Goal: Task Accomplishment & Management: Complete application form

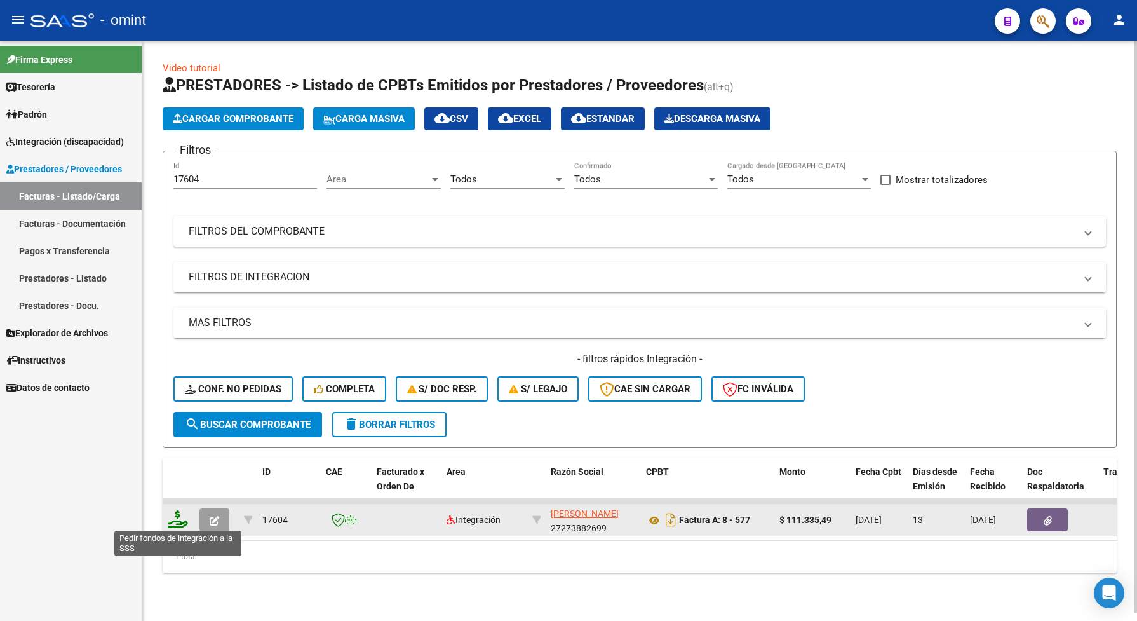
click at [179, 513] on icon at bounding box center [178, 519] width 20 height 18
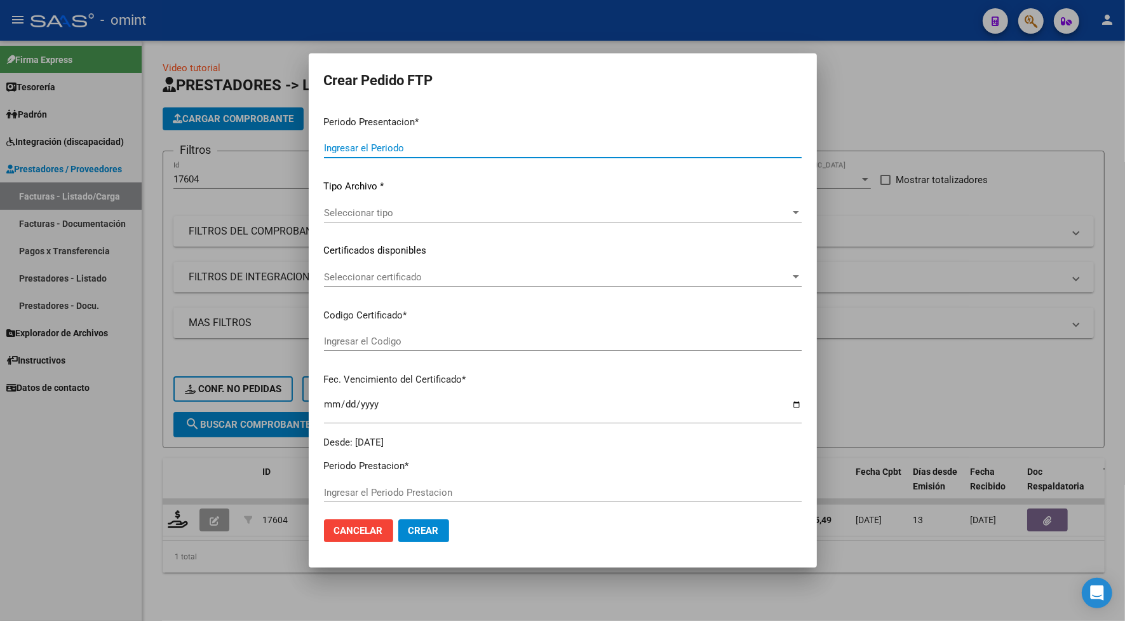
type input "202507"
type input "202506"
type input "$ 111.335,49"
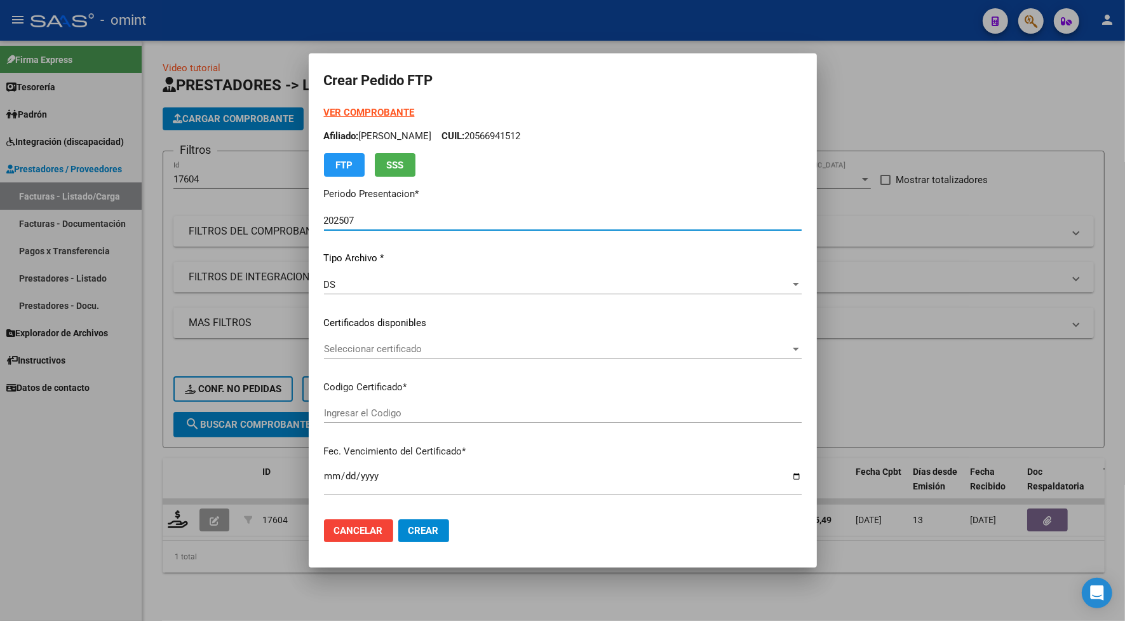
type input "5765195602"
type input "[DATE]"
type input "500122800"
click at [360, 343] on span "Seleccionar certificado" at bounding box center [557, 348] width 466 height 11
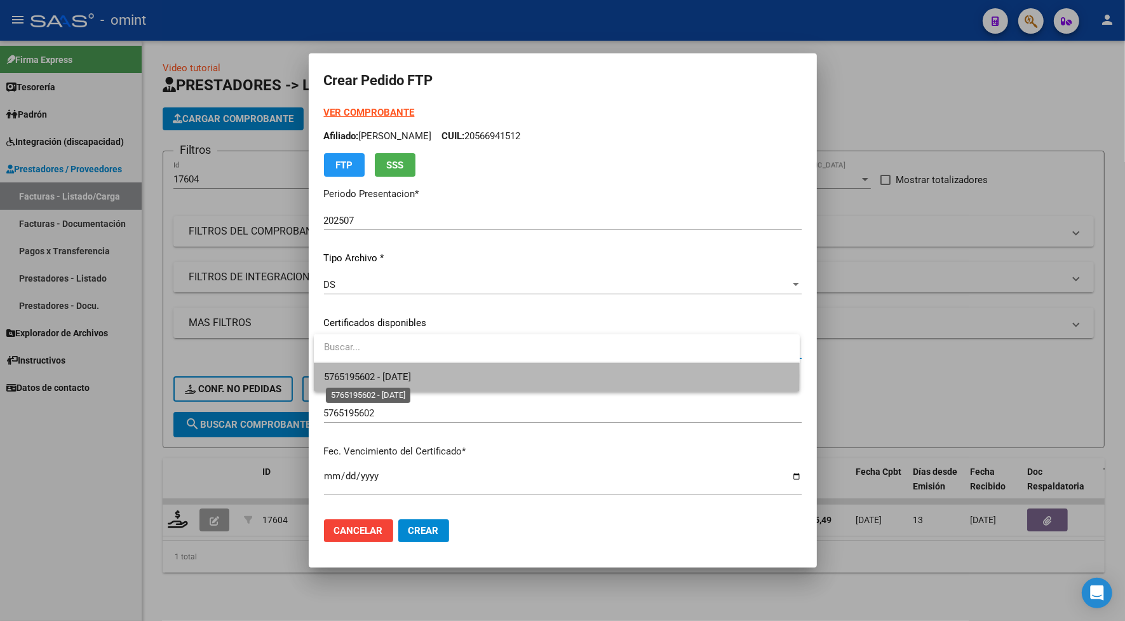
click at [378, 375] on span "5765195602 - [DATE]" at bounding box center [367, 376] width 87 height 11
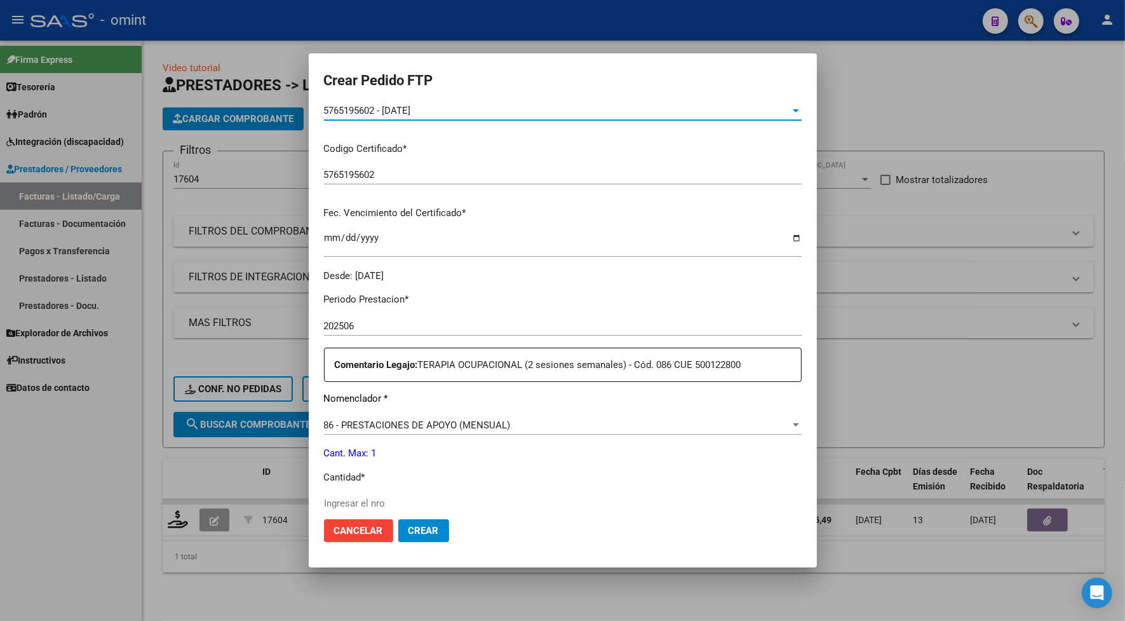
scroll to position [318, 0]
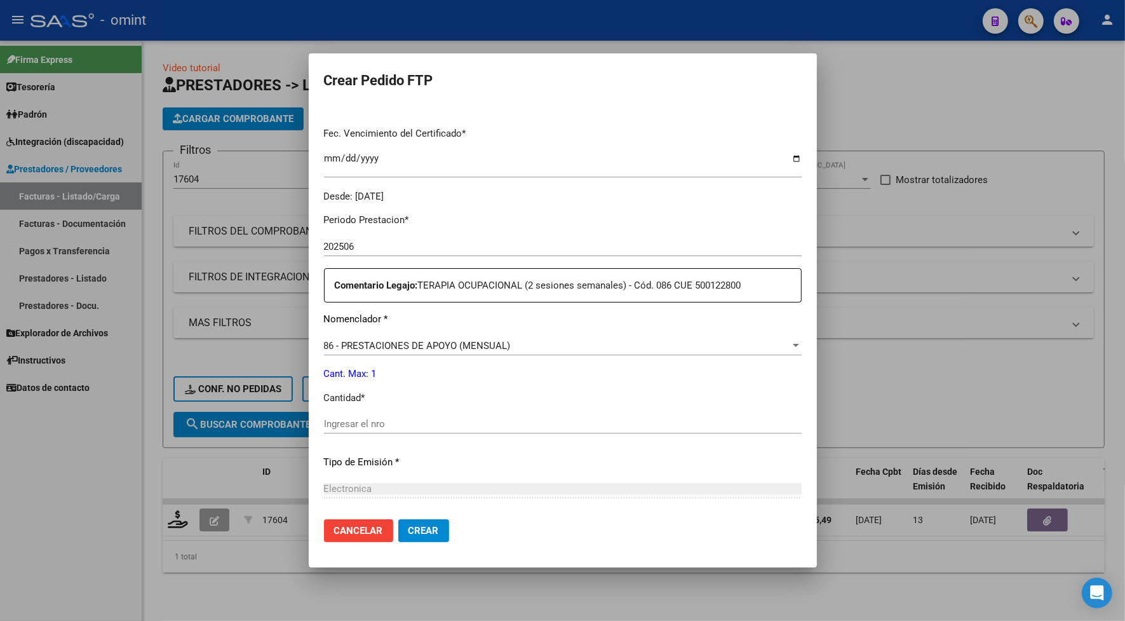
click at [347, 422] on input "Ingresar el nro" at bounding box center [563, 423] width 478 height 11
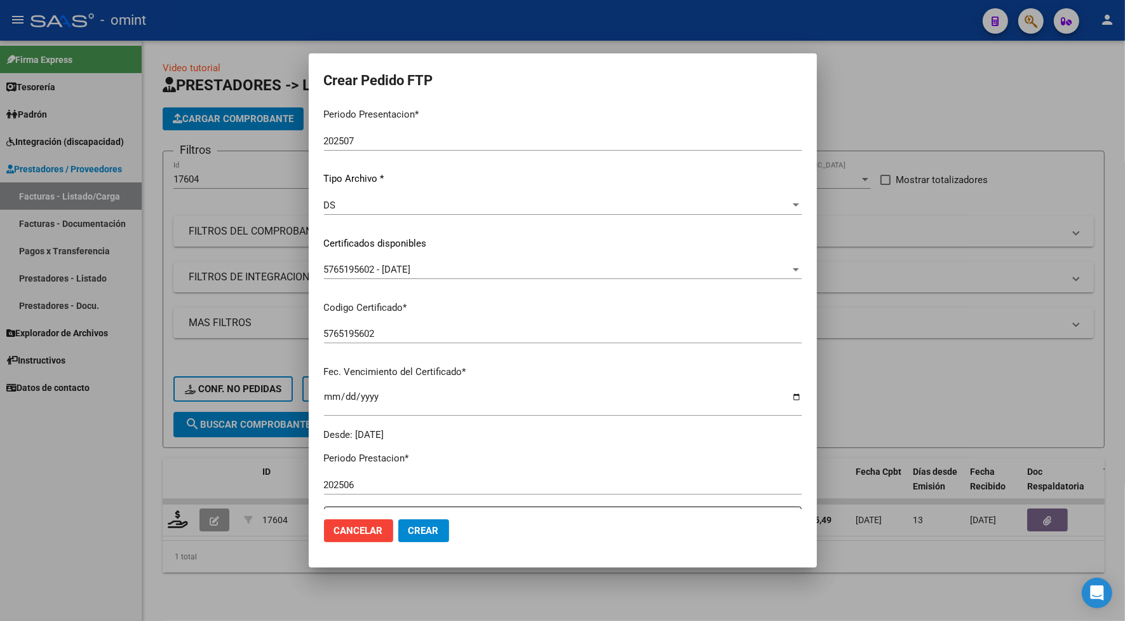
scroll to position [397, 0]
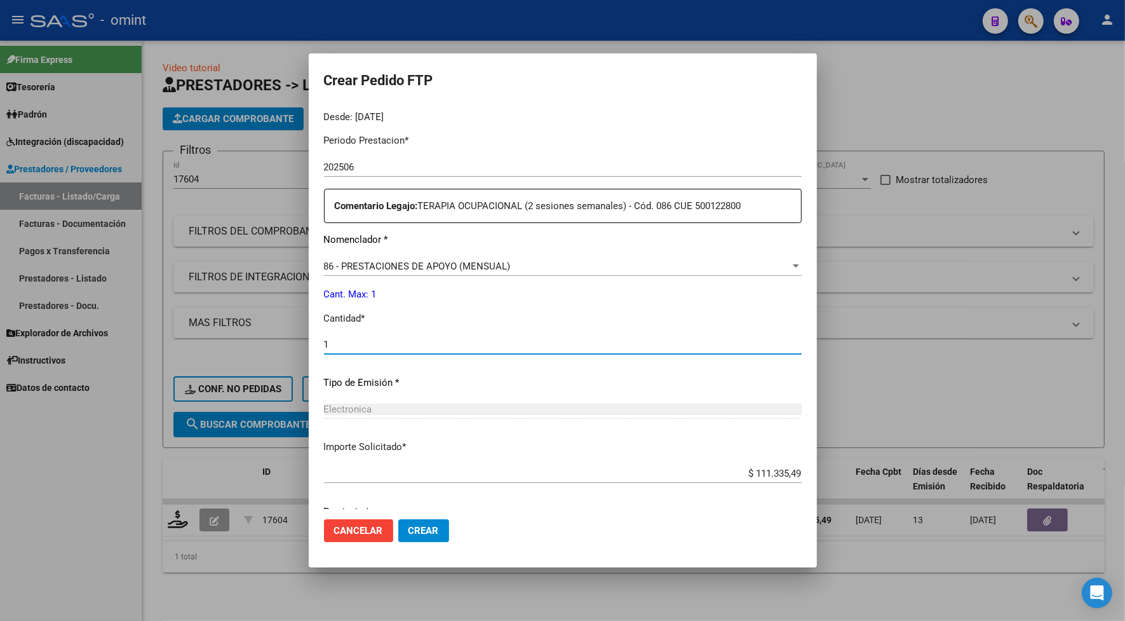
type input "1"
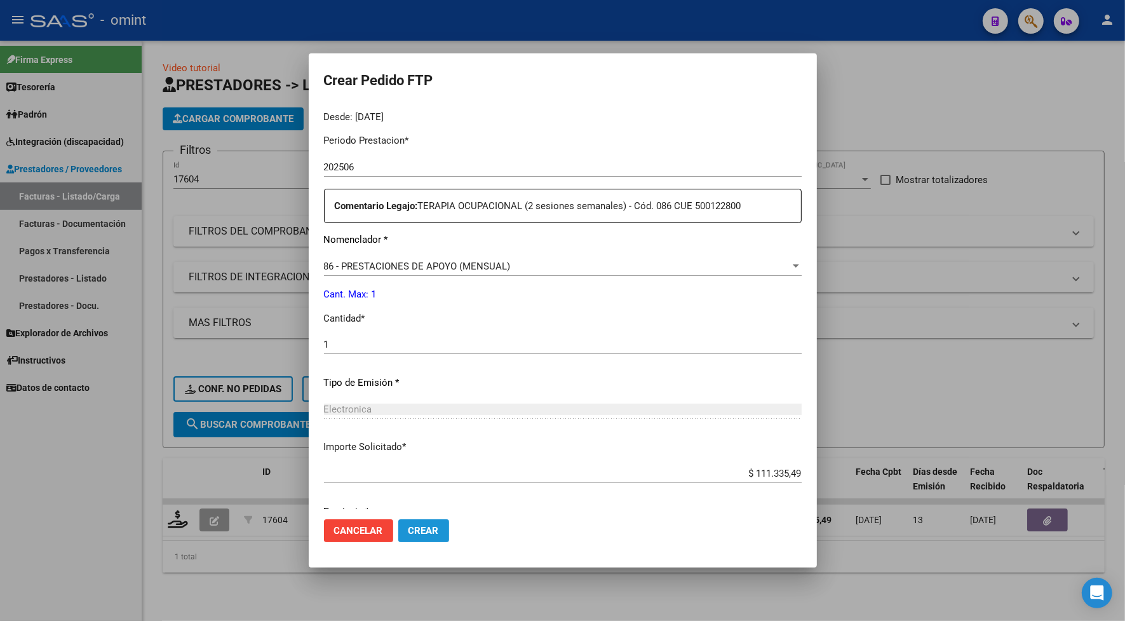
click at [420, 529] on span "Crear" at bounding box center [423, 530] width 30 height 11
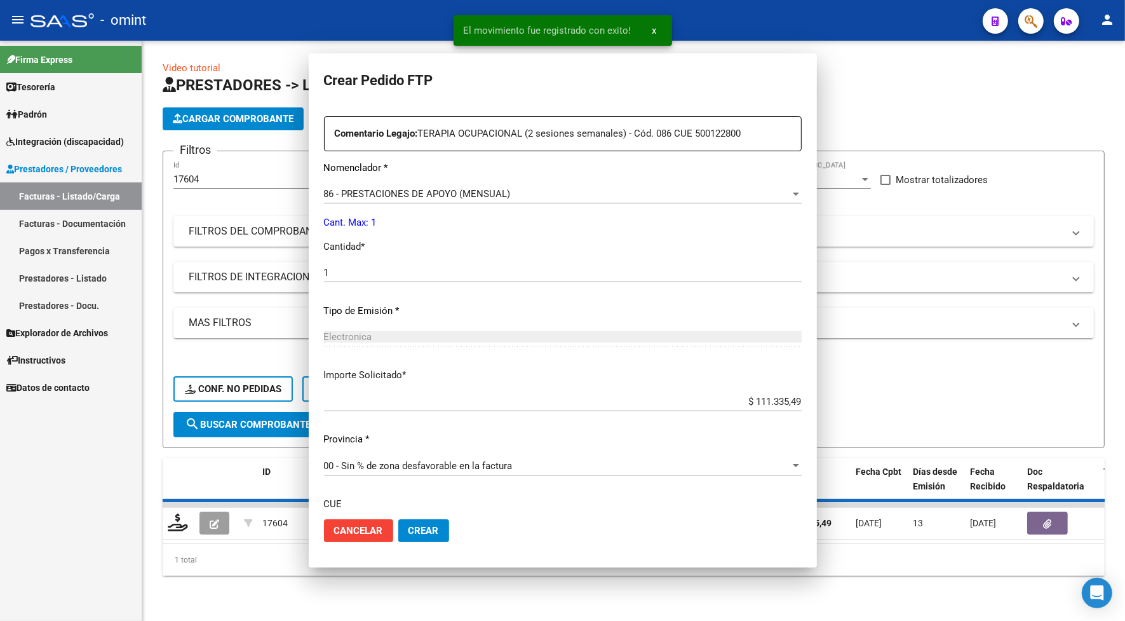
scroll to position [325, 0]
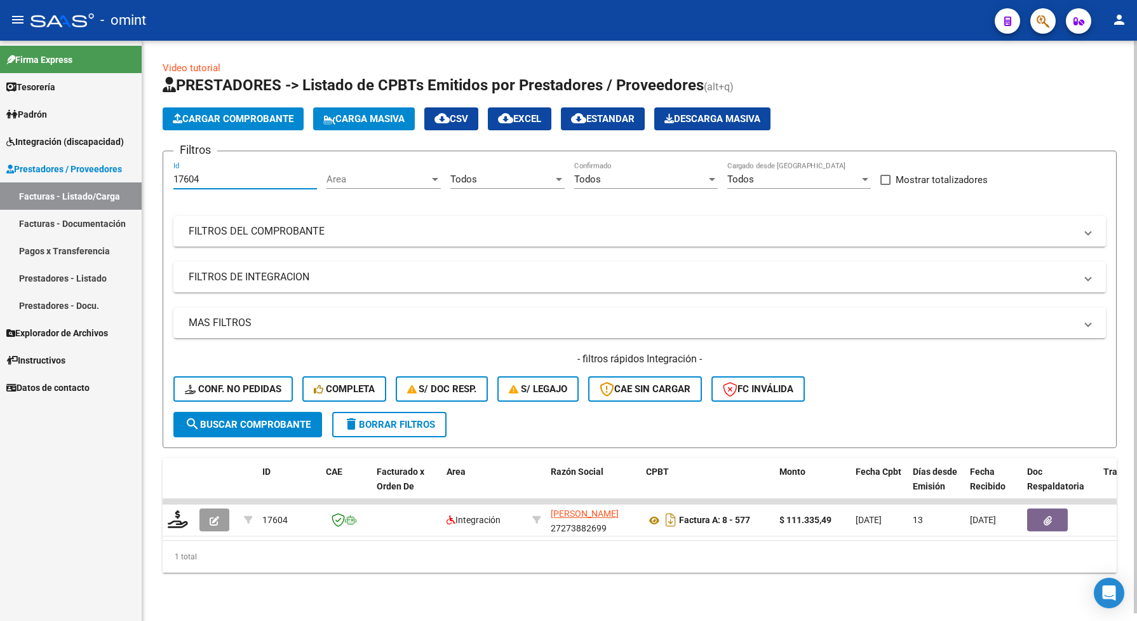
drag, startPoint x: 214, startPoint y: 179, endPoint x: 169, endPoint y: 179, distance: 45.1
click at [169, 179] on form "Filtros 17604 Id Area Area Todos Seleccionar Gerenciador Todos Confirmado Todos…" at bounding box center [640, 299] width 954 height 297
paste input "5"
type input "17605"
click at [267, 429] on button "search Buscar Comprobante" at bounding box center [247, 424] width 149 height 25
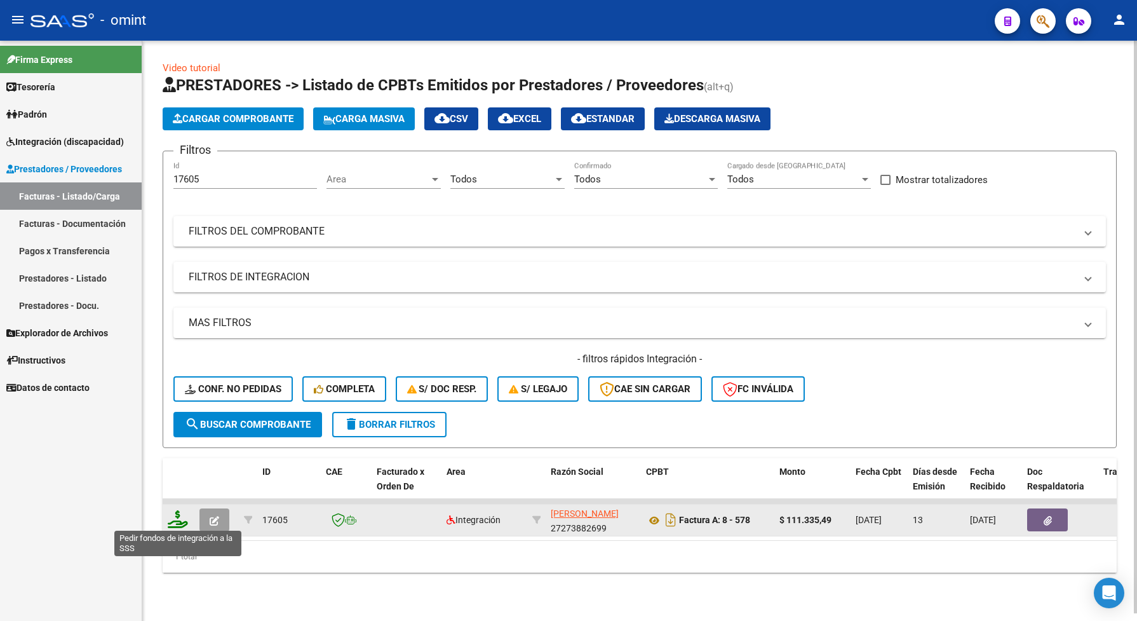
click at [181, 515] on icon at bounding box center [178, 519] width 20 height 18
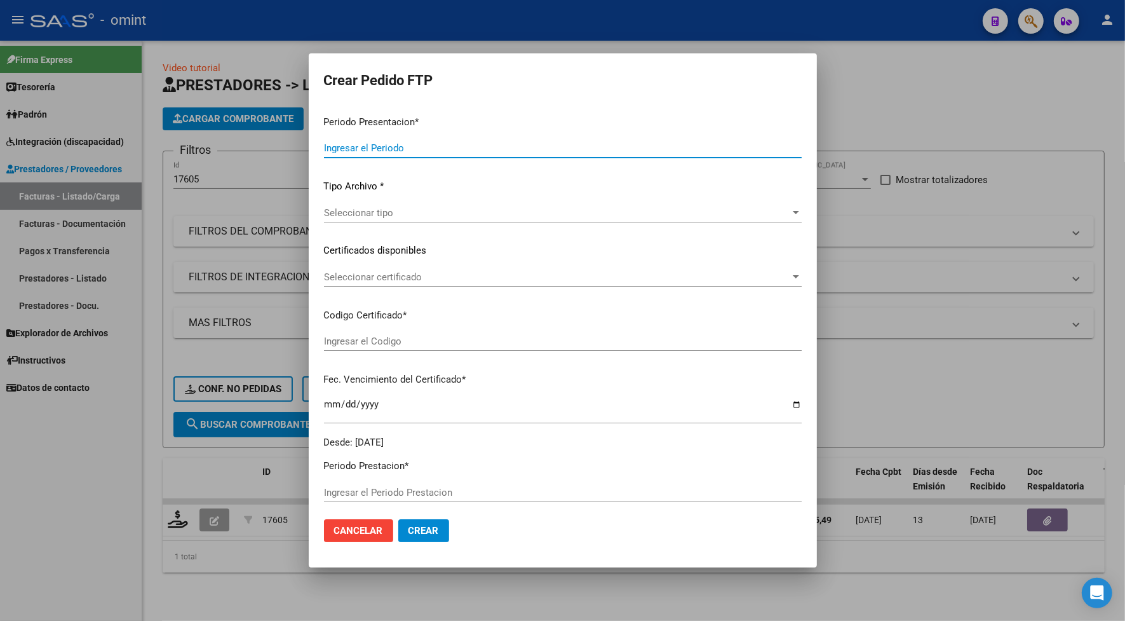
type input "202507"
type input "$ 111.335,49"
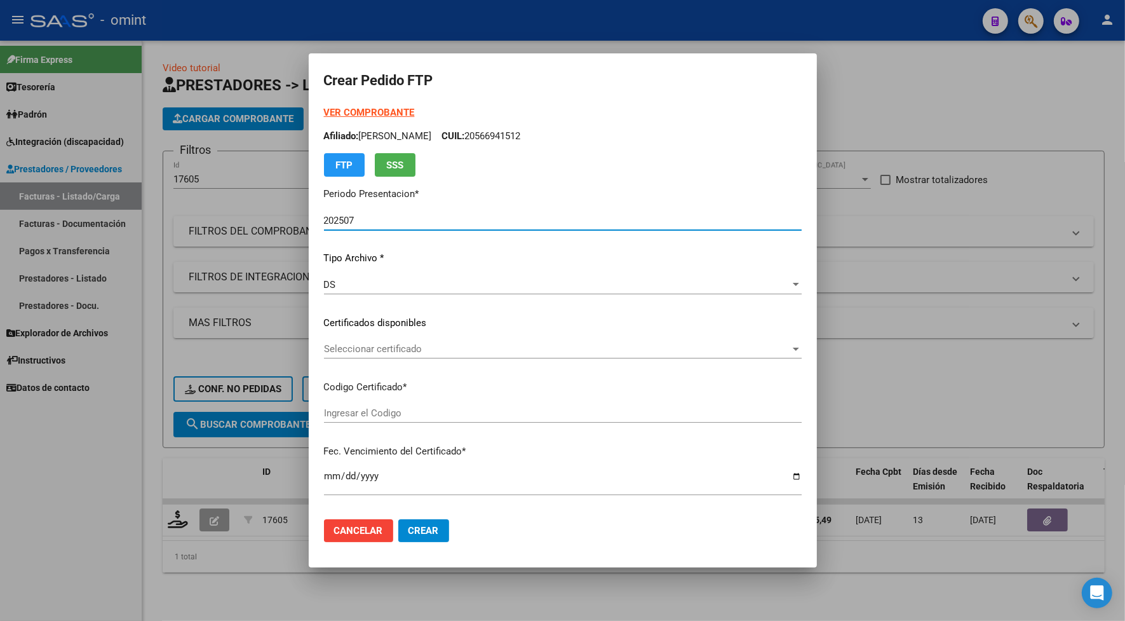
type input "5765195602"
type input "[DATE]"
type input "500122800"
click at [349, 337] on div "VER COMPROBANTE ARCA Padrón Afiliado: [PERSON_NAME]: 20566941512 FTP SSS Period…" at bounding box center [563, 312] width 478 height 415
click at [354, 344] on span "Seleccionar certificado" at bounding box center [557, 348] width 466 height 11
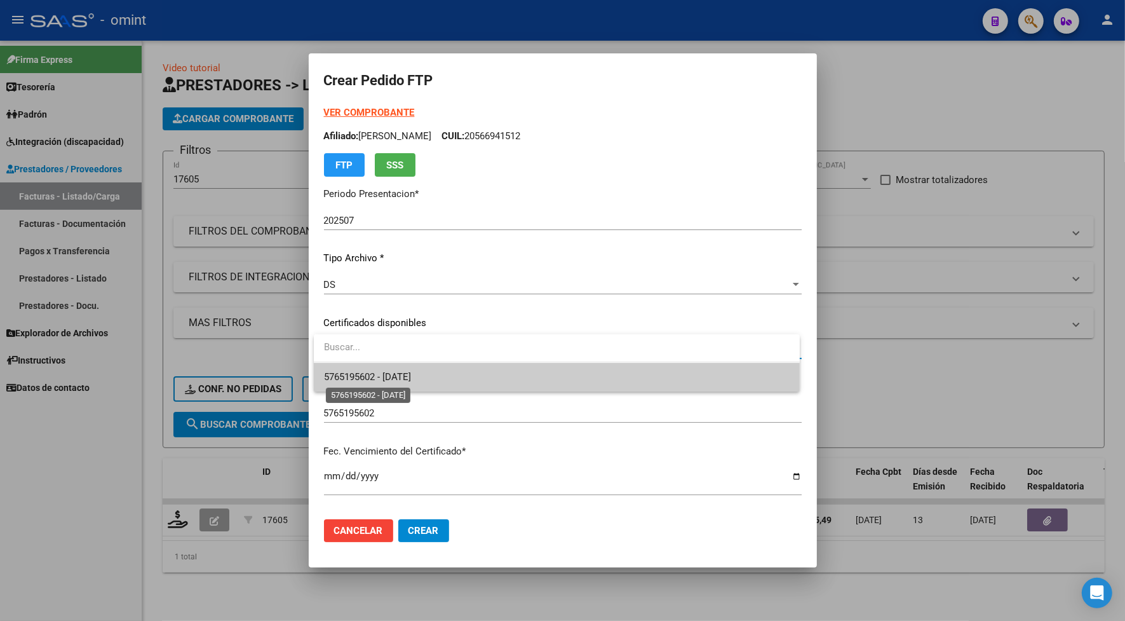
click at [356, 377] on span "5765195602 - [DATE]" at bounding box center [367, 376] width 87 height 11
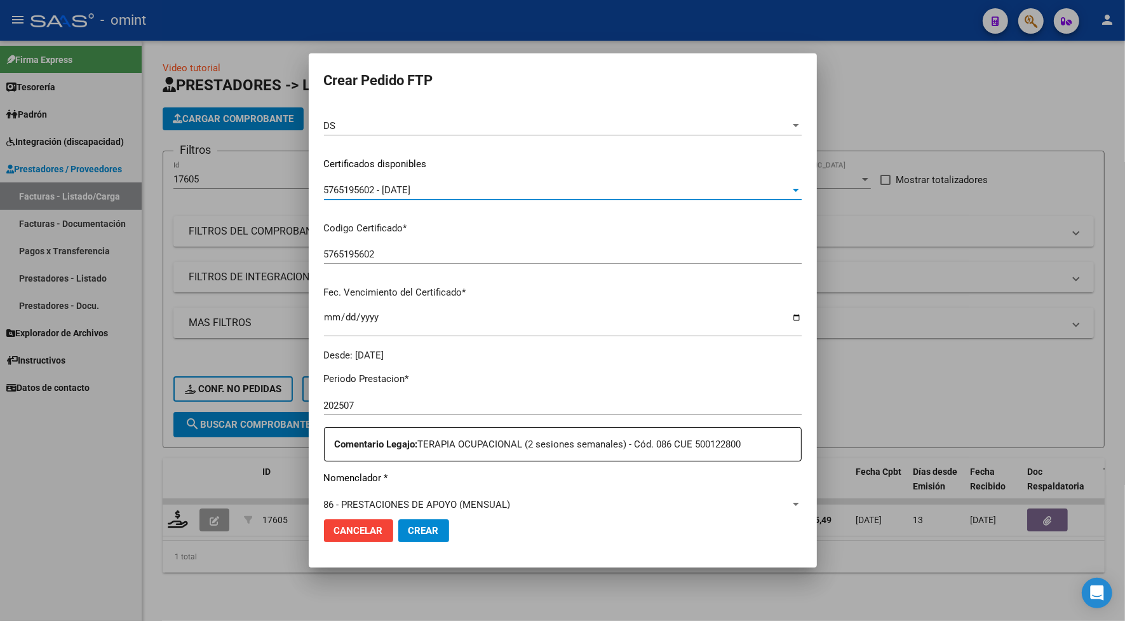
scroll to position [238, 0]
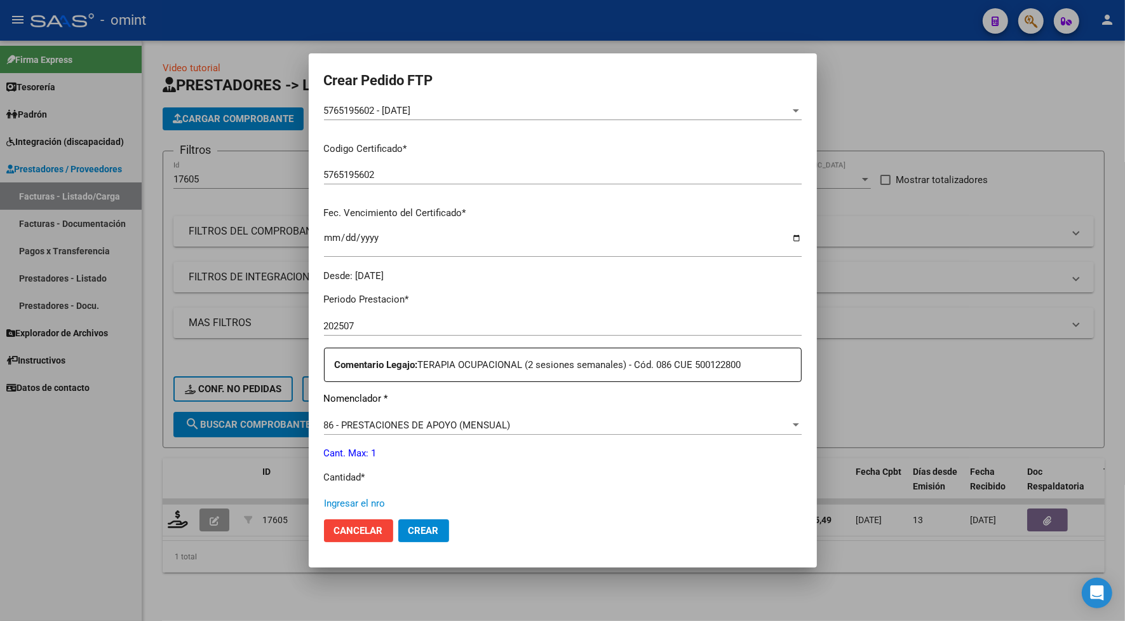
click at [359, 506] on input "Ingresar el nro" at bounding box center [563, 502] width 478 height 11
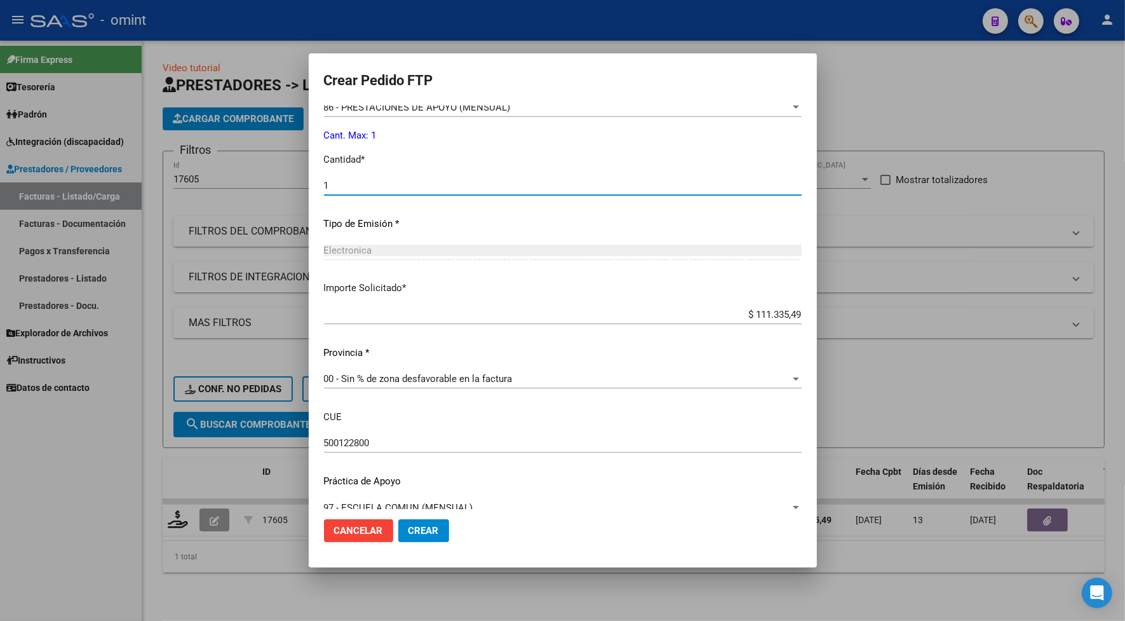
scroll to position [576, 0]
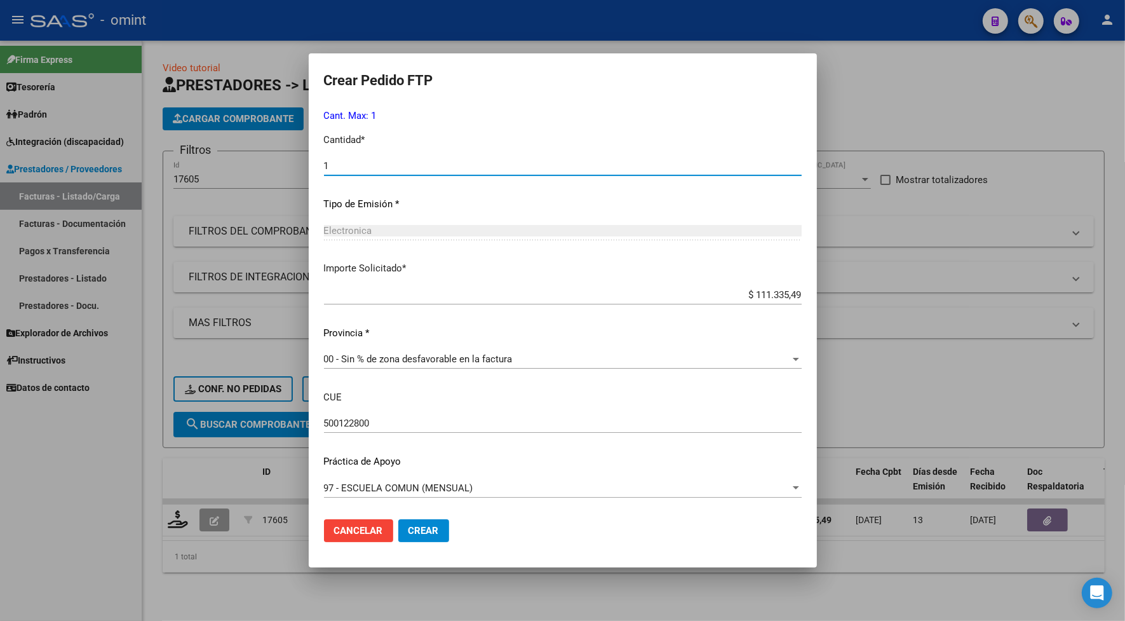
type input "1"
click at [424, 525] on span "Crear" at bounding box center [423, 530] width 30 height 11
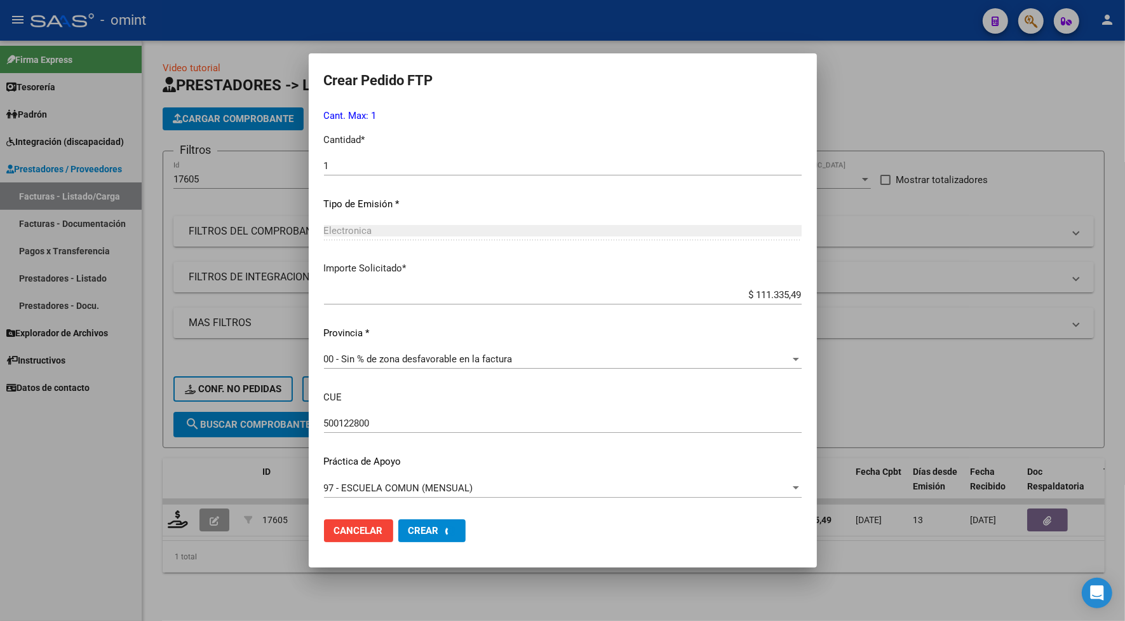
scroll to position [0, 0]
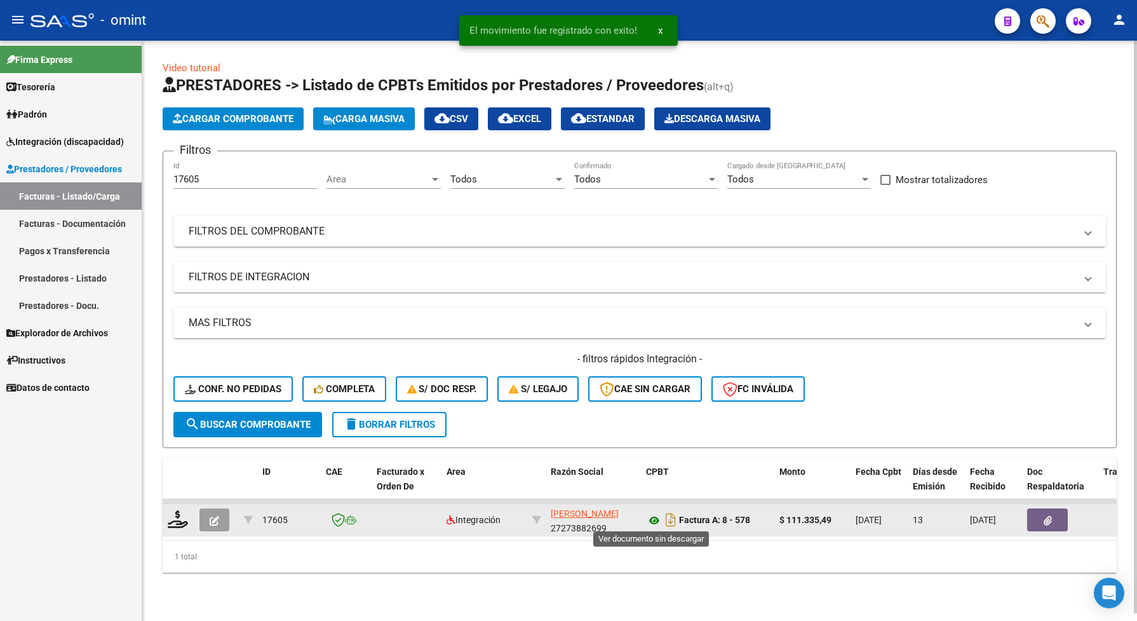
click at [656, 516] on icon at bounding box center [654, 520] width 17 height 15
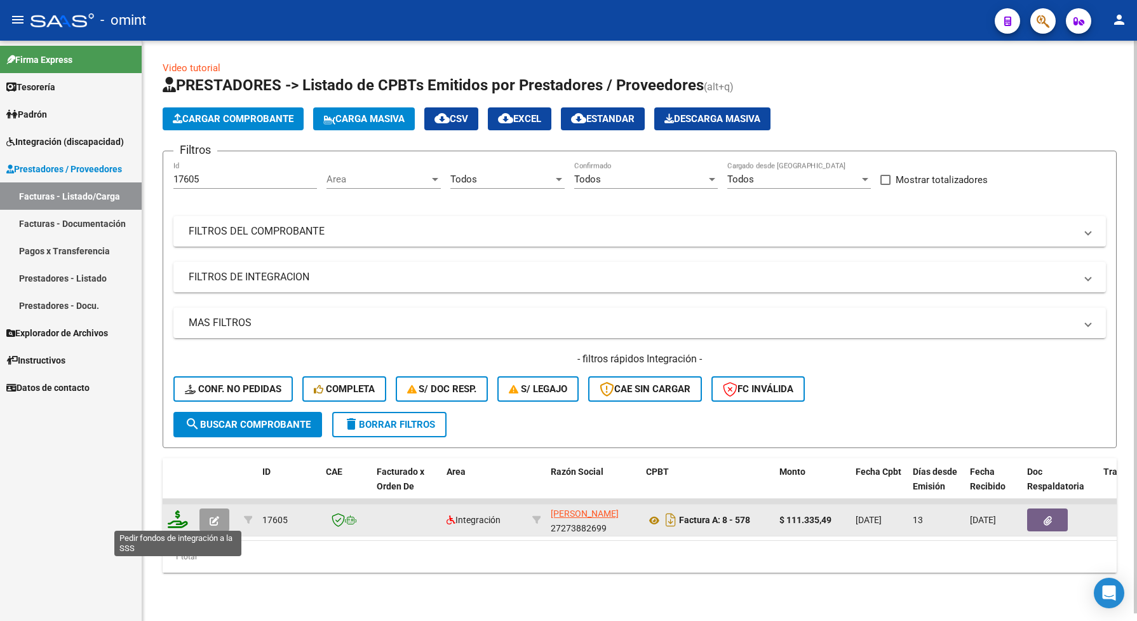
click at [181, 520] on icon at bounding box center [178, 519] width 20 height 18
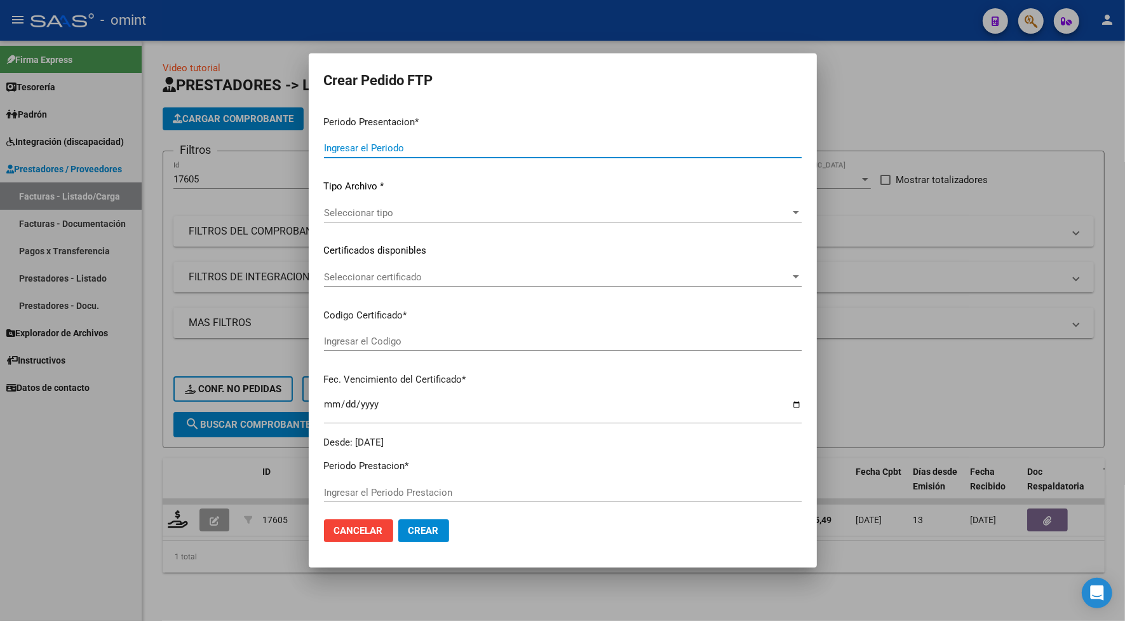
type input "202507"
type input "$ 111.335,49"
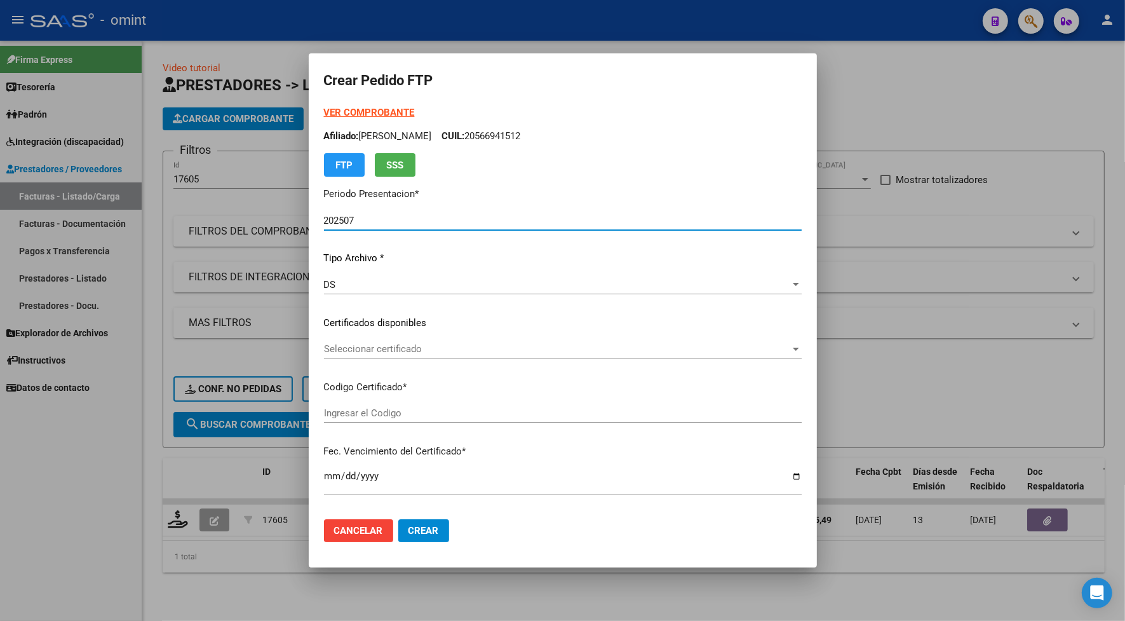
type input "5765195602"
type input "[DATE]"
type input "500122800"
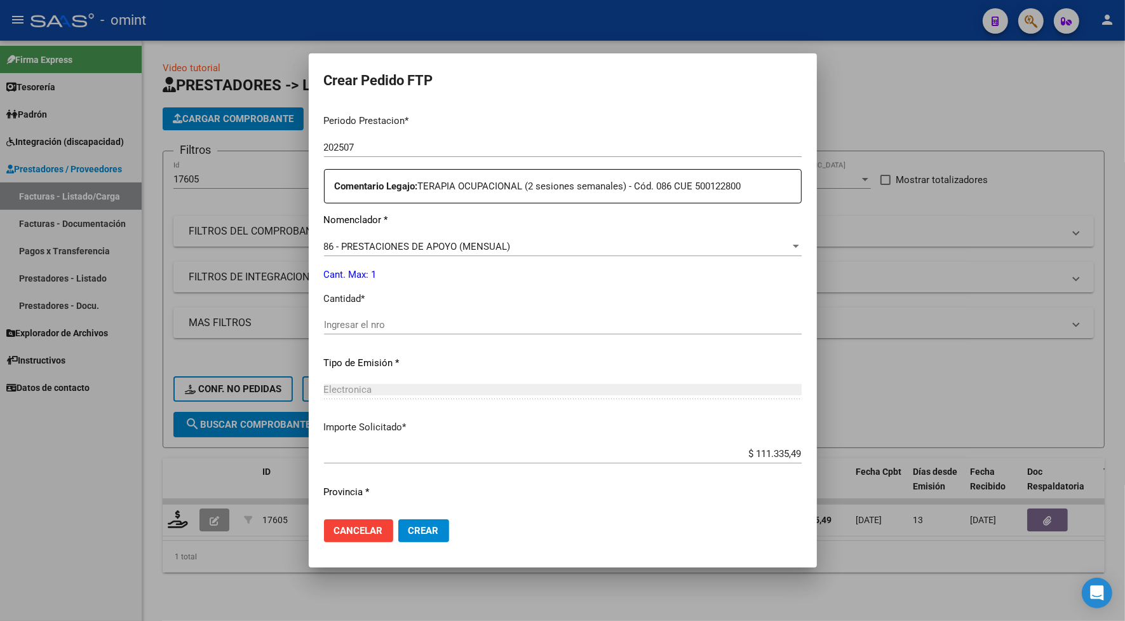
scroll to position [258, 0]
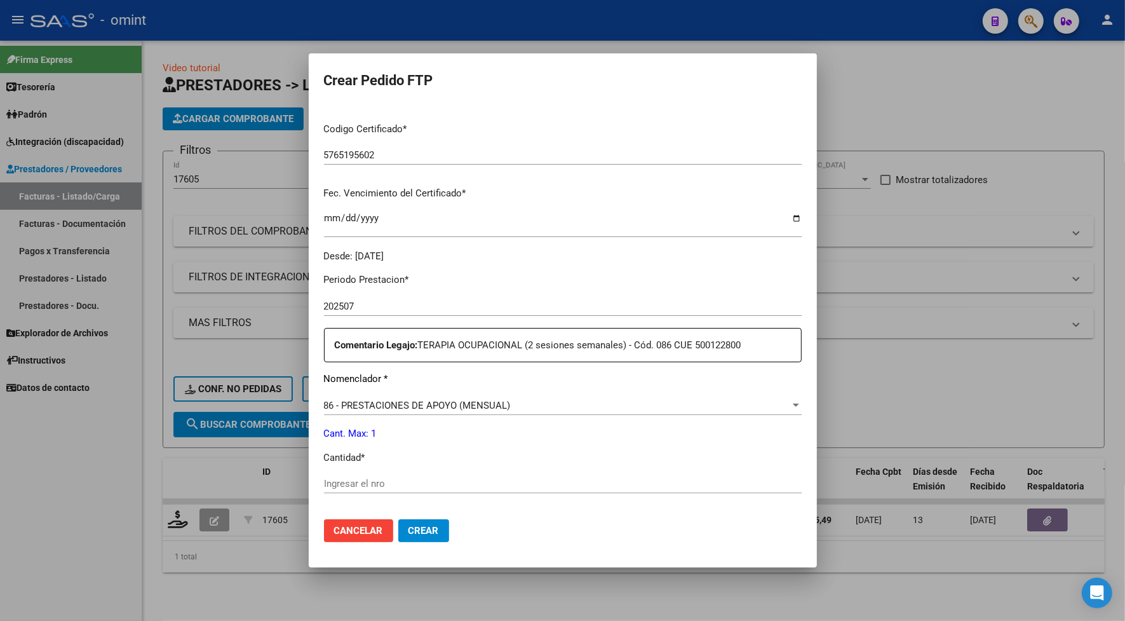
click at [361, 480] on input "Ingresar el nro" at bounding box center [563, 483] width 478 height 11
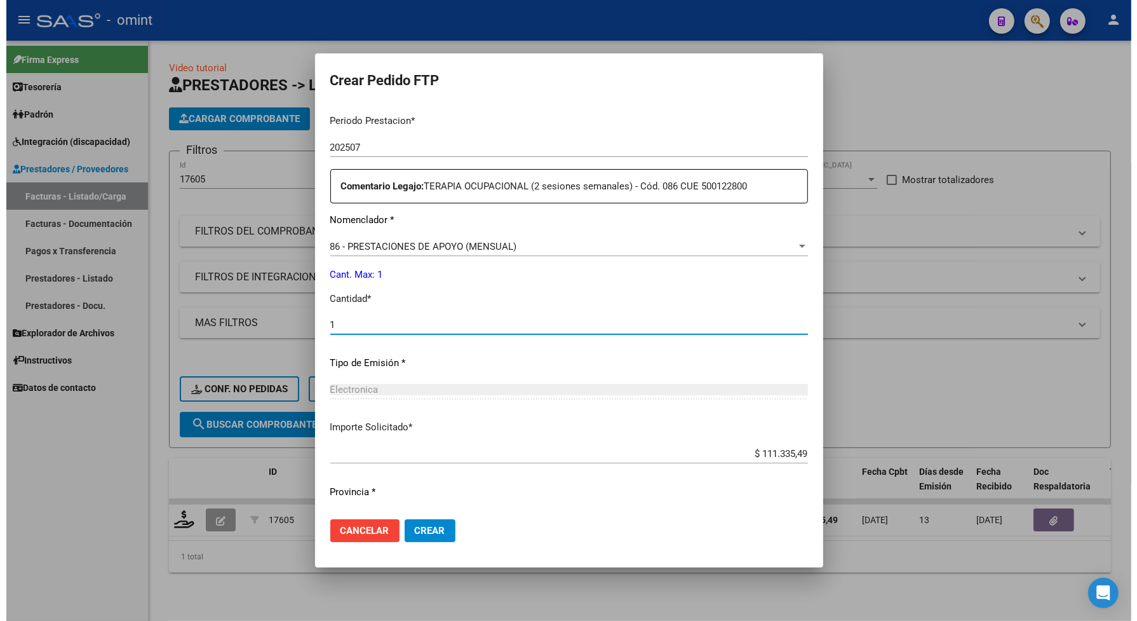
scroll to position [576, 0]
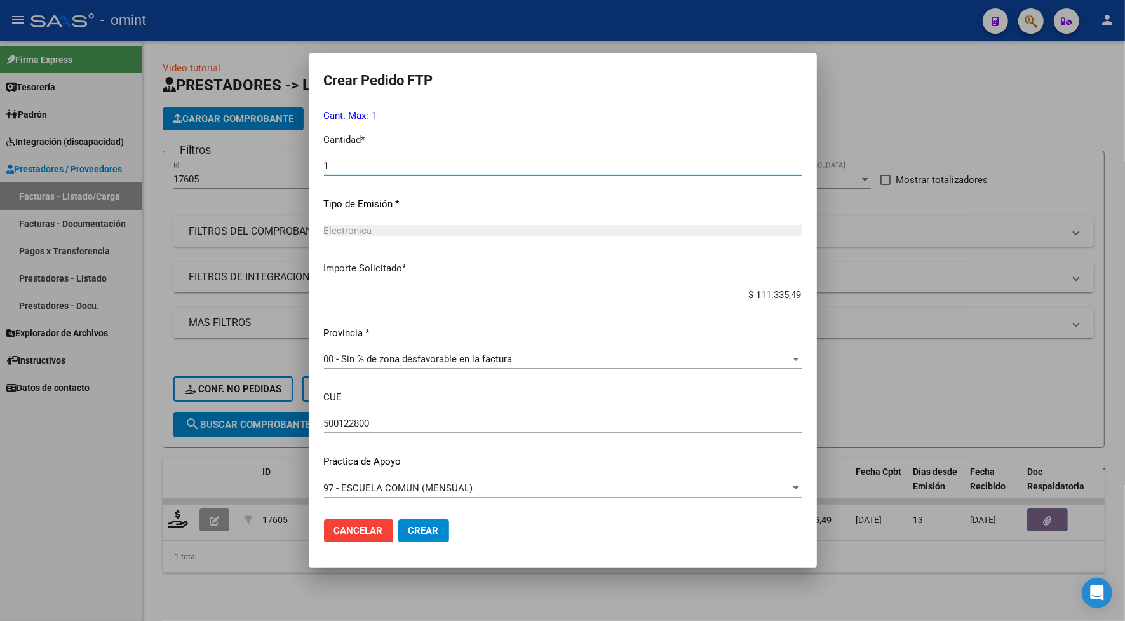
type input "1"
click at [429, 525] on span "Crear" at bounding box center [423, 530] width 30 height 11
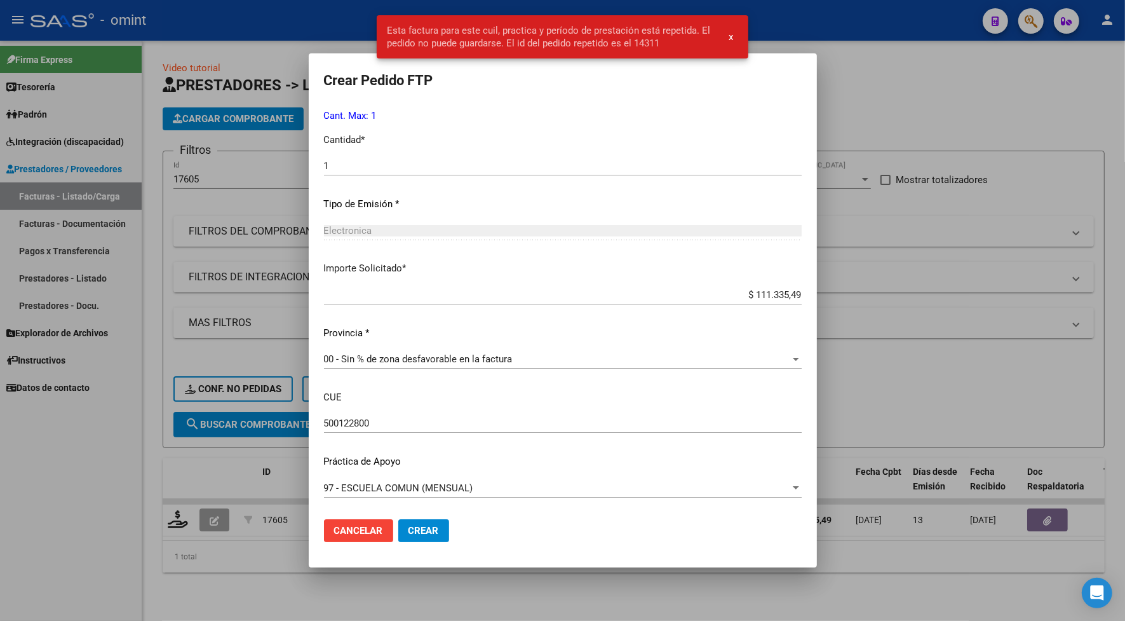
click at [284, 41] on div at bounding box center [562, 310] width 1125 height 621
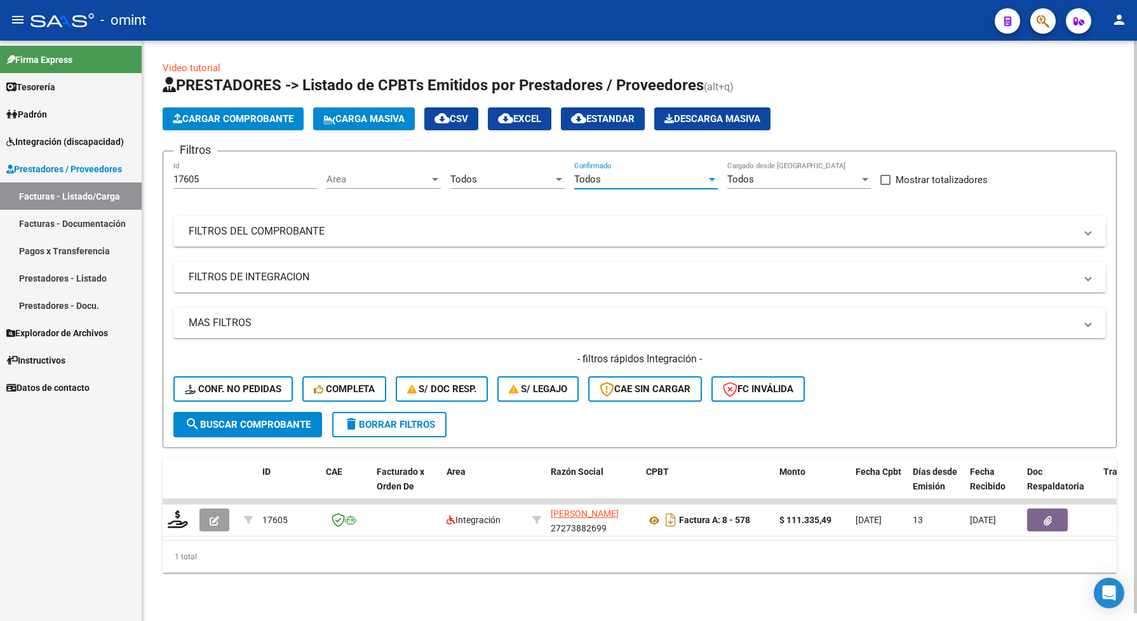
click at [659, 179] on div "Todos" at bounding box center [640, 178] width 132 height 11
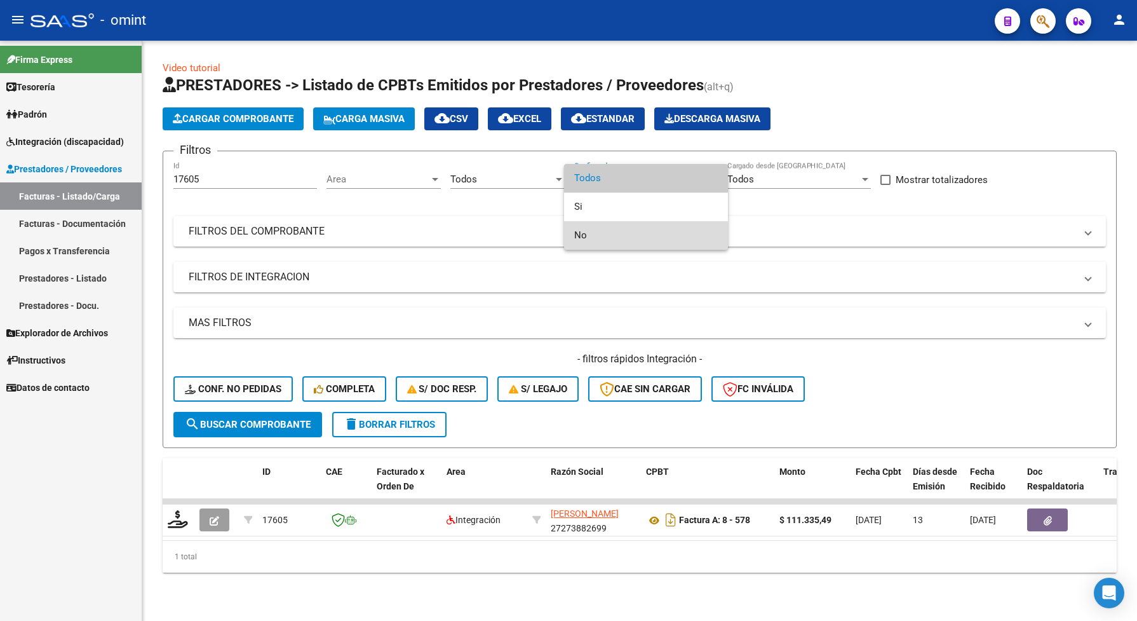
click at [596, 237] on span "No" at bounding box center [646, 235] width 144 height 29
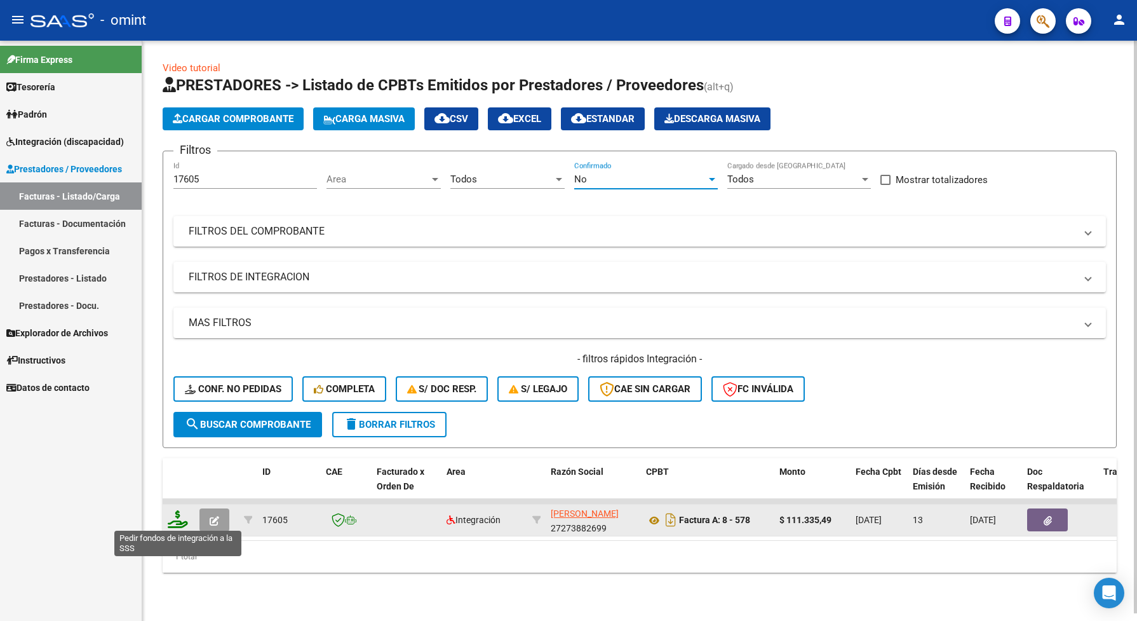
click at [177, 513] on icon at bounding box center [178, 519] width 20 height 18
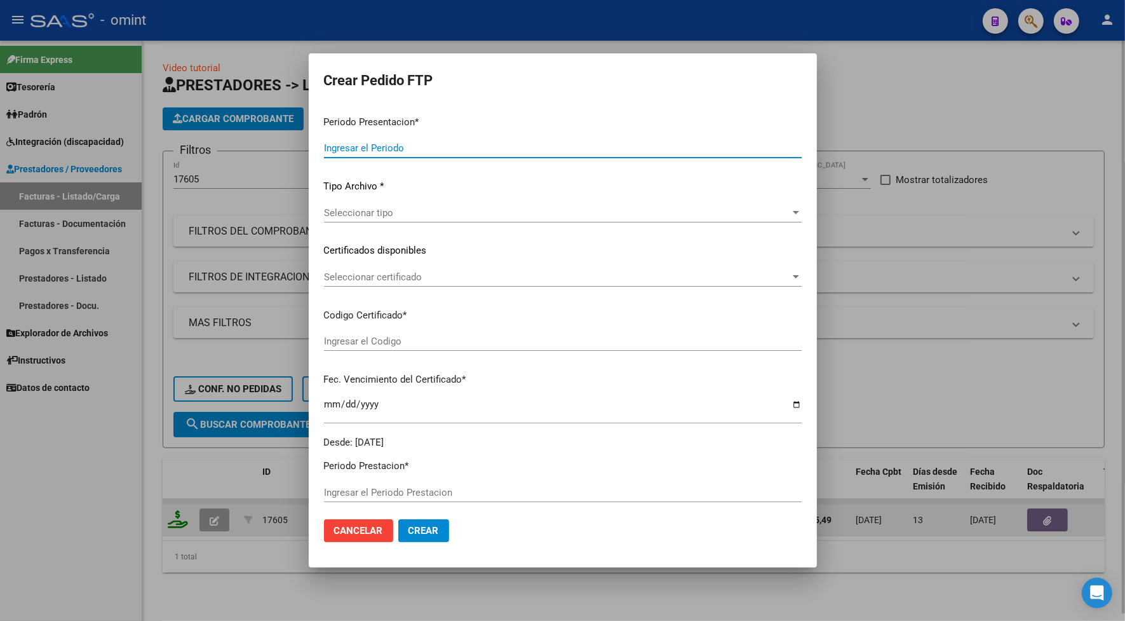
type input "202507"
type input "$ 111.335,49"
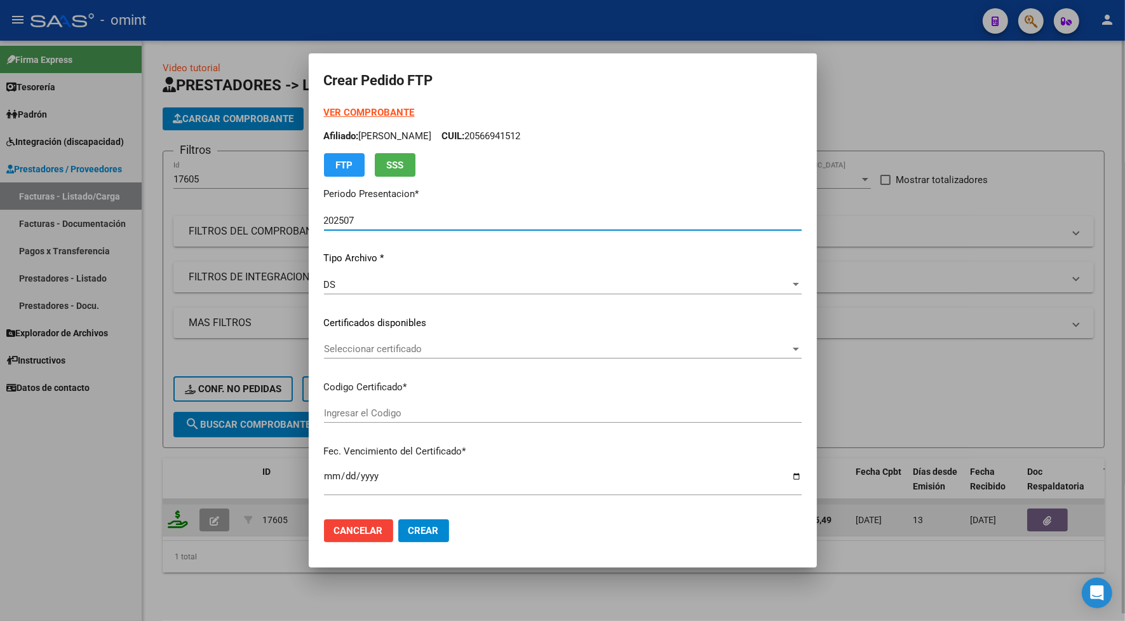
type input "5765195602"
type input "[DATE]"
type input "500122800"
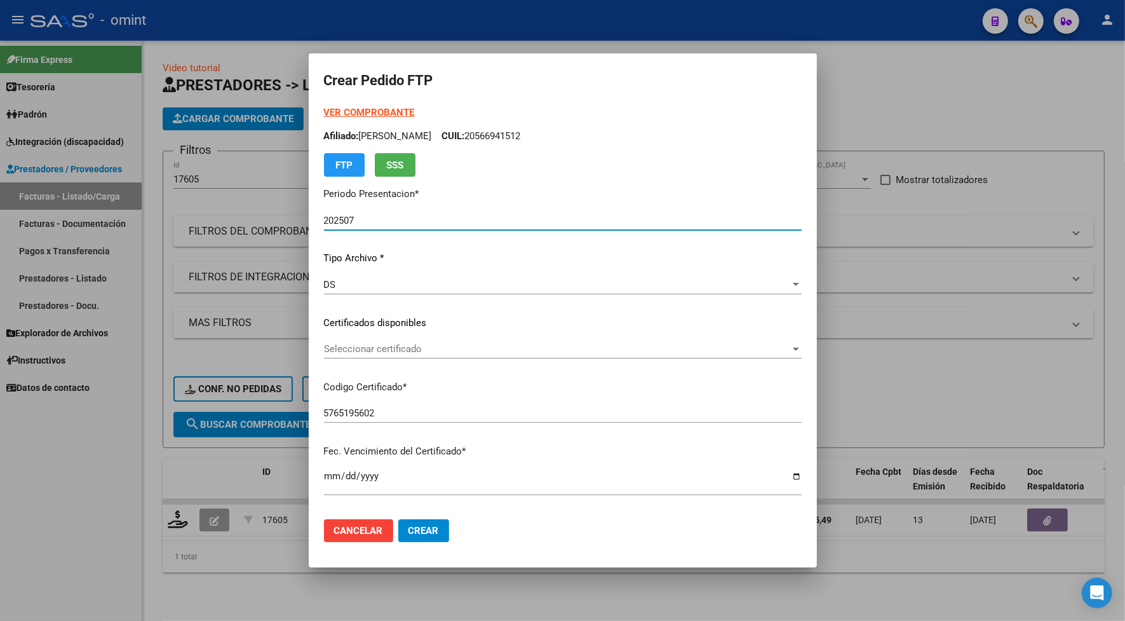
click at [255, 24] on div at bounding box center [562, 310] width 1125 height 621
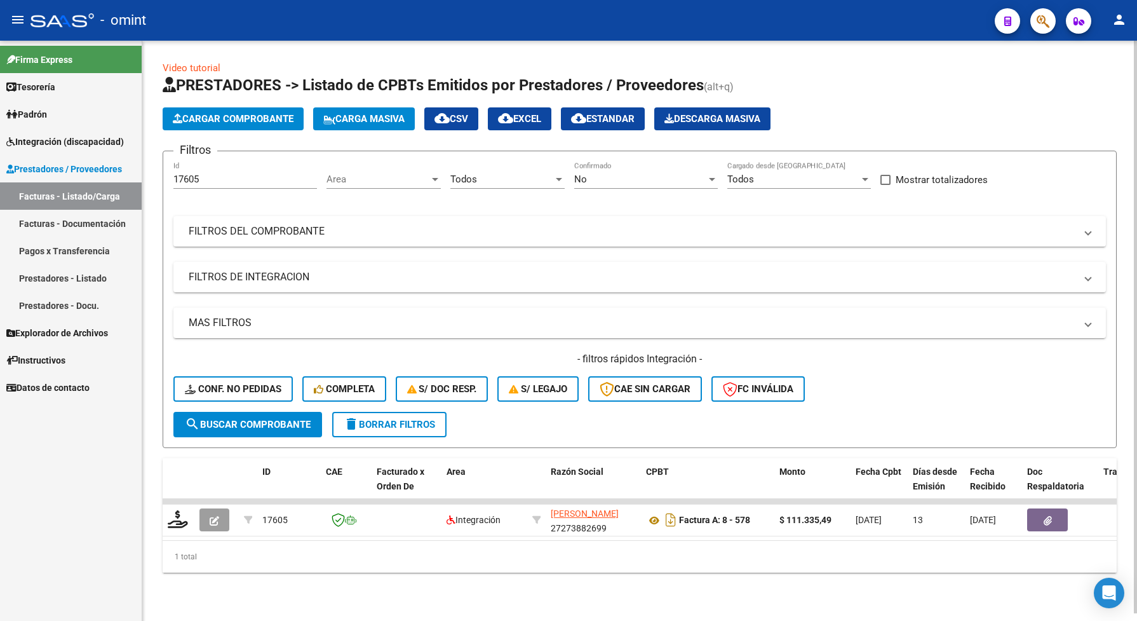
click at [233, 370] on div "- filtros rápidos Integración - Conf. no pedidas Completa S/ Doc Resp. S/ legaj…" at bounding box center [639, 382] width 933 height 60
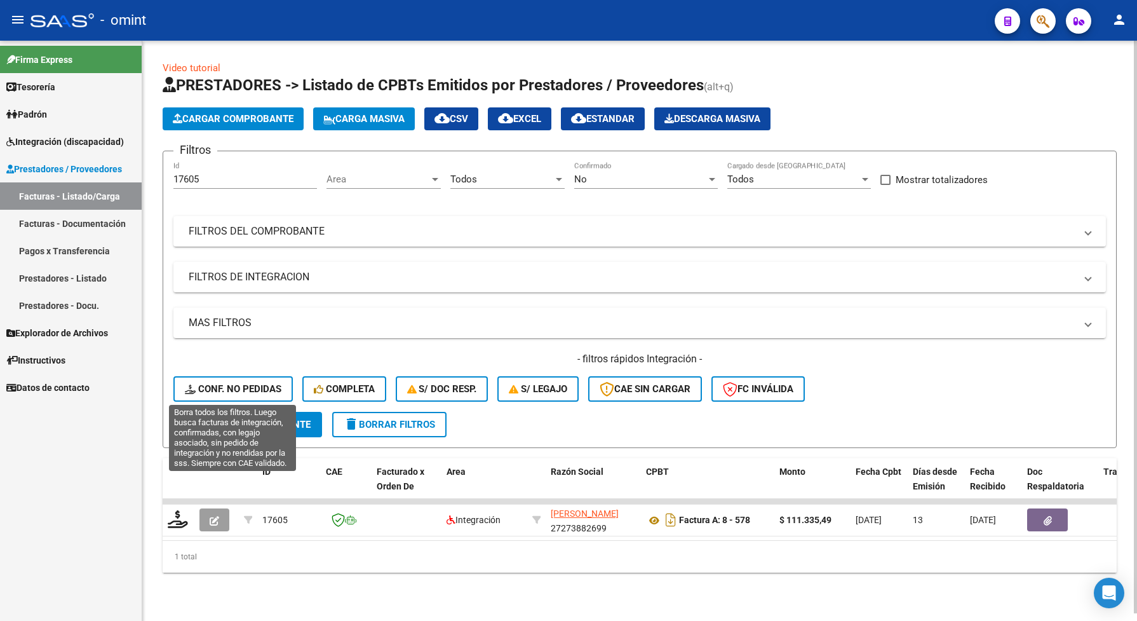
drag, startPoint x: 233, startPoint y: 379, endPoint x: 234, endPoint y: 388, distance: 8.4
click at [233, 380] on button "Conf. no pedidas" at bounding box center [232, 388] width 119 height 25
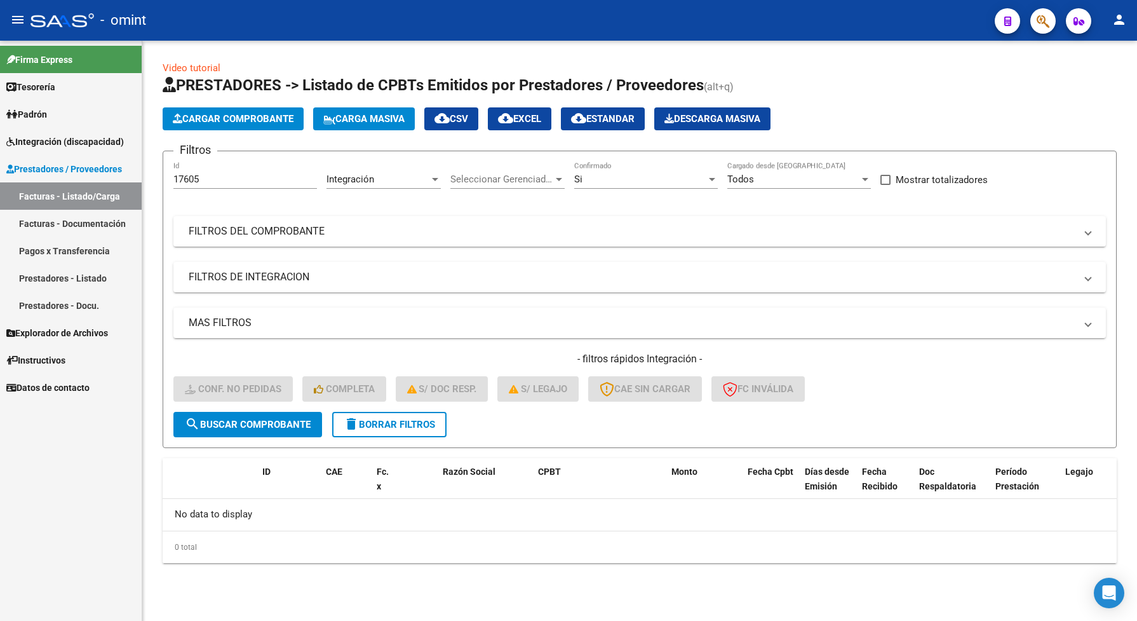
click at [239, 423] on span "search Buscar Comprobante" at bounding box center [248, 424] width 126 height 11
click at [691, 181] on div "Si" at bounding box center [640, 178] width 132 height 11
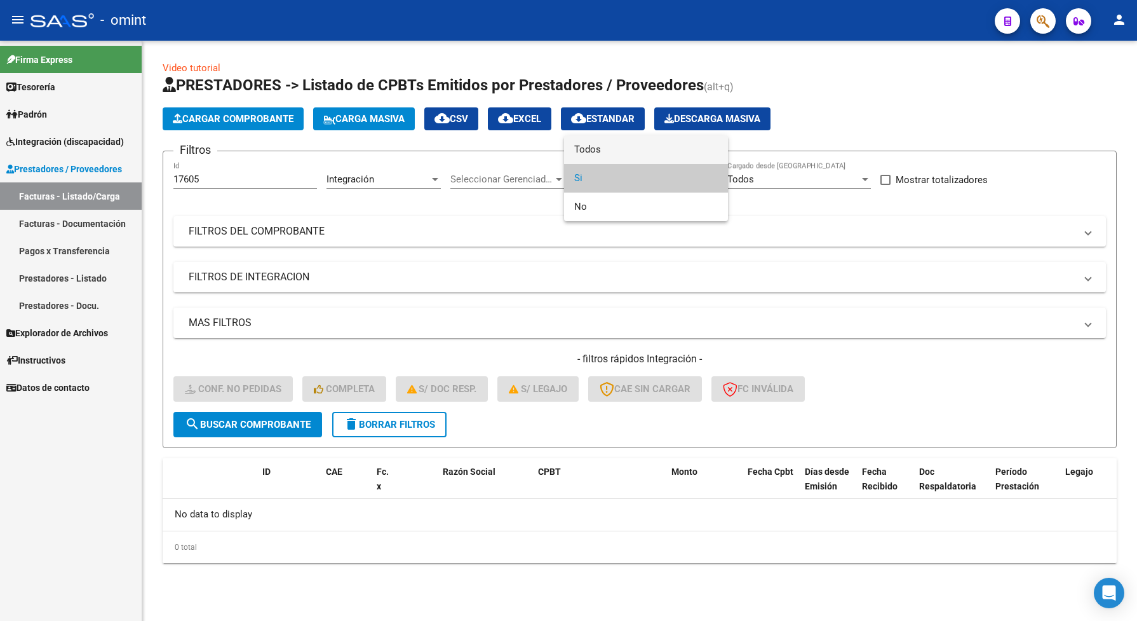
click at [644, 135] on span "Todos" at bounding box center [646, 149] width 144 height 29
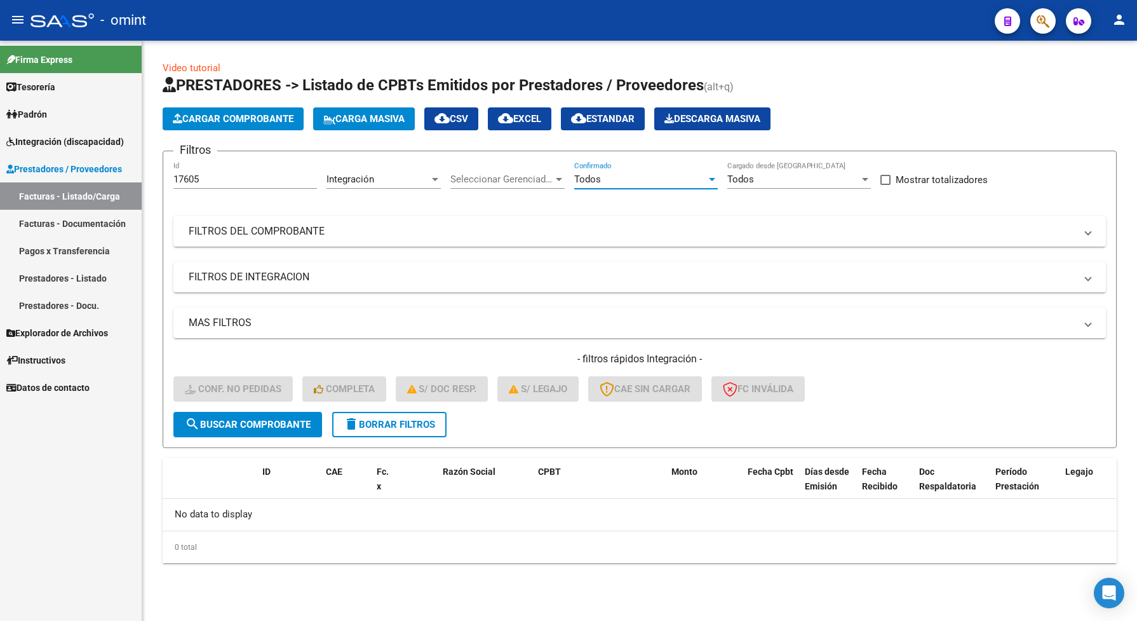
click at [663, 173] on div "Todos" at bounding box center [640, 178] width 132 height 11
click at [521, 182] on div at bounding box center [568, 310] width 1137 height 621
click at [685, 186] on div "Todos Confirmado" at bounding box center [646, 174] width 144 height 27
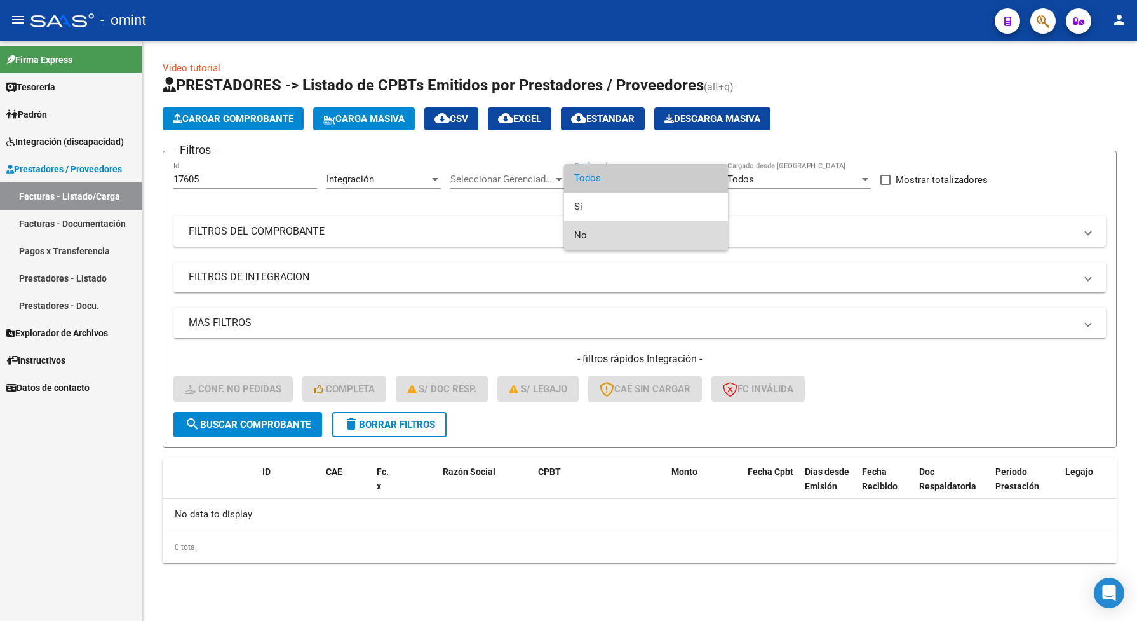
click at [618, 235] on span "No" at bounding box center [646, 235] width 144 height 29
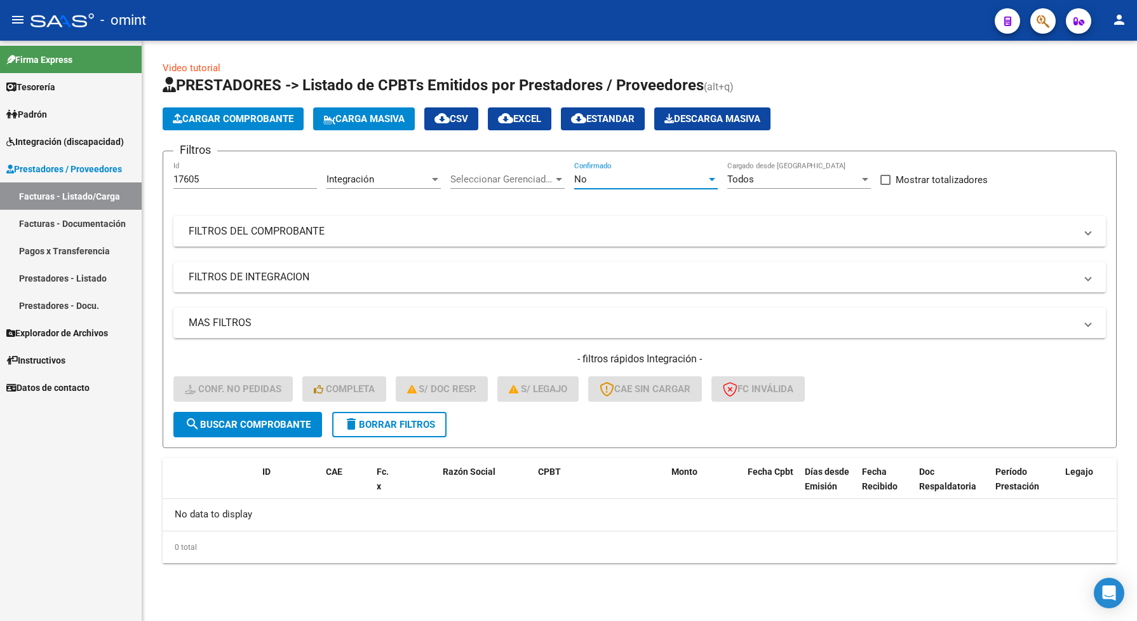
click at [621, 182] on div "No" at bounding box center [640, 178] width 132 height 11
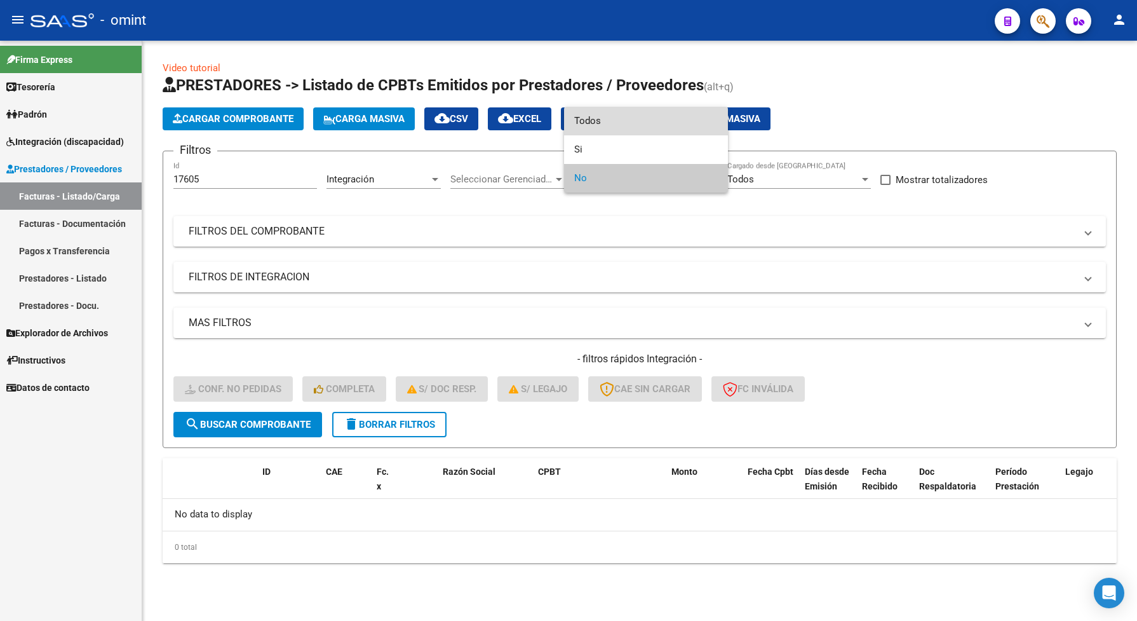
click at [610, 115] on span "Todos" at bounding box center [646, 121] width 144 height 29
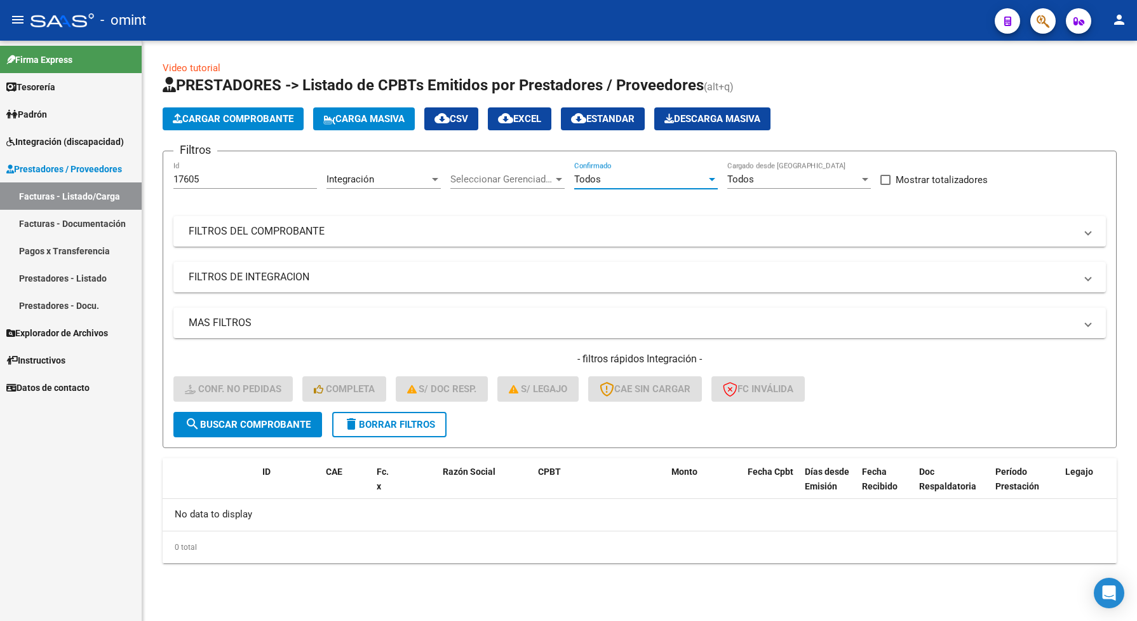
click at [272, 421] on span "search Buscar Comprobante" at bounding box center [248, 424] width 126 height 11
click at [518, 173] on span "Seleccionar Gerenciador" at bounding box center [501, 178] width 103 height 11
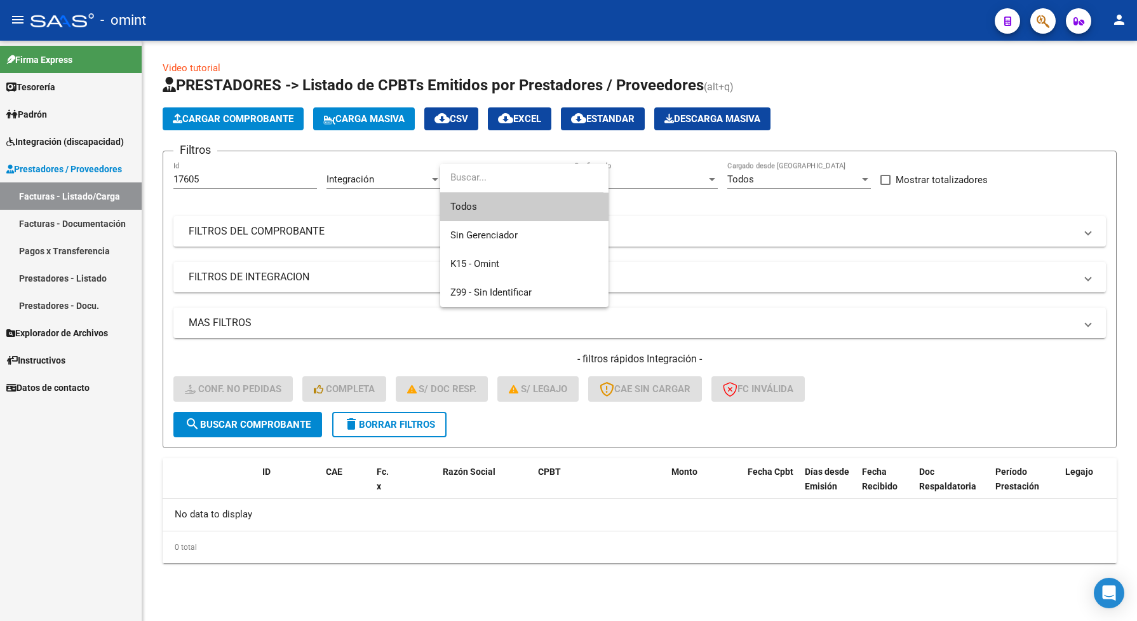
click at [522, 173] on input "dropdown search" at bounding box center [521, 177] width 163 height 29
click at [299, 197] on div at bounding box center [568, 310] width 1137 height 621
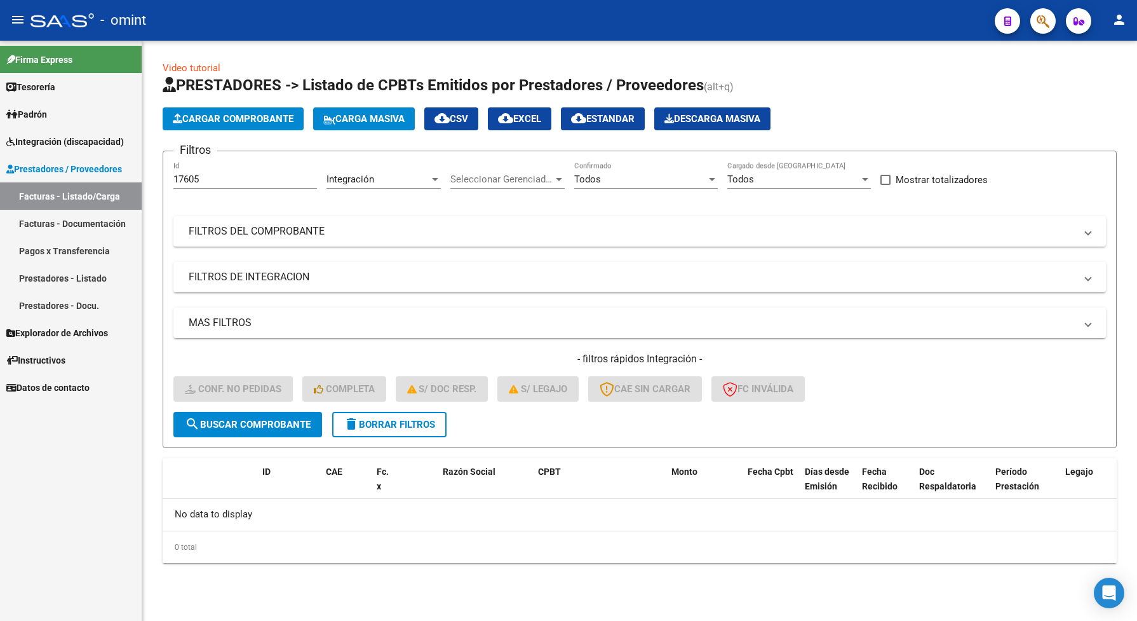
click at [842, 183] on div "Todos" at bounding box center [793, 178] width 132 height 11
click at [832, 181] on span "Todos" at bounding box center [799, 178] width 144 height 29
click at [278, 420] on span "search Buscar Comprobante" at bounding box center [248, 424] width 126 height 11
click at [421, 424] on span "delete Borrar Filtros" at bounding box center [389, 424] width 91 height 11
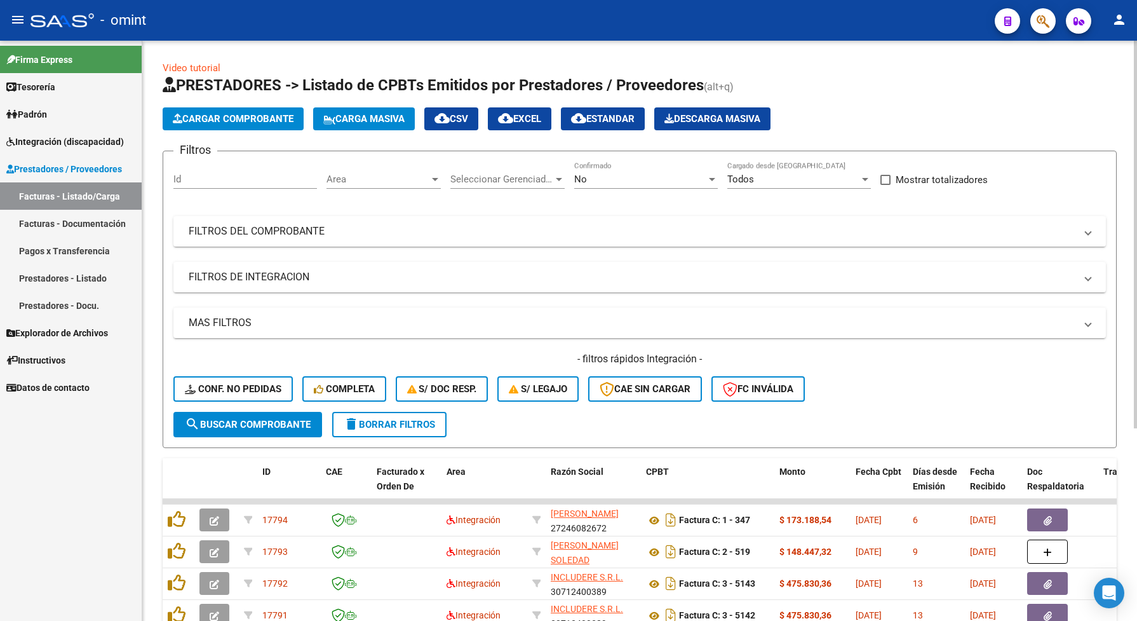
click at [642, 167] on div "No Confirmado" at bounding box center [646, 174] width 144 height 27
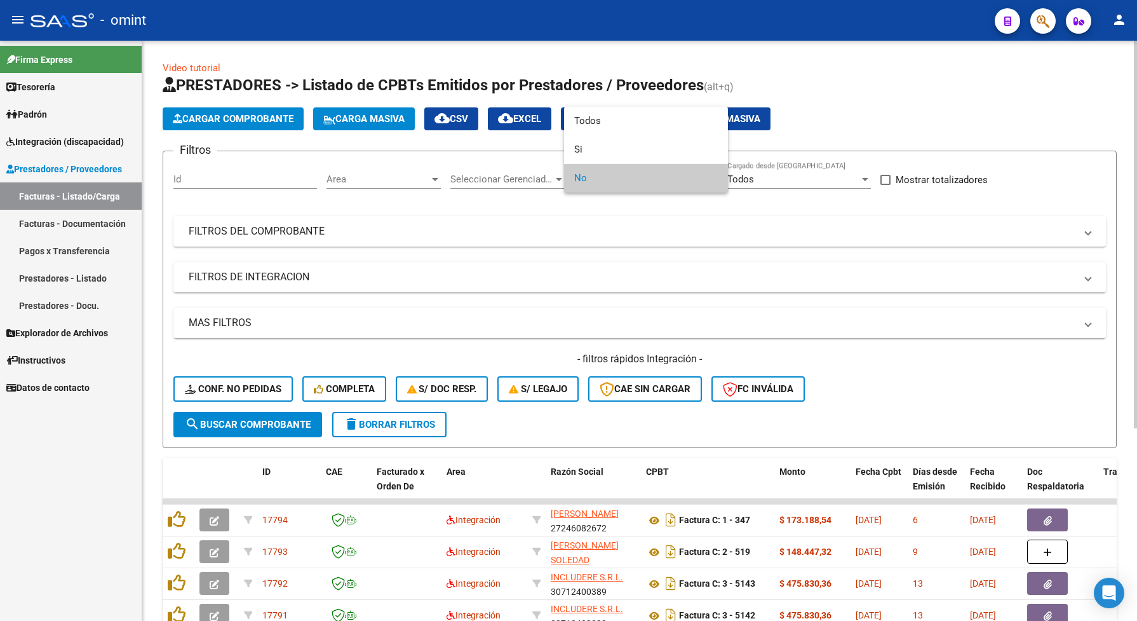
click at [599, 166] on span "No" at bounding box center [646, 178] width 144 height 29
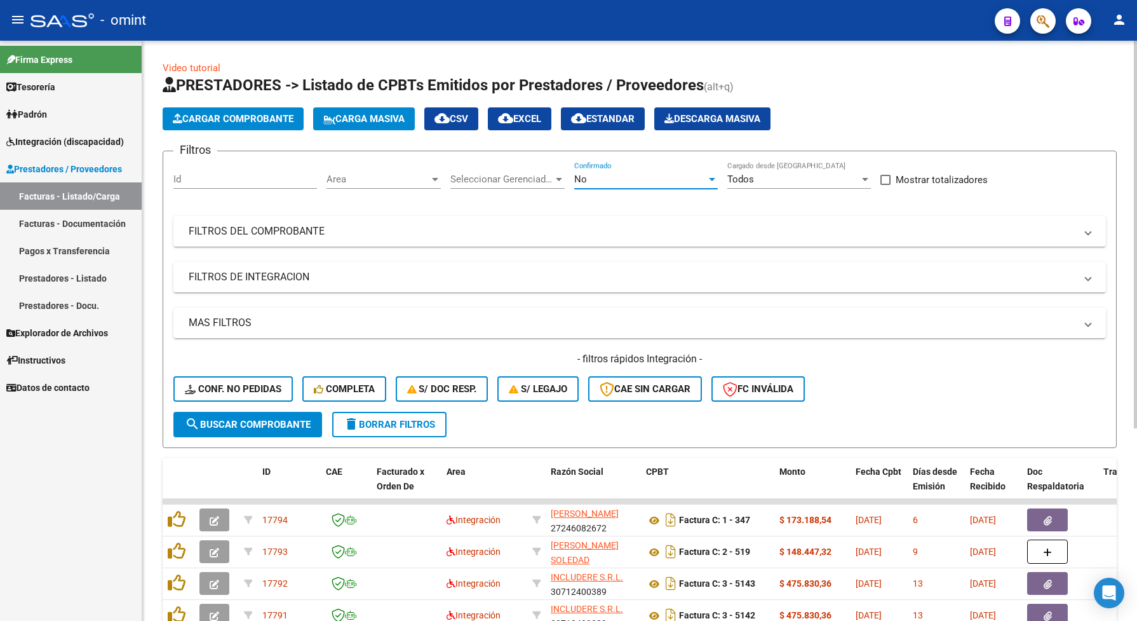
click at [207, 161] on div "Id" at bounding box center [245, 174] width 144 height 27
click at [213, 173] on input "Id" at bounding box center [245, 178] width 144 height 11
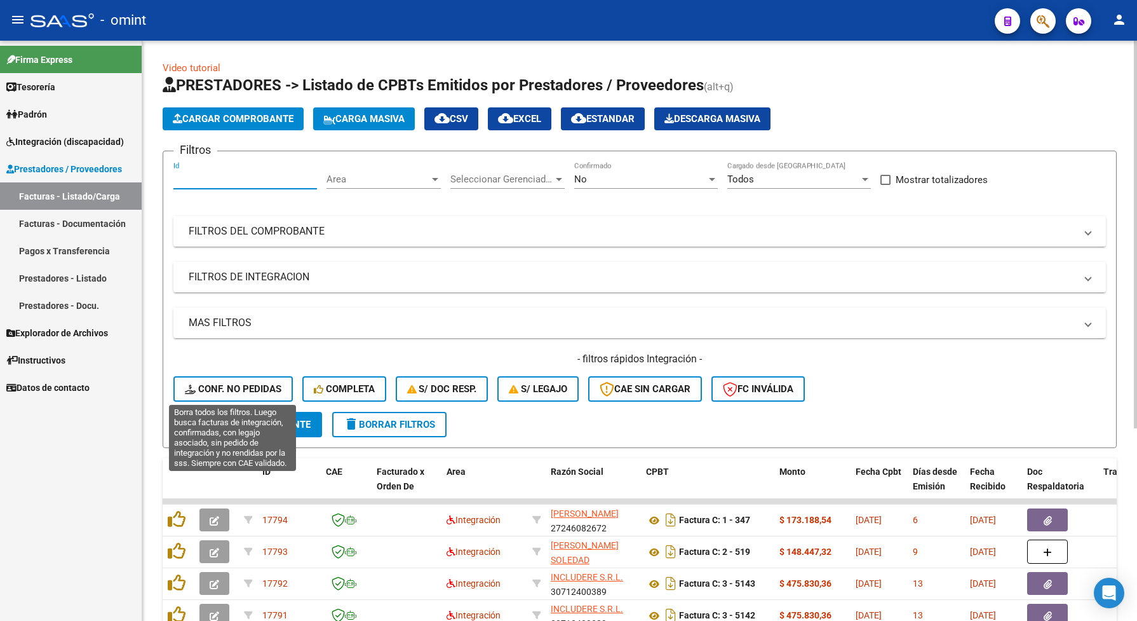
click at [221, 379] on button "Conf. no pedidas" at bounding box center [232, 388] width 119 height 25
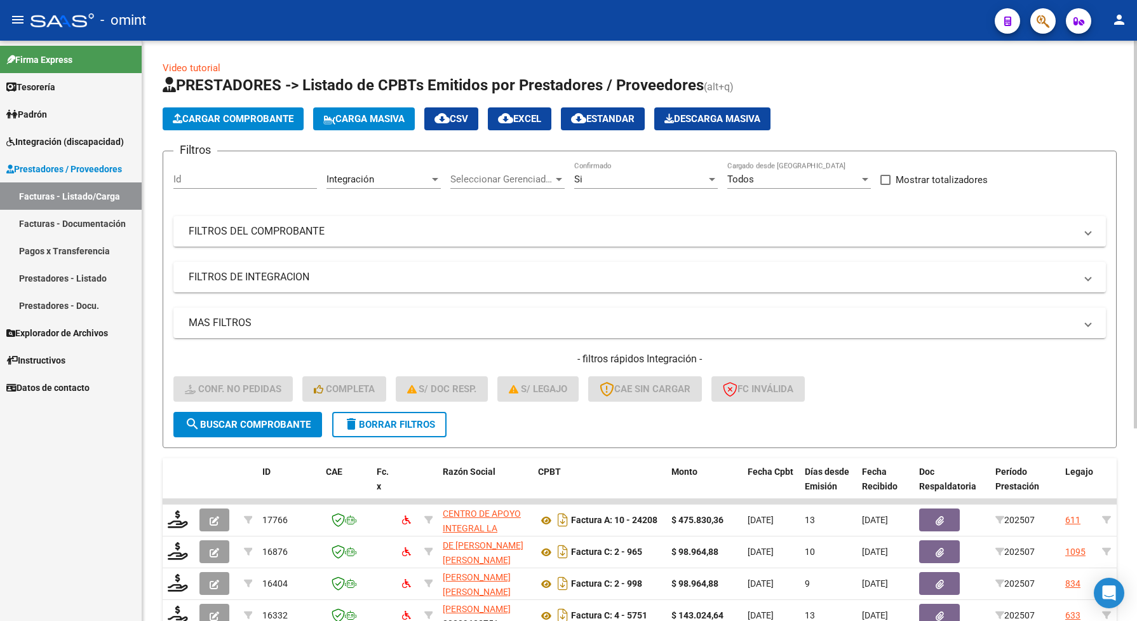
click at [608, 183] on div "Si" at bounding box center [640, 178] width 132 height 11
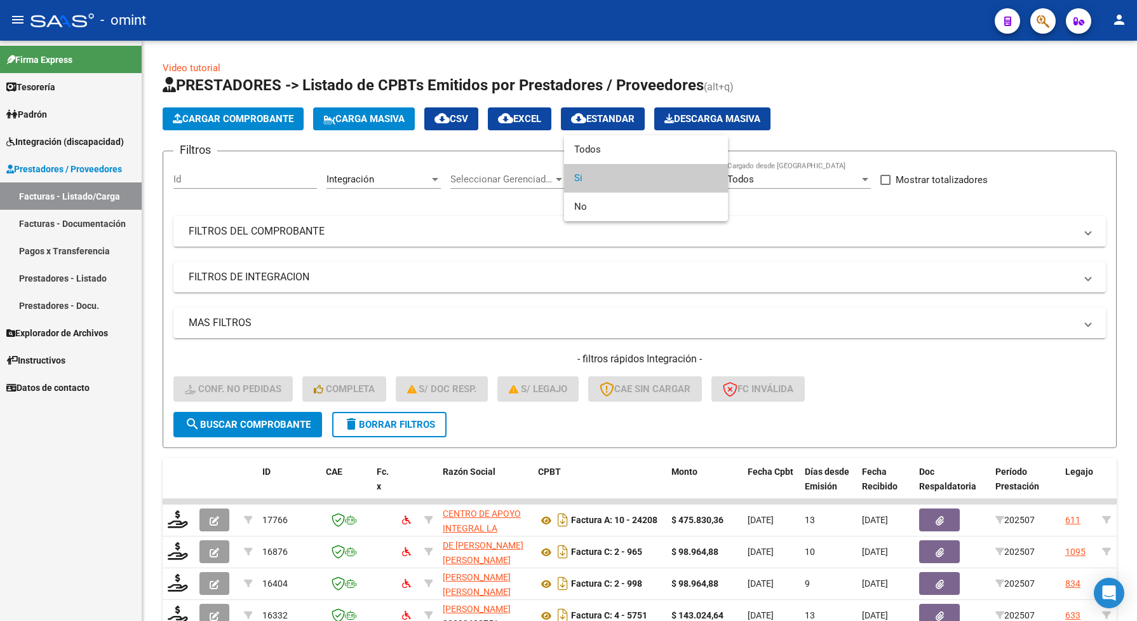
click at [612, 181] on span "Si" at bounding box center [646, 178] width 144 height 29
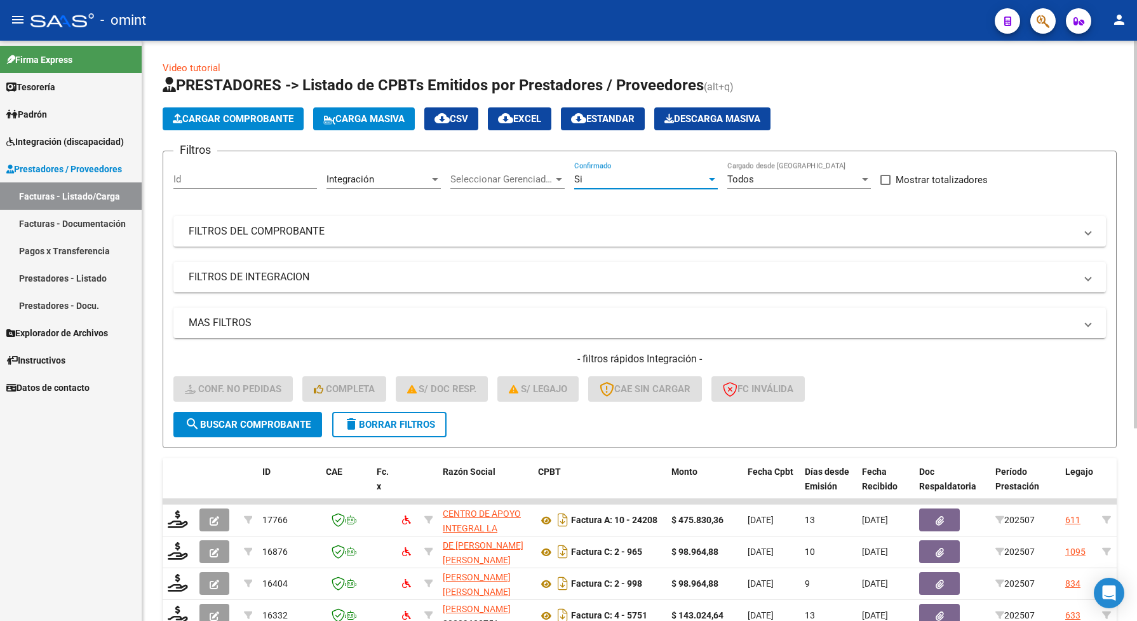
click at [388, 403] on div "- filtros rápidos Integración - Conf. no pedidas Completa S/ Doc Resp. S/ legaj…" at bounding box center [639, 382] width 933 height 60
click at [383, 419] on span "delete Borrar Filtros" at bounding box center [389, 424] width 91 height 11
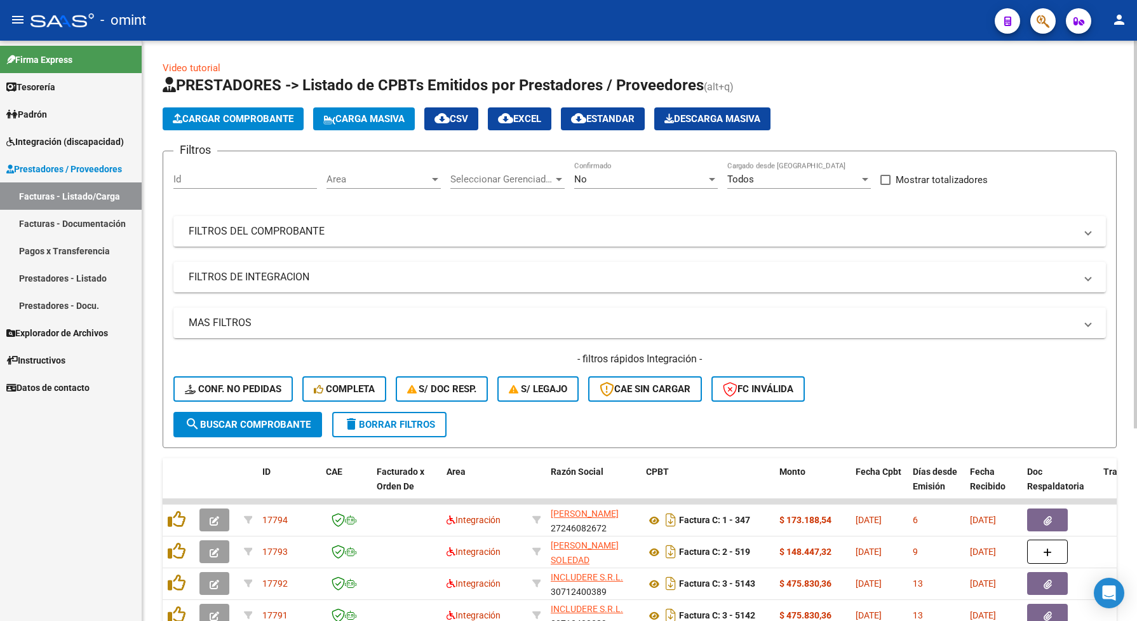
click at [404, 424] on span "delete Borrar Filtros" at bounding box center [389, 424] width 91 height 11
click at [394, 420] on span "delete Borrar Filtros" at bounding box center [389, 424] width 91 height 11
click at [429, 426] on span "delete Borrar Filtros" at bounding box center [389, 424] width 91 height 11
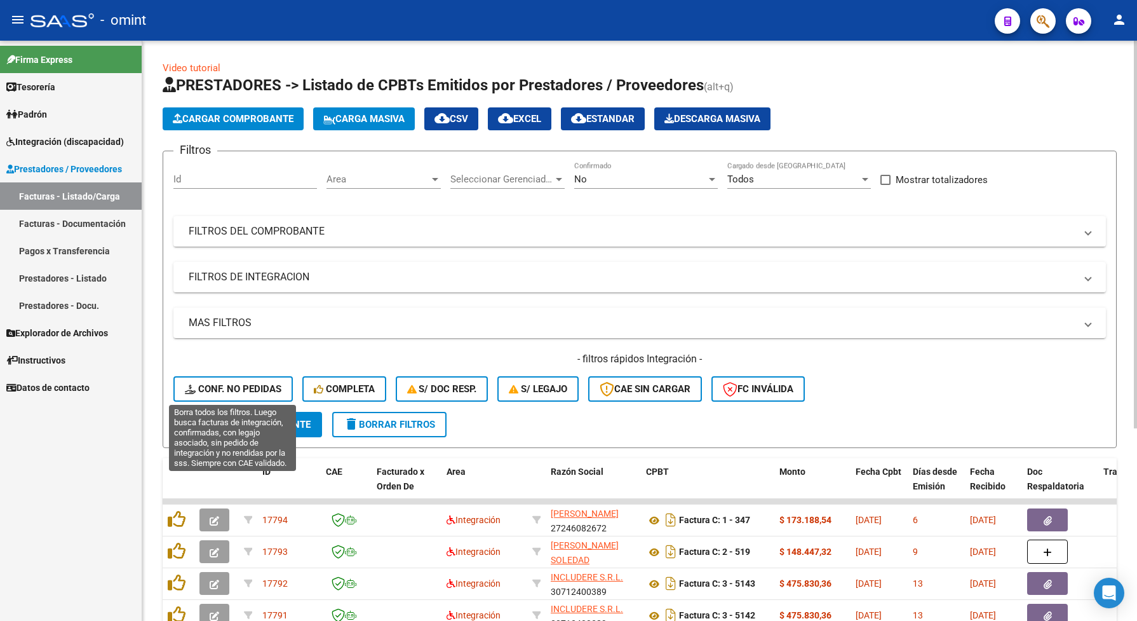
click at [271, 384] on span "Conf. no pedidas" at bounding box center [233, 388] width 97 height 11
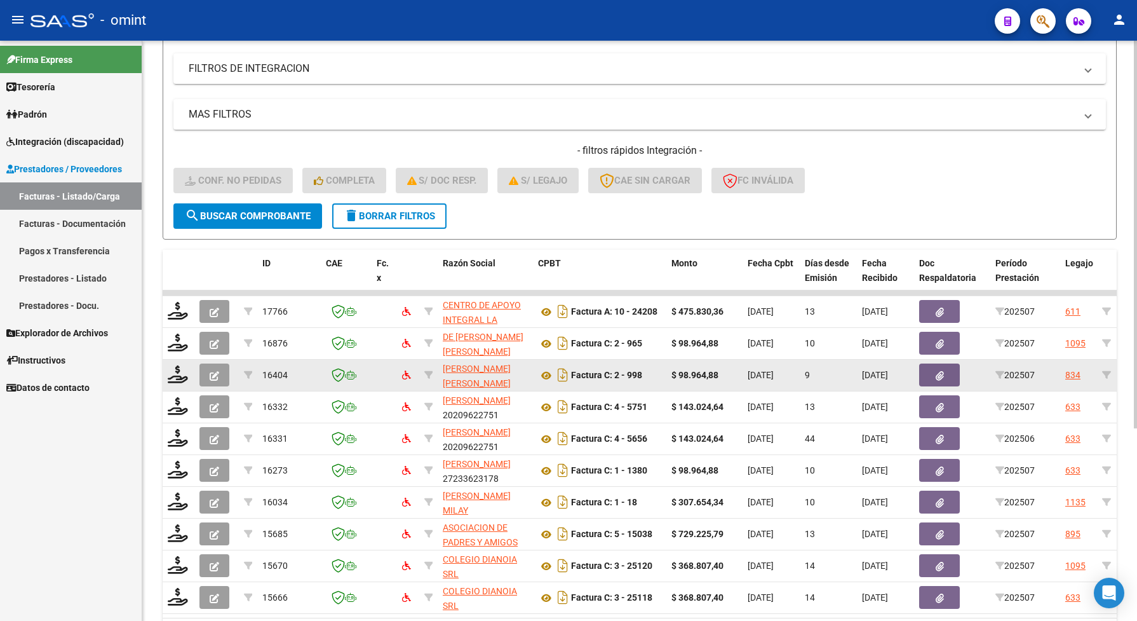
scroll to position [50, 0]
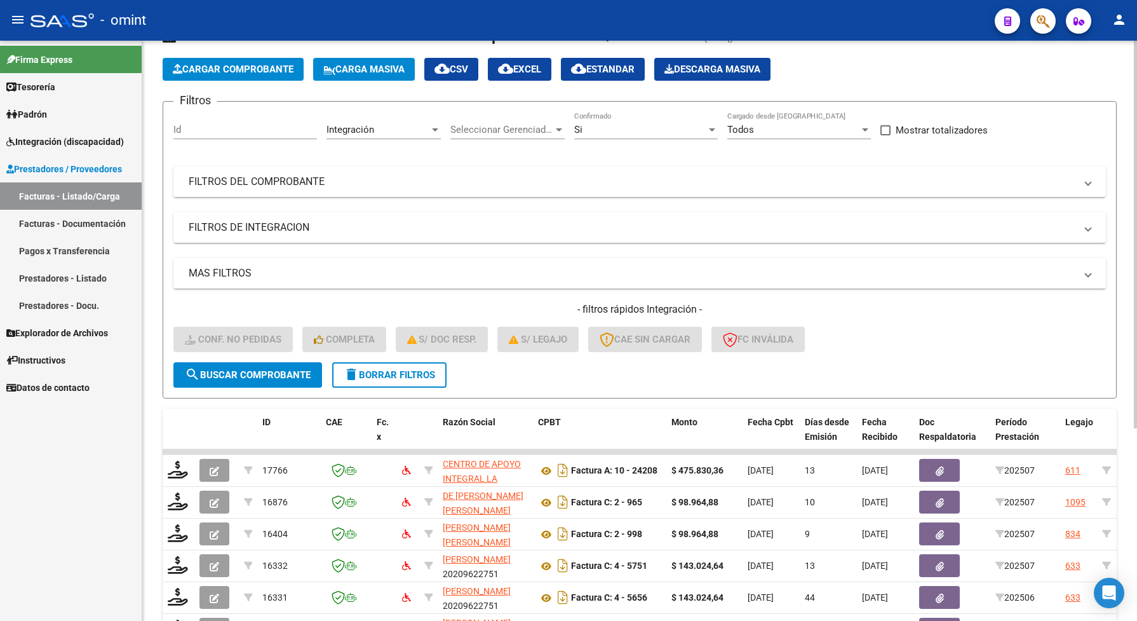
click at [683, 127] on div "Si" at bounding box center [640, 129] width 132 height 11
click at [600, 100] on span "Todos" at bounding box center [646, 99] width 144 height 29
click at [252, 369] on span "search Buscar Comprobante" at bounding box center [248, 374] width 126 height 11
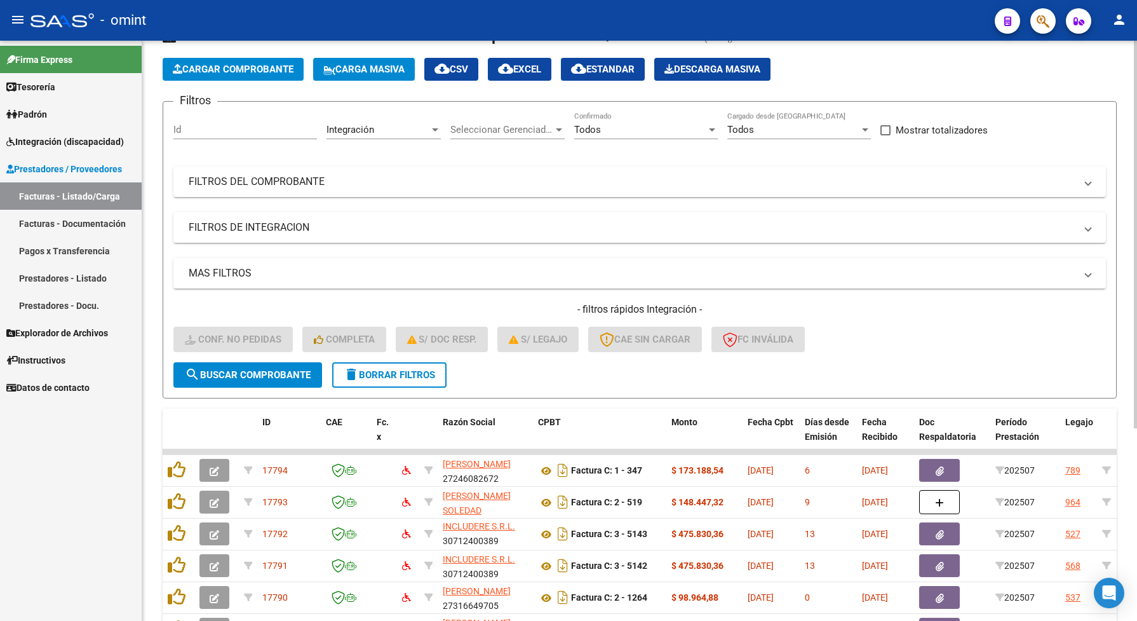
click at [426, 372] on span "delete Borrar Filtros" at bounding box center [389, 374] width 91 height 11
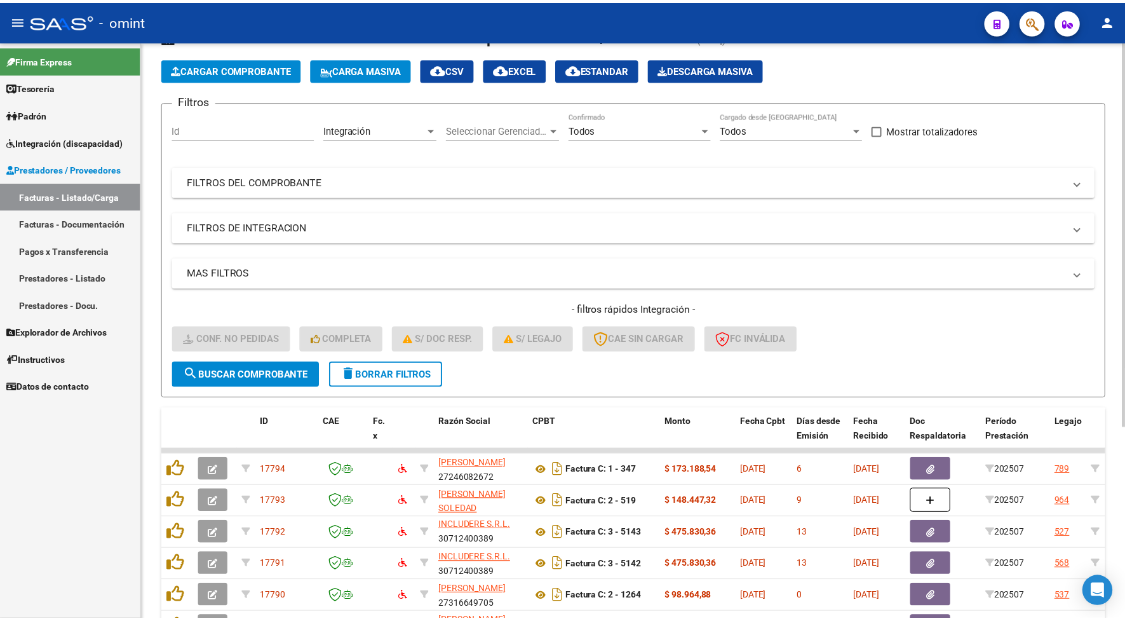
scroll to position [0, 0]
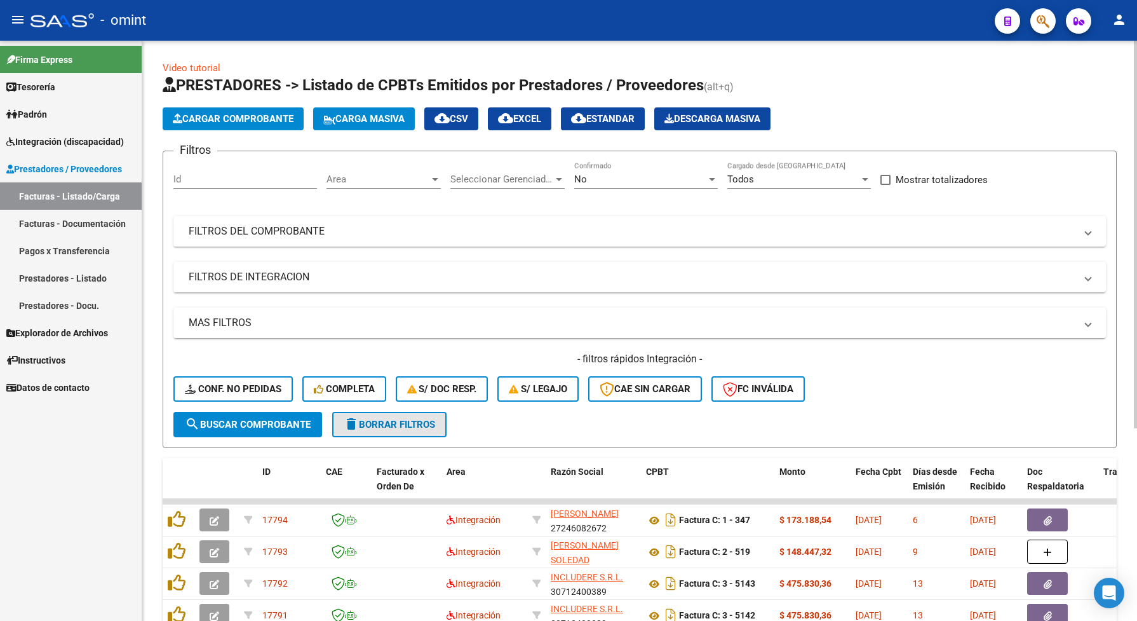
click at [385, 423] on span "delete Borrar Filtros" at bounding box center [389, 424] width 91 height 11
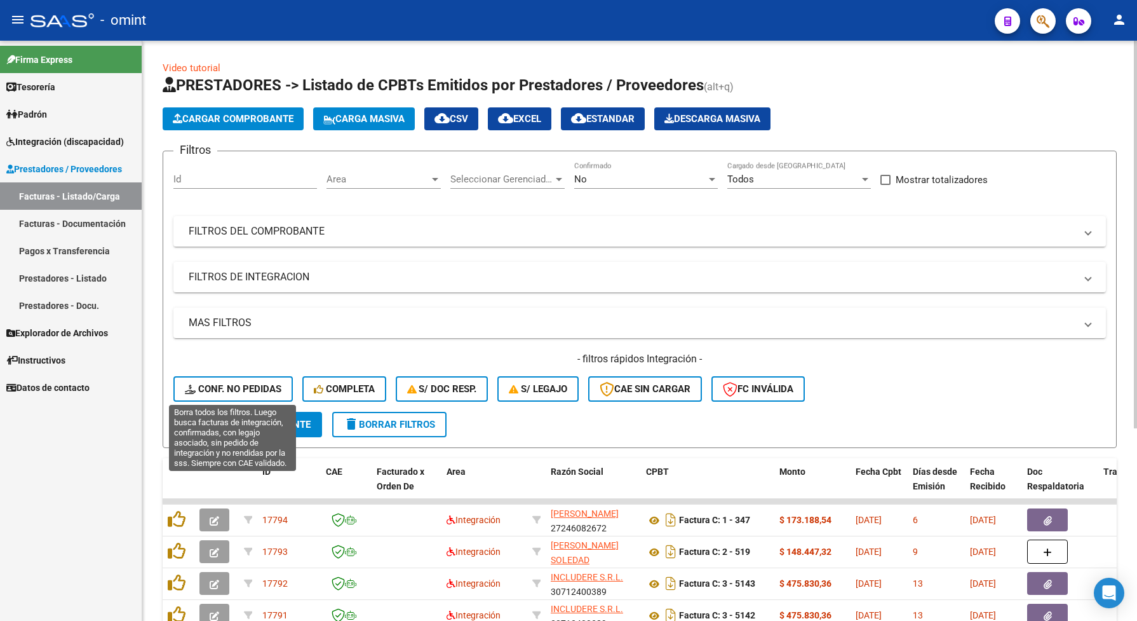
click at [248, 386] on span "Conf. no pedidas" at bounding box center [233, 388] width 97 height 11
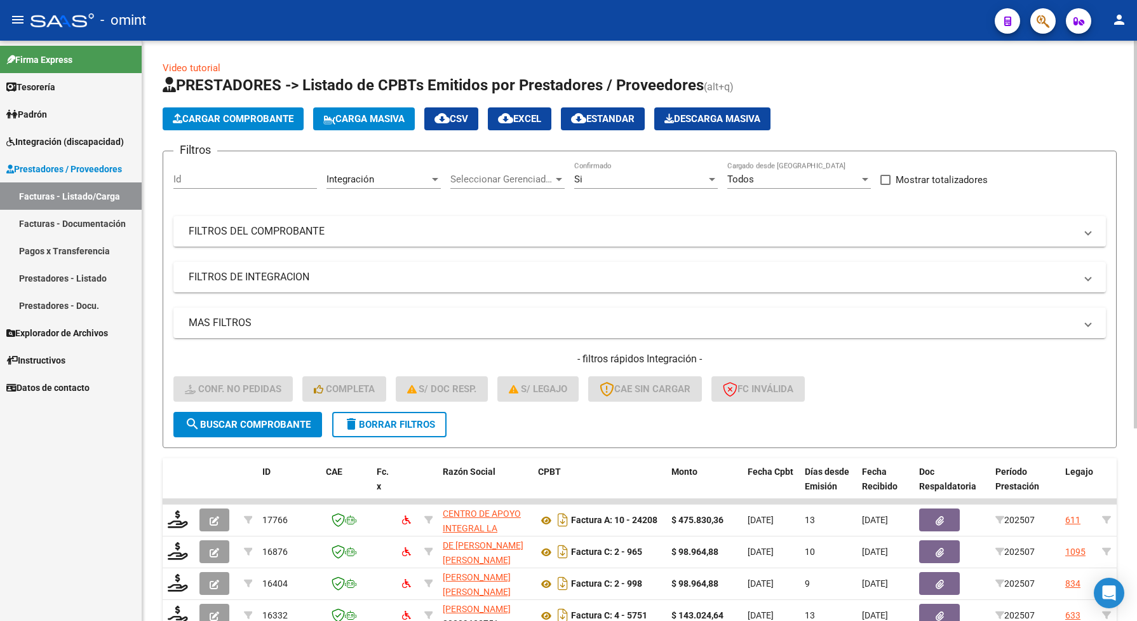
click at [183, 183] on input "Id" at bounding box center [245, 178] width 144 height 11
click at [450, 51] on div "Video tutorial PRESTADORES -> Listado de CPBTs Emitidos por Prestadores / Prove…" at bounding box center [639, 470] width 995 height 858
click at [220, 175] on input "Id" at bounding box center [245, 178] width 144 height 11
click at [241, 173] on input "Id" at bounding box center [245, 178] width 144 height 11
paste input "17605"
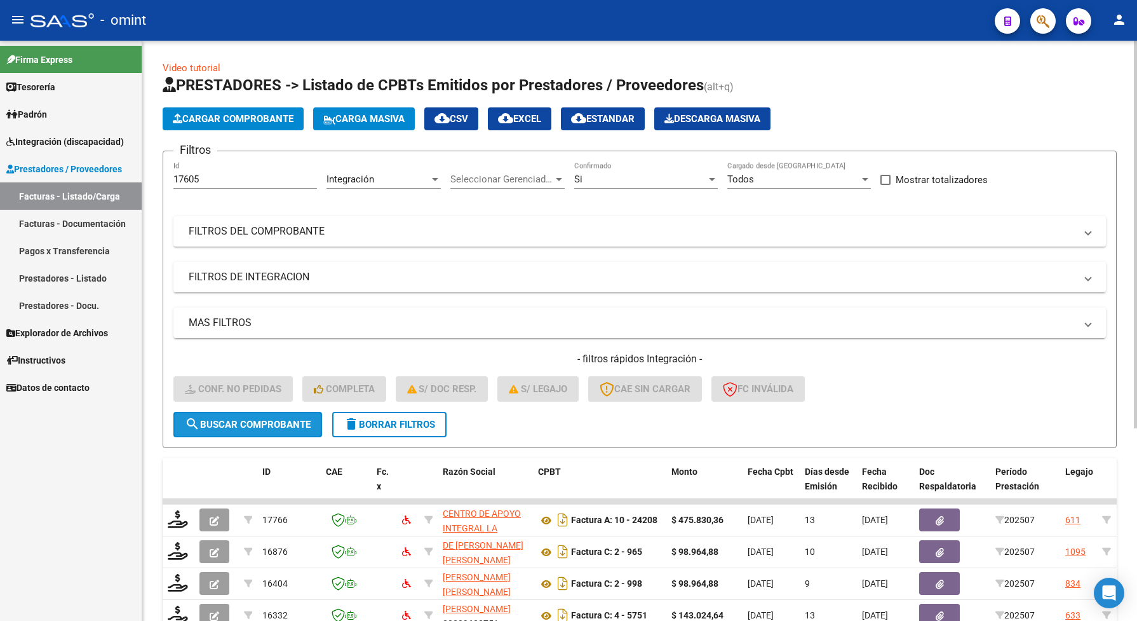
click at [248, 424] on span "search Buscar Comprobante" at bounding box center [248, 424] width 126 height 11
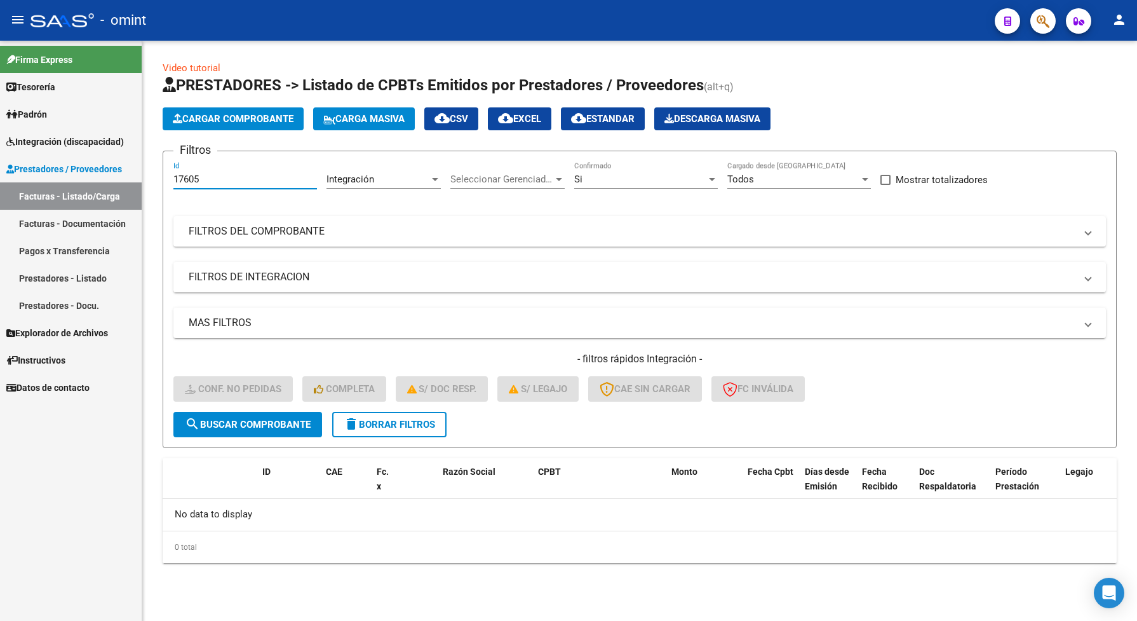
drag, startPoint x: 201, startPoint y: 178, endPoint x: 170, endPoint y: 180, distance: 31.2
click at [170, 180] on form "Filtros 17605 Id Integración Area Seleccionar Gerenciador Seleccionar Gerenciad…" at bounding box center [640, 299] width 954 height 297
paste input "6070"
type input "16070"
click at [252, 421] on span "search Buscar Comprobante" at bounding box center [248, 424] width 126 height 11
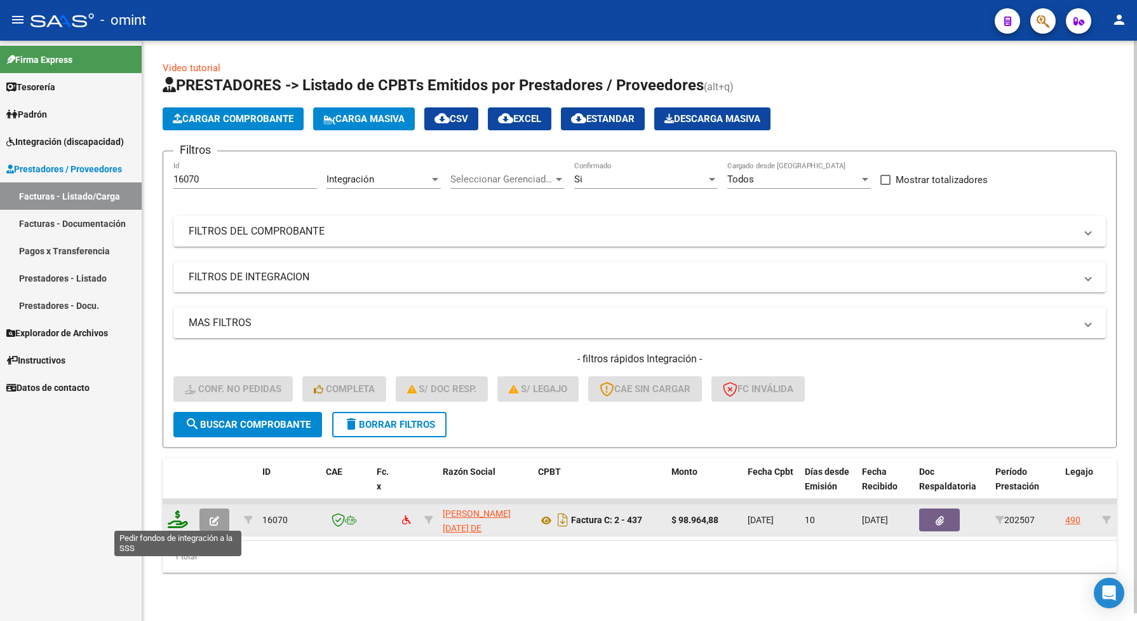
click at [180, 518] on icon at bounding box center [178, 519] width 20 height 18
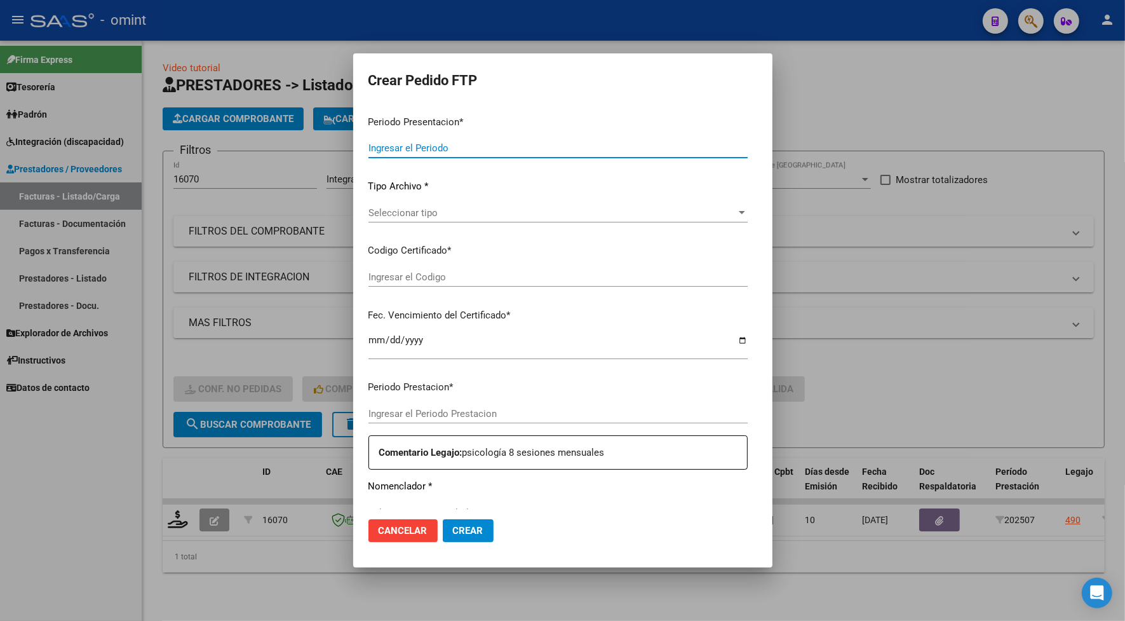
type input "202507"
type input "$ 98.964,88"
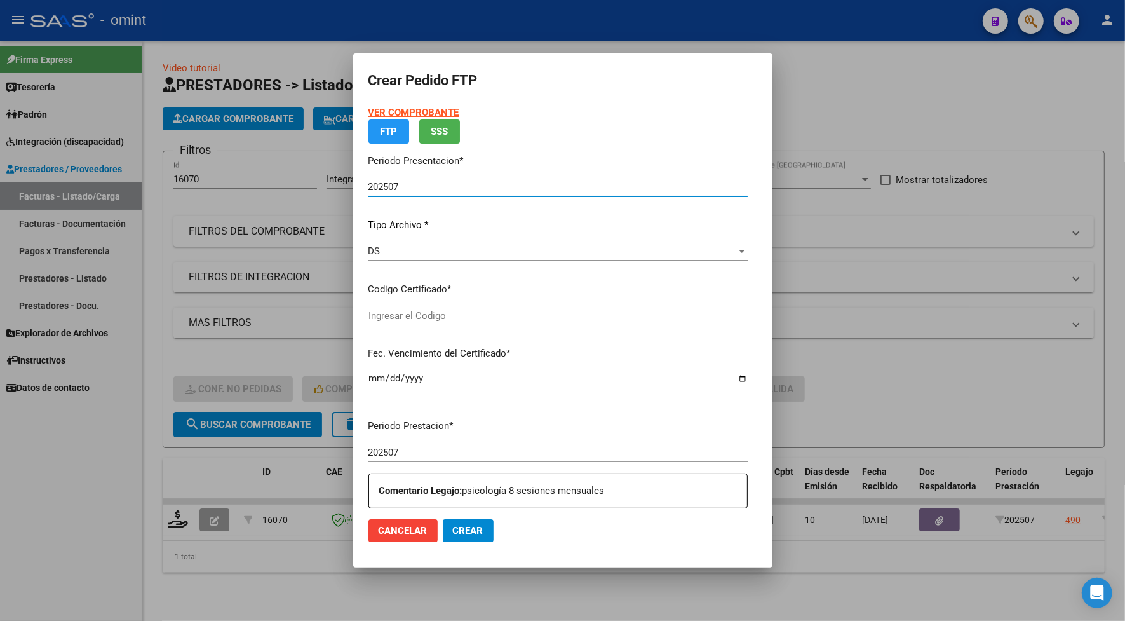
type input "4270670223"
type input "[DATE]"
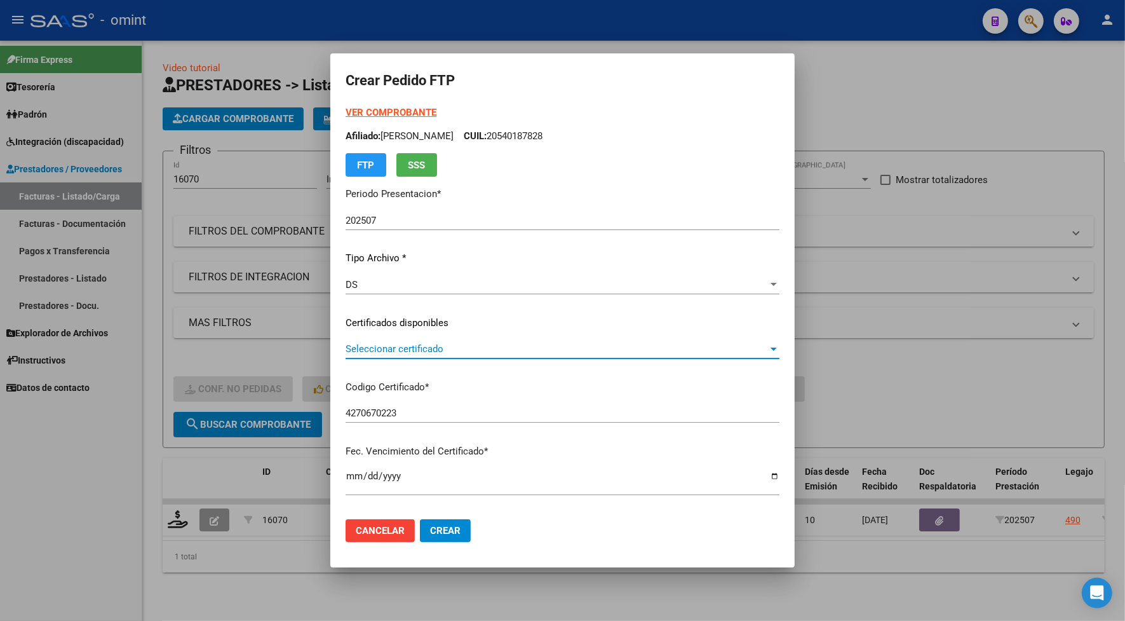
click at [396, 347] on span "Seleccionar certificado" at bounding box center [557, 348] width 422 height 11
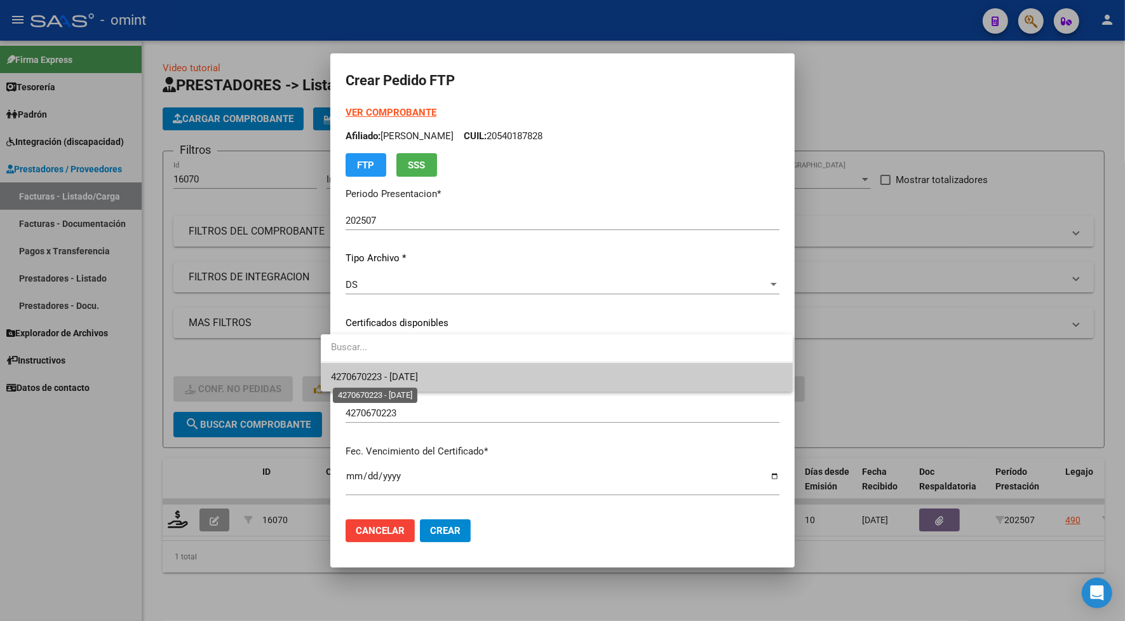
click at [396, 374] on span "4270670223 - [DATE]" at bounding box center [374, 376] width 87 height 11
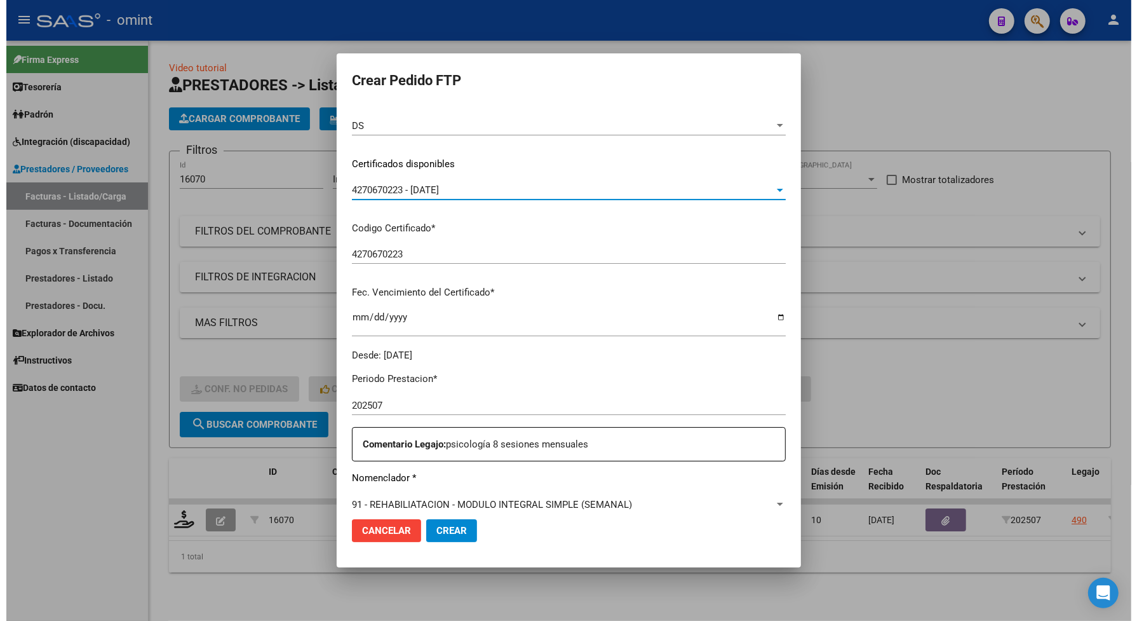
scroll to position [238, 0]
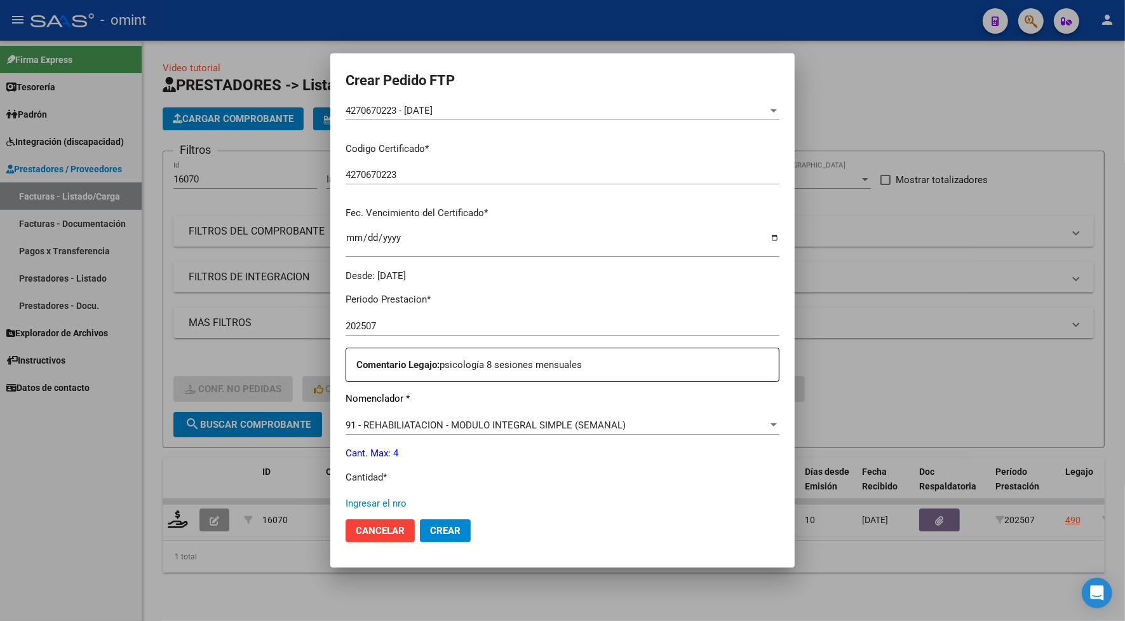
click at [373, 504] on input "Ingresar el nro" at bounding box center [563, 502] width 434 height 11
type input "4"
click at [442, 529] on span "Crear" at bounding box center [445, 530] width 30 height 11
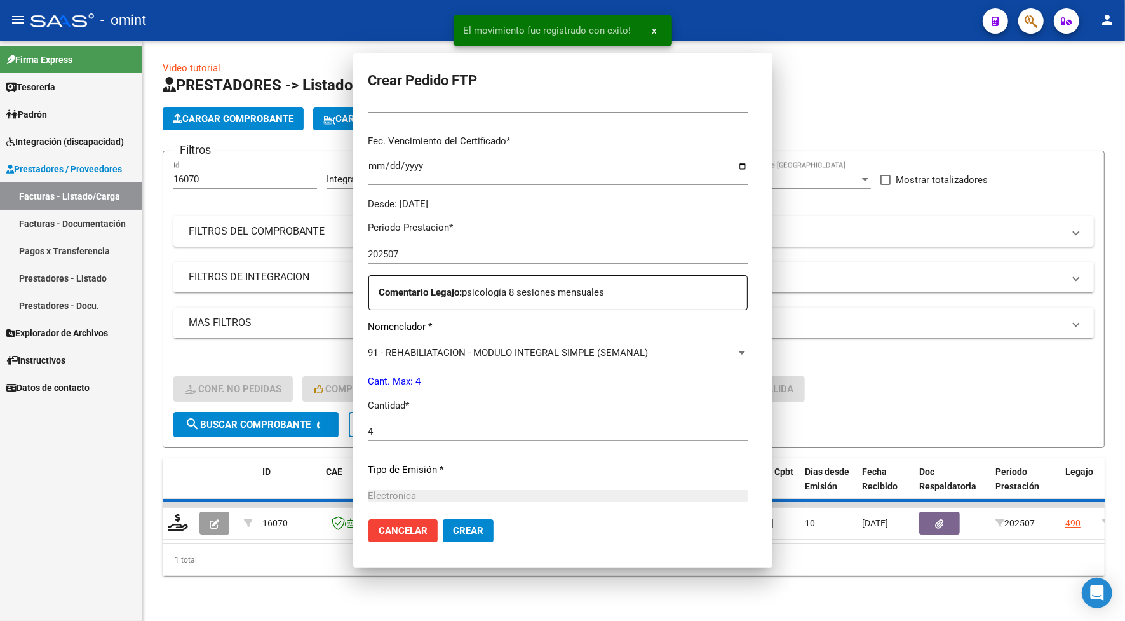
scroll to position [0, 0]
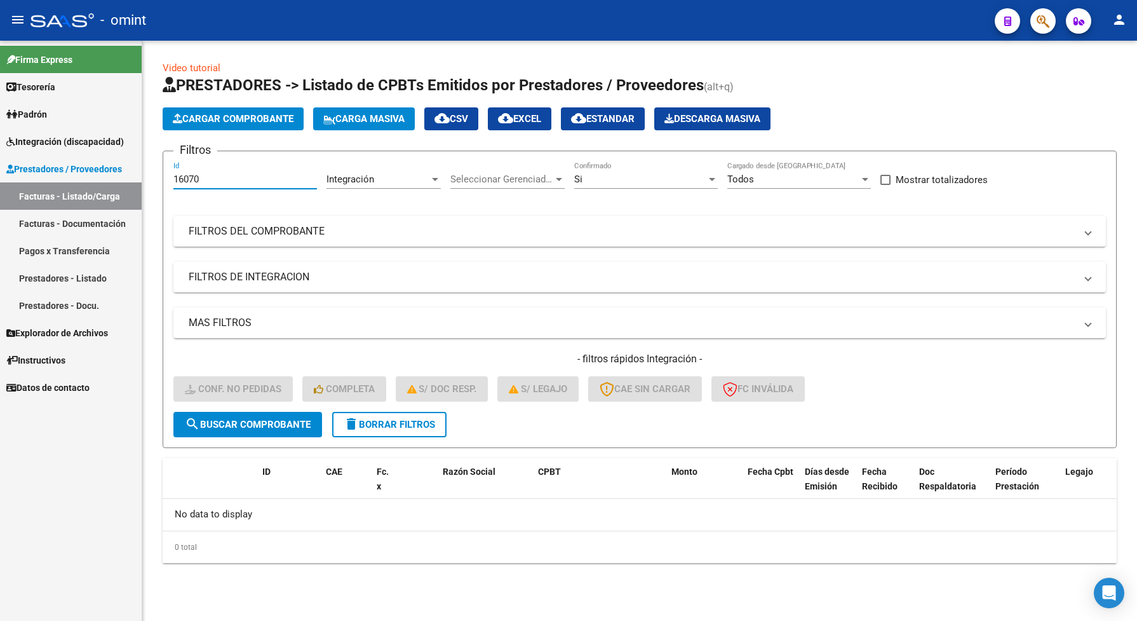
drag, startPoint x: 203, startPoint y: 177, endPoint x: 175, endPoint y: 182, distance: 28.4
click at [175, 182] on input "16070" at bounding box center [245, 178] width 144 height 11
click at [191, 178] on input "16070" at bounding box center [245, 178] width 144 height 11
drag, startPoint x: 205, startPoint y: 176, endPoint x: 159, endPoint y: 178, distance: 45.8
click at [159, 178] on div "Video tutorial PRESTADORES -> Listado de CPBTs Emitidos por Prestadores / Prove…" at bounding box center [639, 322] width 995 height 563
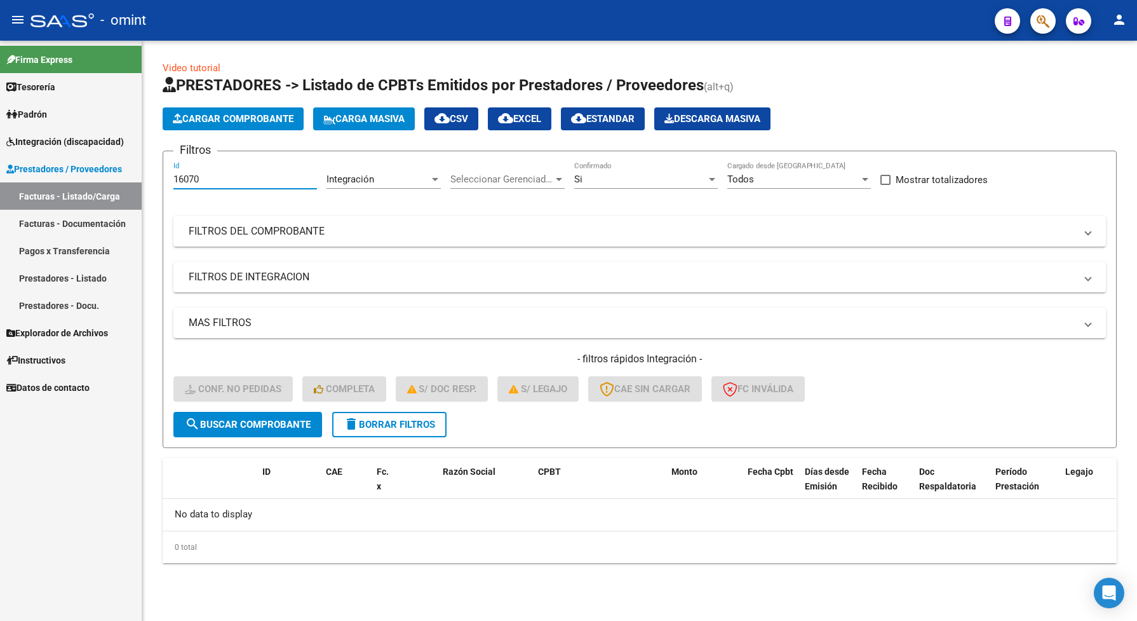
paste input "5509"
type input "15509"
click at [236, 424] on span "search Buscar Comprobante" at bounding box center [248, 424] width 126 height 11
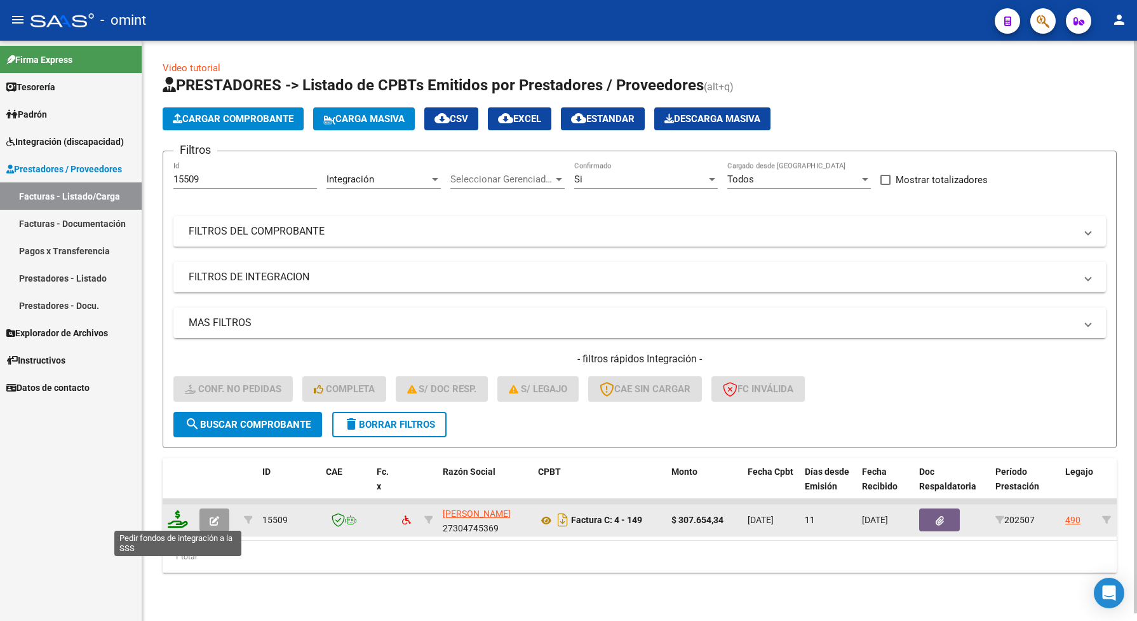
click at [180, 516] on icon at bounding box center [178, 519] width 20 height 18
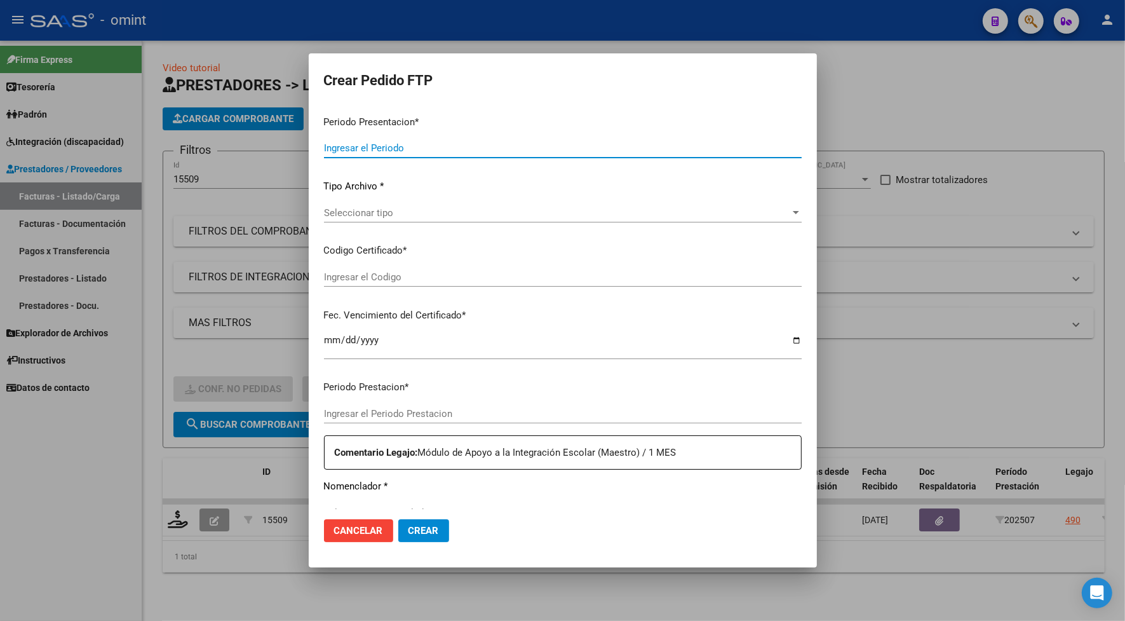
type input "202507"
type input "$ 307.654,34"
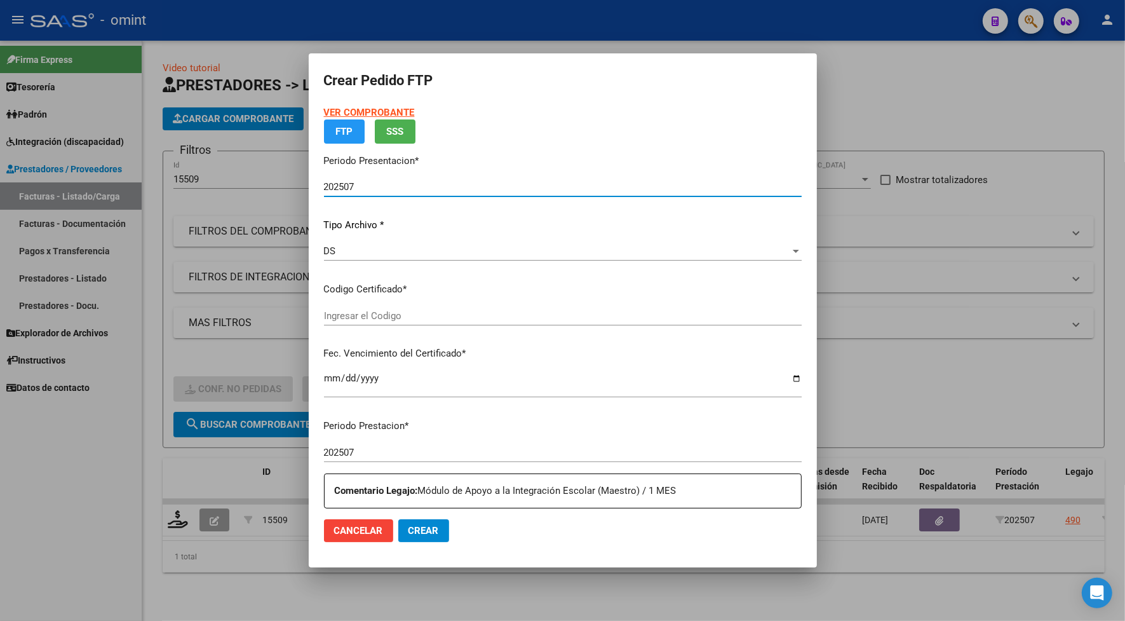
type input "4270670223"
type input "[DATE]"
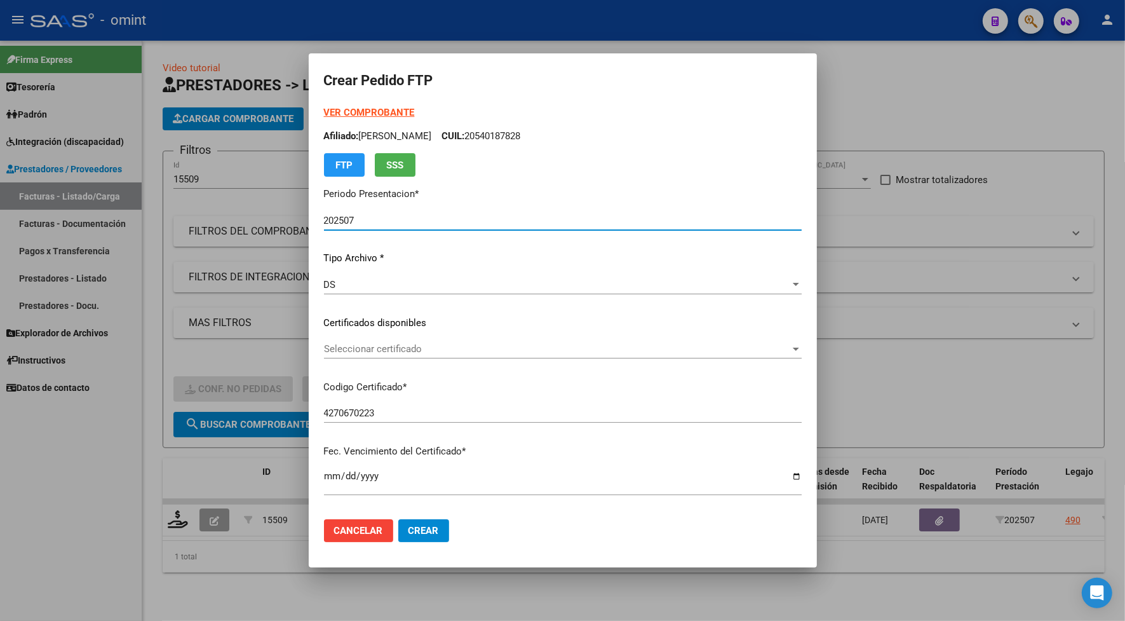
click at [399, 344] on span "Seleccionar certificado" at bounding box center [557, 348] width 466 height 11
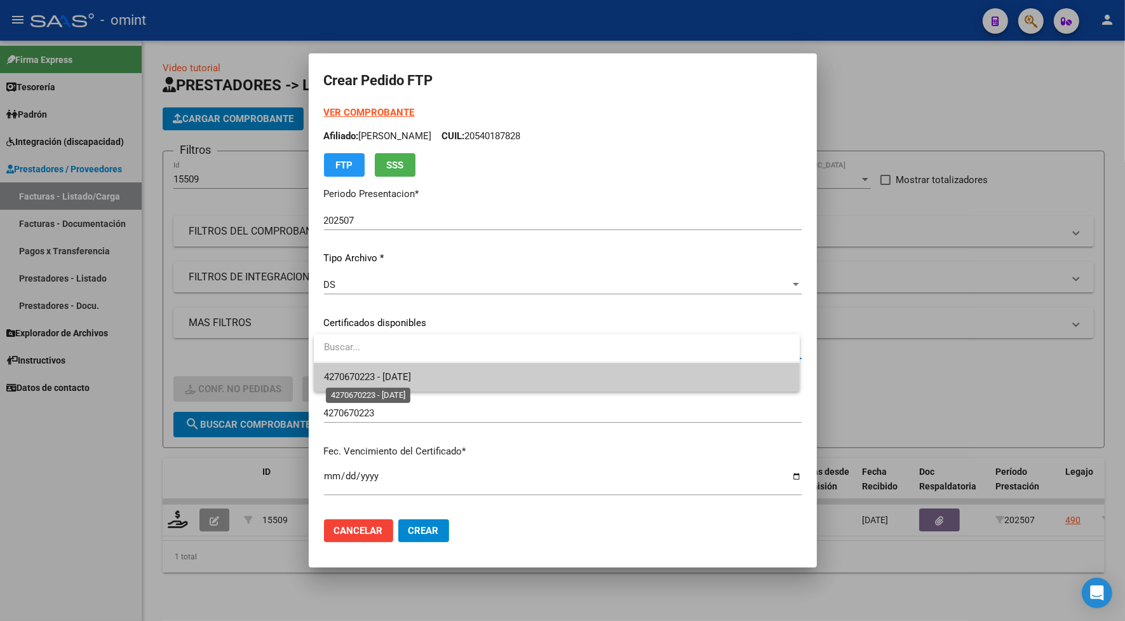
click at [399, 379] on span "4270670223 - [DATE]" at bounding box center [367, 376] width 87 height 11
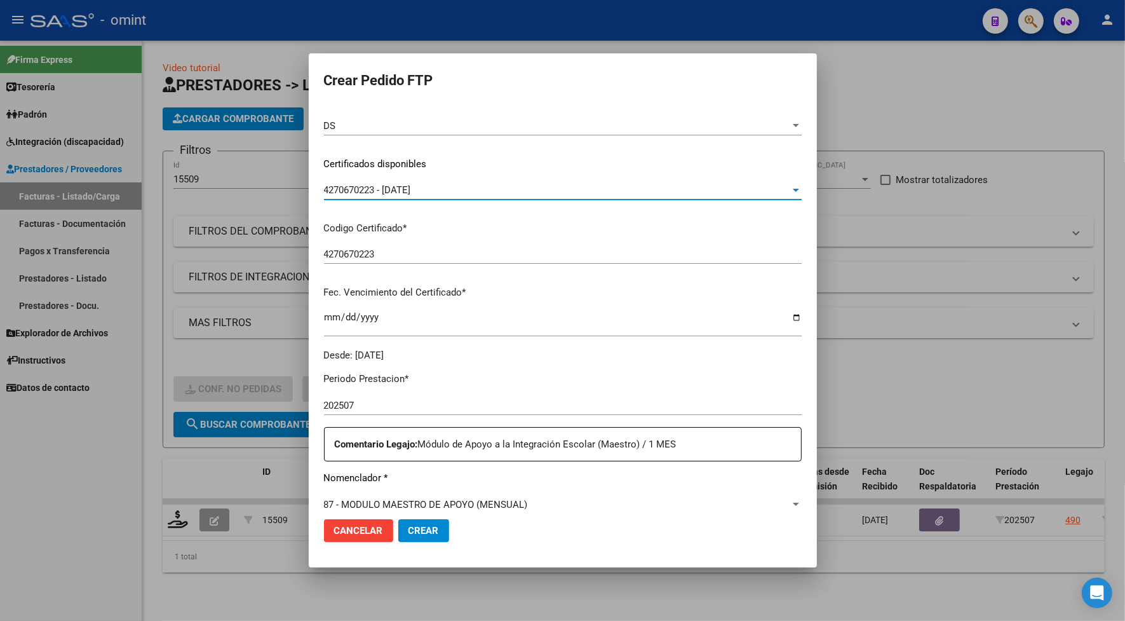
scroll to position [238, 0]
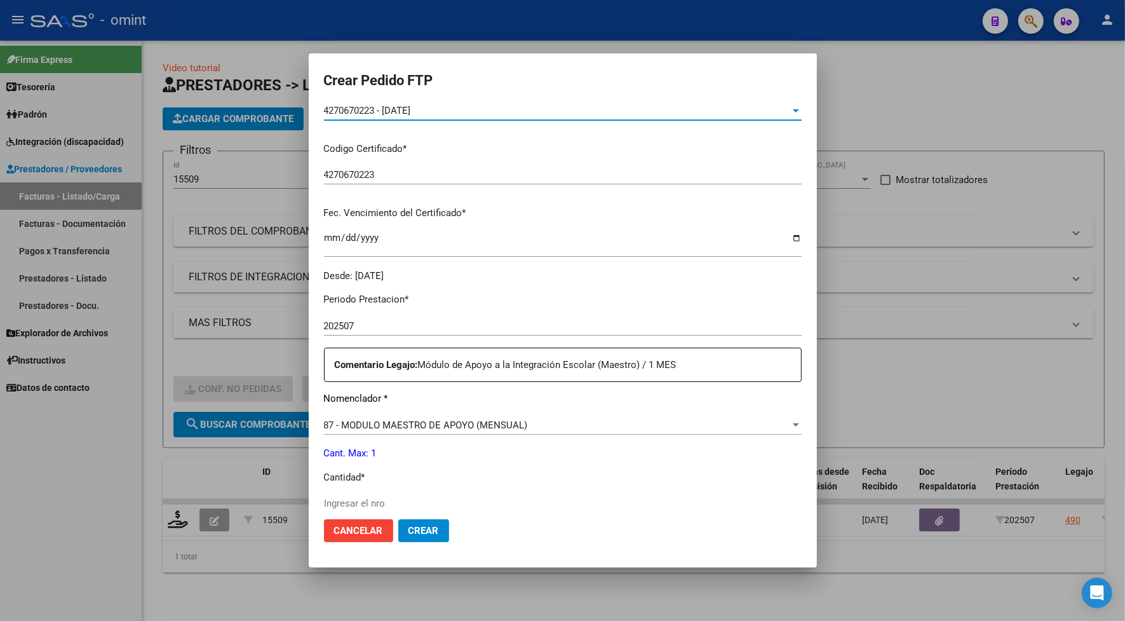
click at [370, 501] on input "Ingresar el nro" at bounding box center [563, 502] width 478 height 11
type input "1"
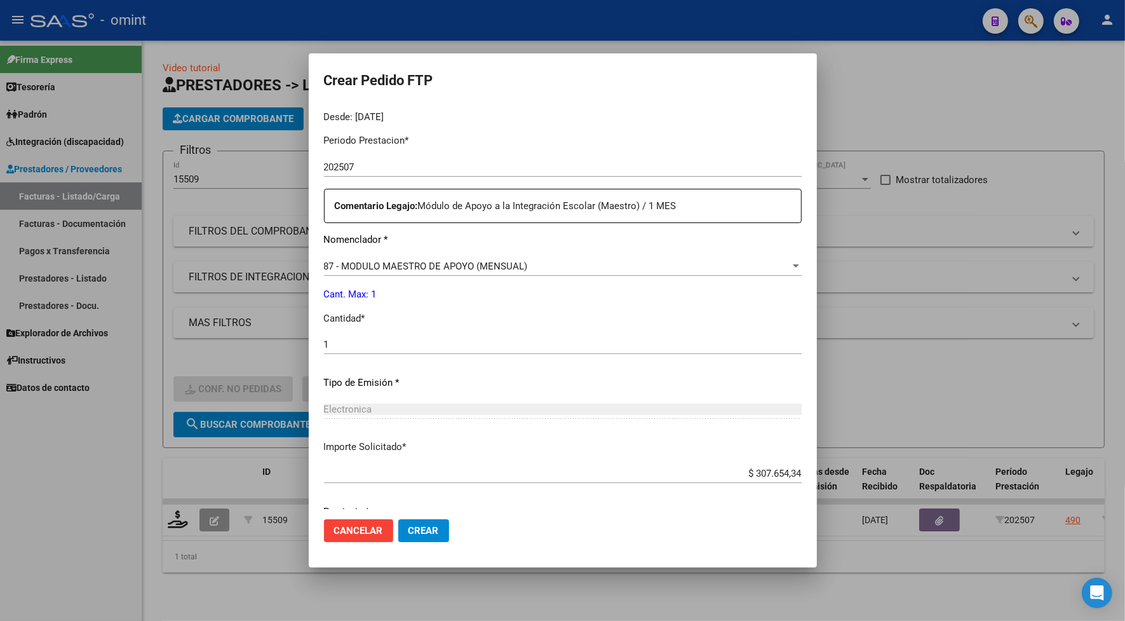
scroll to position [447, 0]
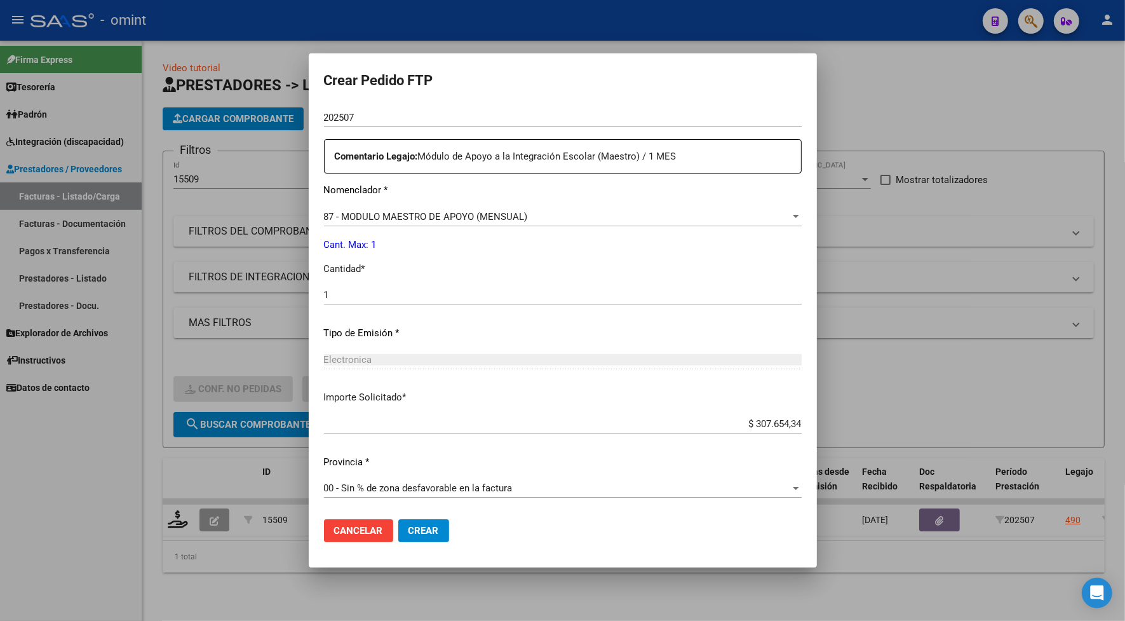
click at [429, 525] on span "Crear" at bounding box center [423, 530] width 30 height 11
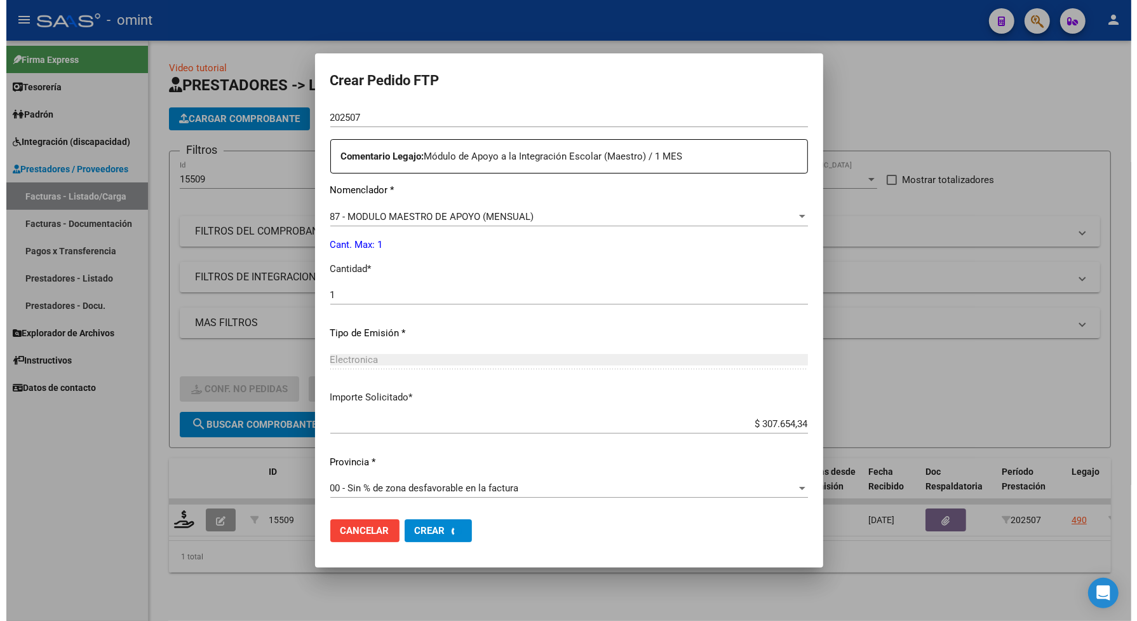
scroll to position [0, 0]
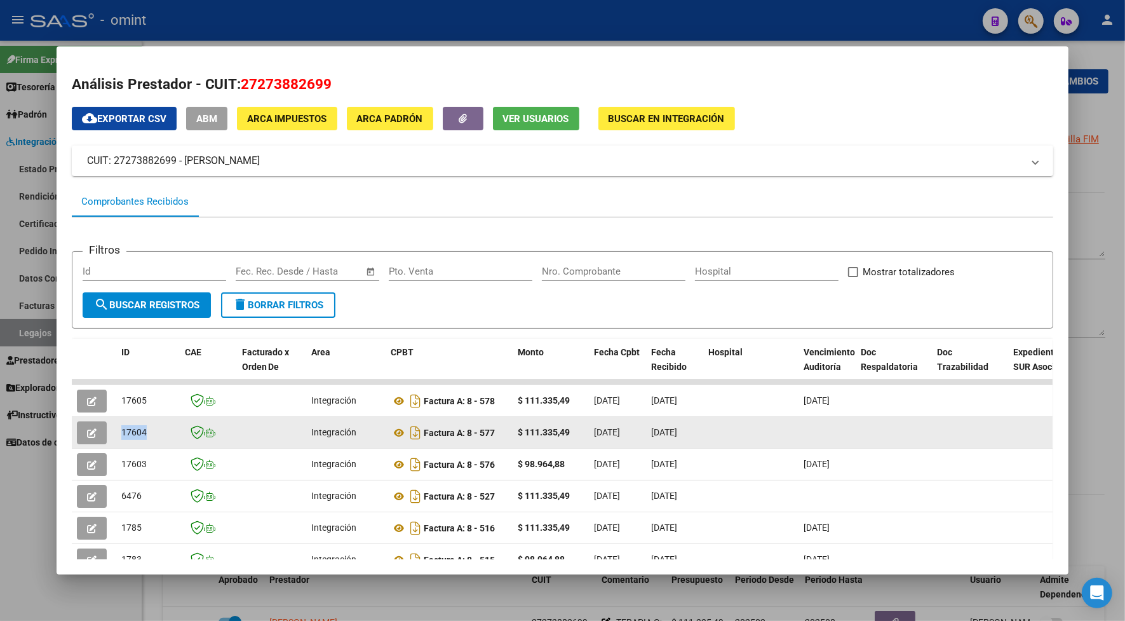
scroll to position [83, 0]
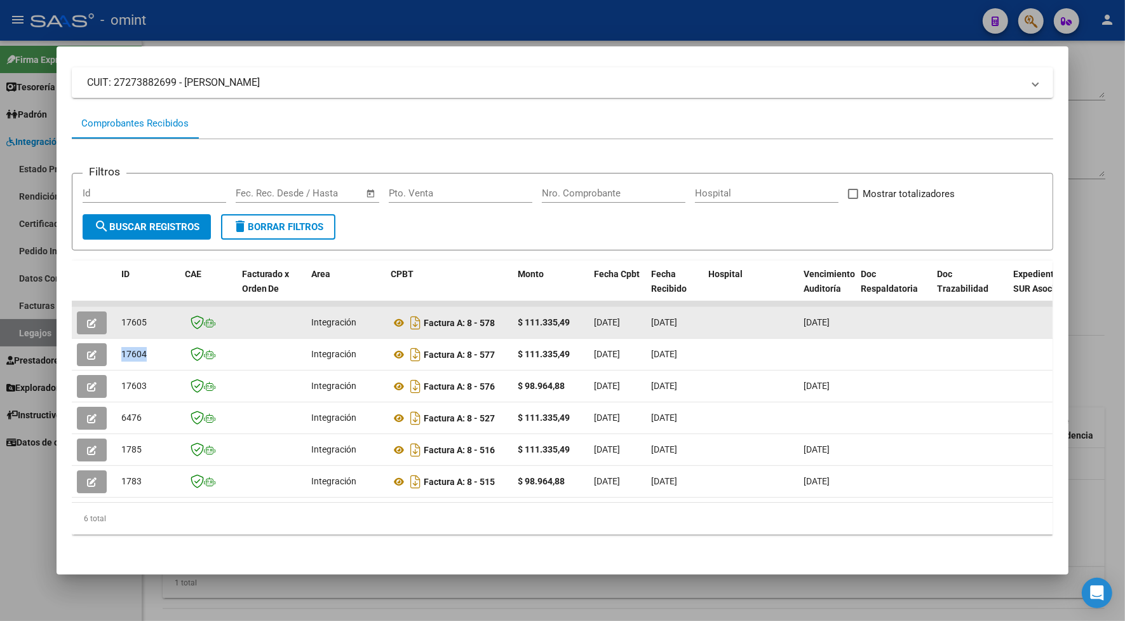
click at [96, 316] on button "button" at bounding box center [92, 322] width 30 height 23
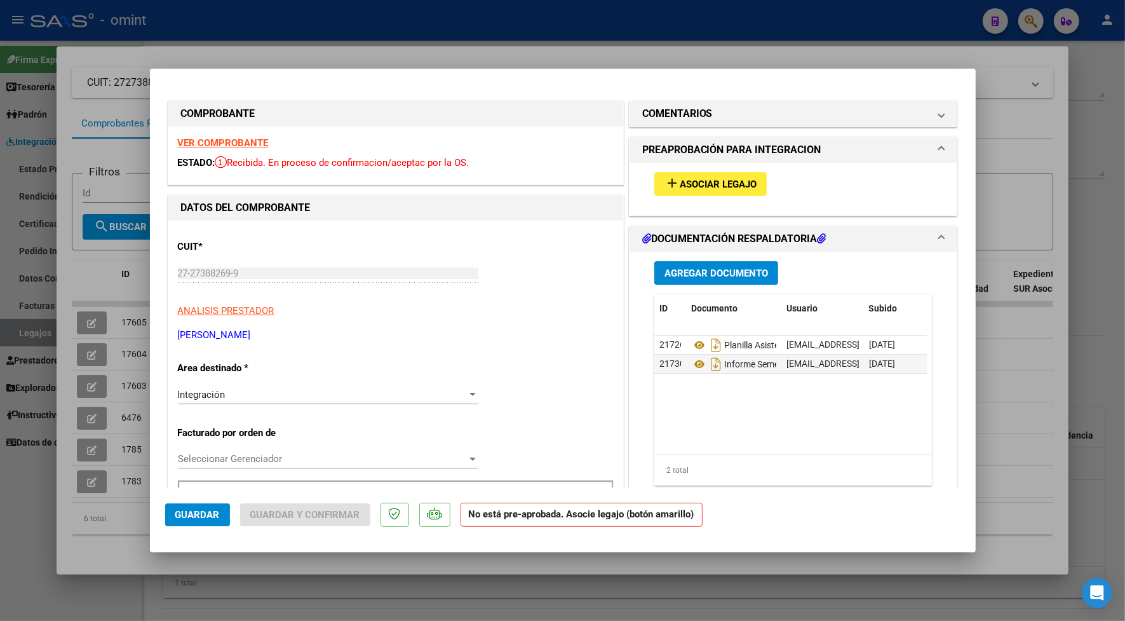
click at [668, 36] on div at bounding box center [562, 310] width 1125 height 621
type input "$ 0,00"
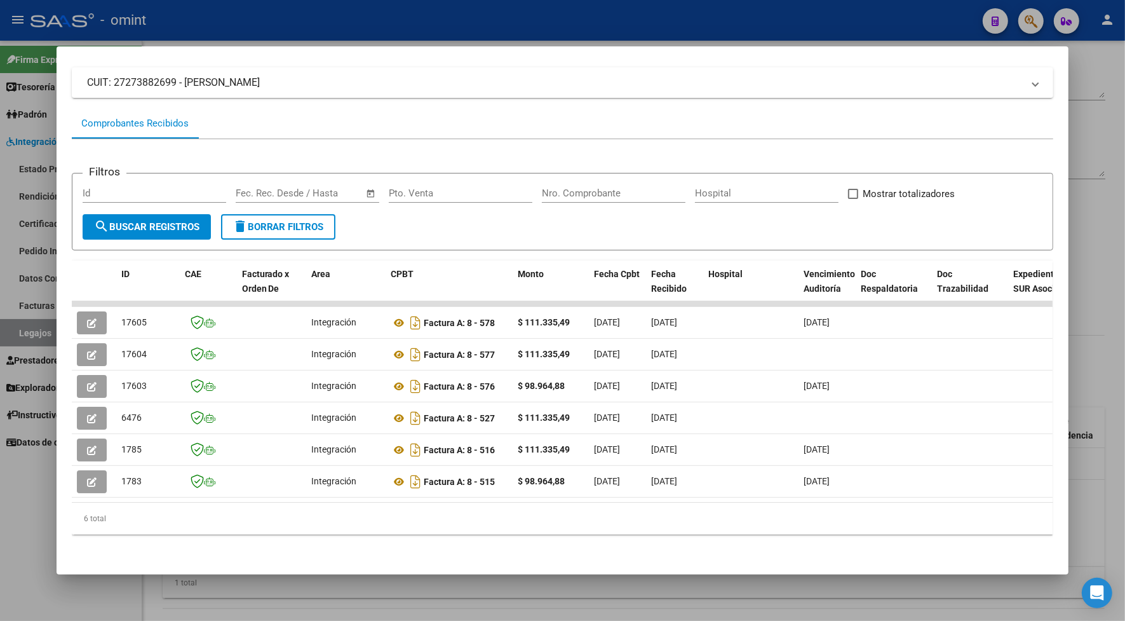
click at [668, 36] on div at bounding box center [562, 310] width 1125 height 621
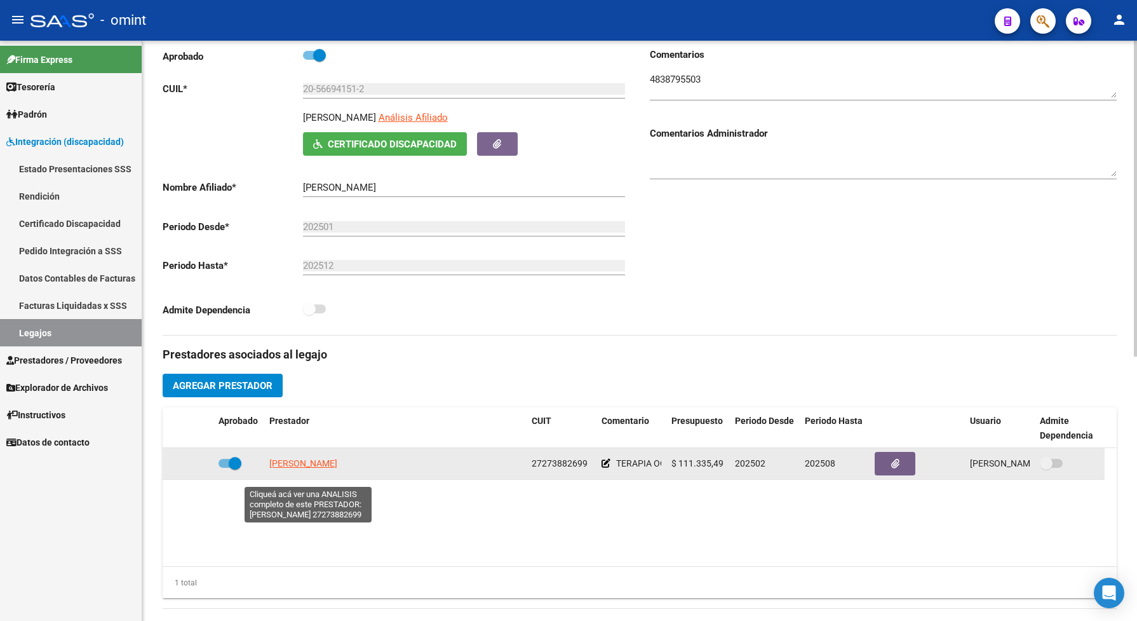
click at [337, 468] on span "[PERSON_NAME]" at bounding box center [303, 463] width 68 height 10
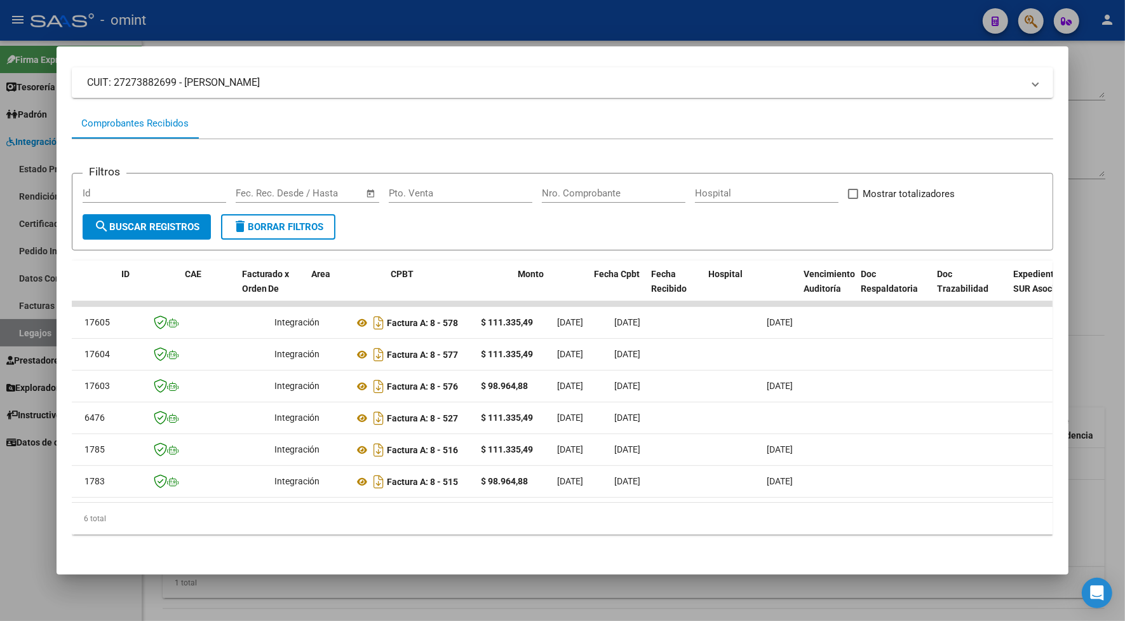
scroll to position [0, 0]
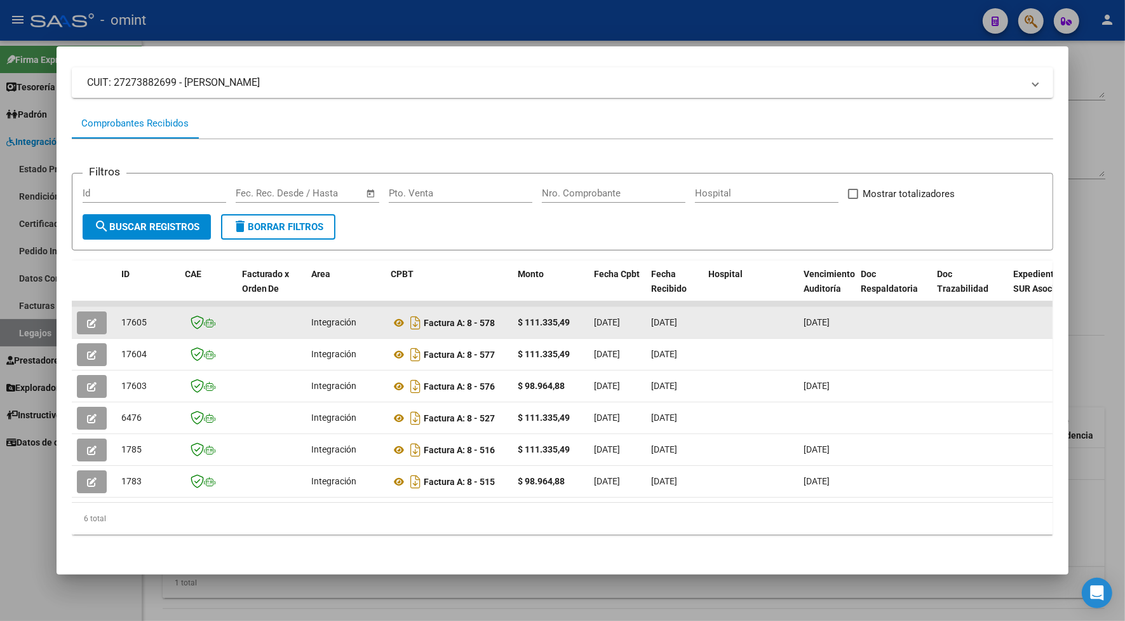
click at [90, 318] on icon "button" at bounding box center [92, 323] width 10 height 10
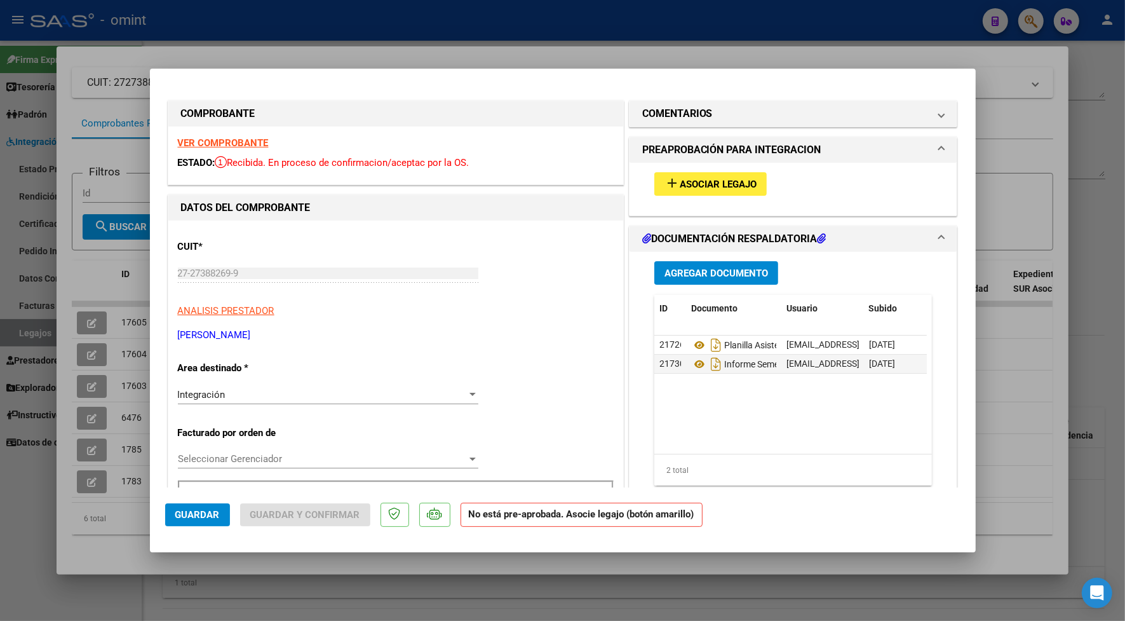
click at [229, 143] on strong "VER COMPROBANTE" at bounding box center [223, 142] width 91 height 11
click at [715, 180] on button "add Asociar Legajo" at bounding box center [710, 184] width 112 height 24
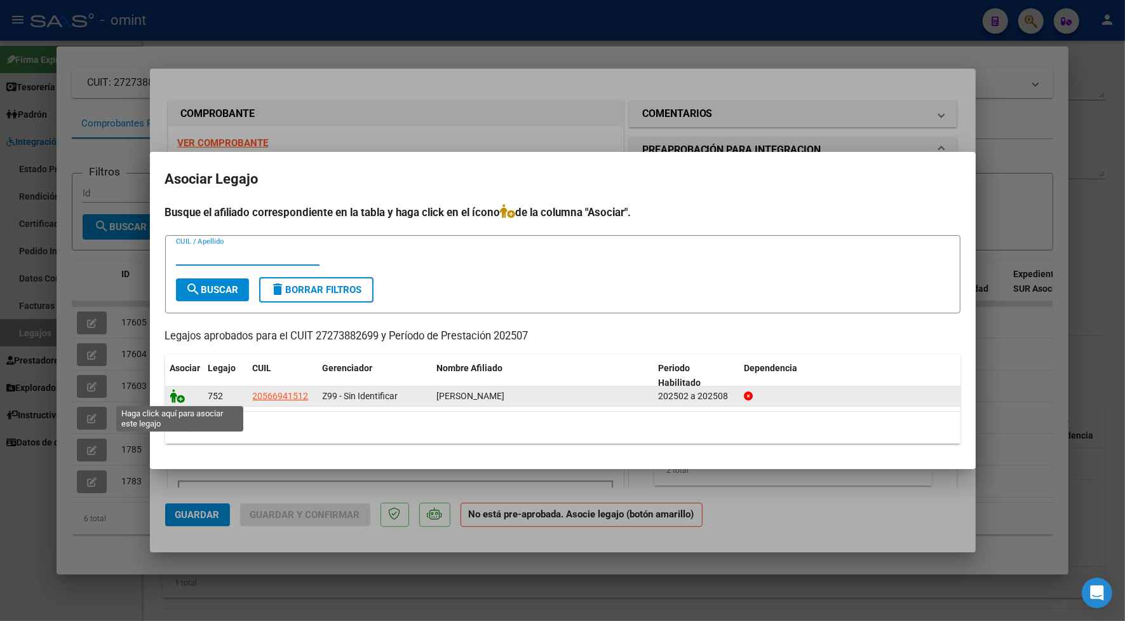
click at [179, 398] on icon at bounding box center [177, 396] width 15 height 14
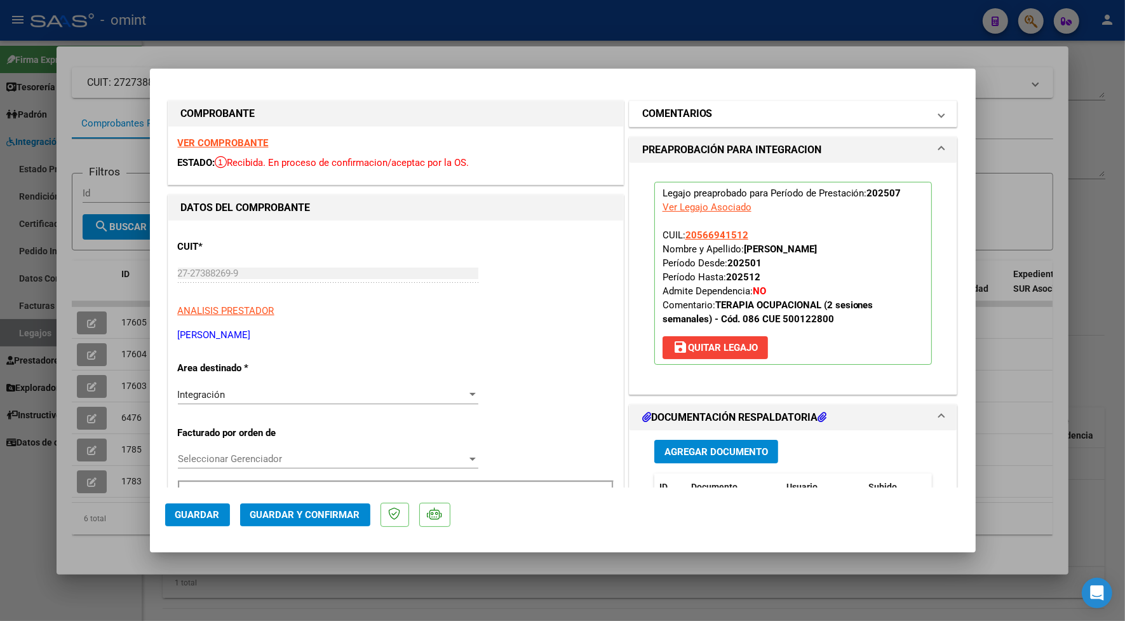
click at [677, 115] on h1 "COMENTARIOS" at bounding box center [677, 113] width 71 height 15
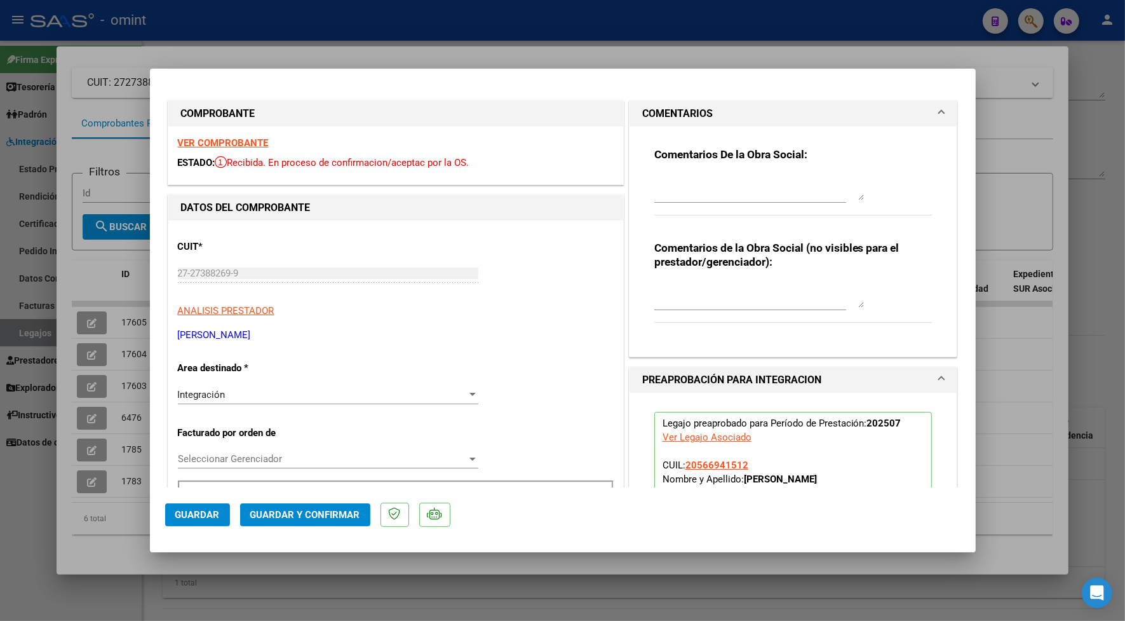
click at [696, 200] on textarea at bounding box center [759, 187] width 210 height 25
click at [776, 192] on textarea "Estimado prestador , la cantidad de wsesiones autorizadas son 8 mensuales" at bounding box center [759, 187] width 210 height 25
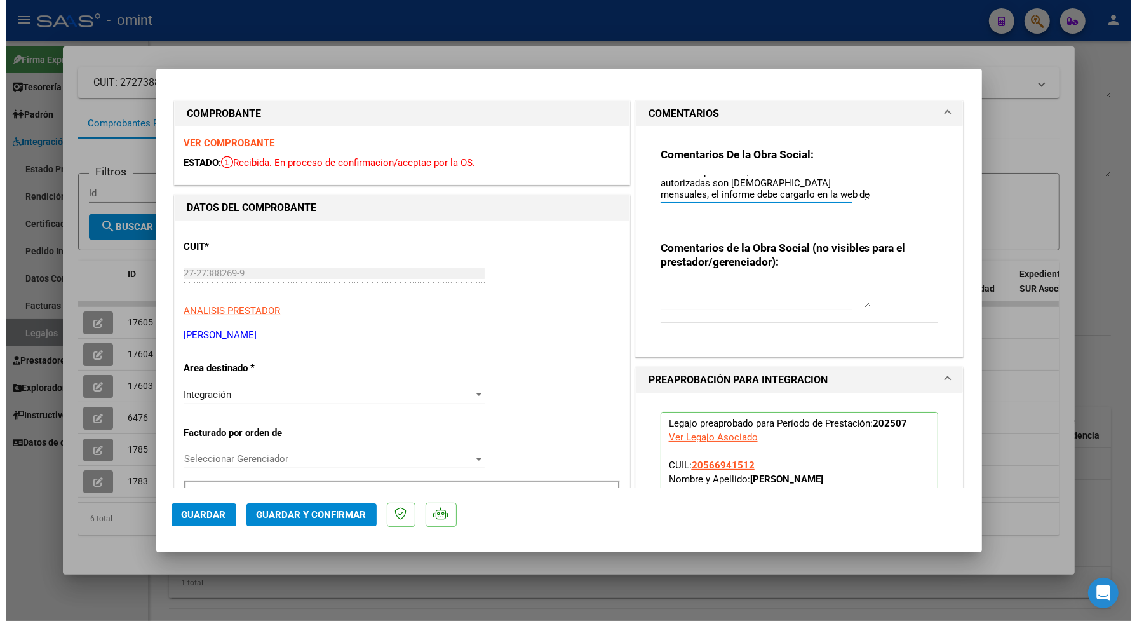
scroll to position [22, 0]
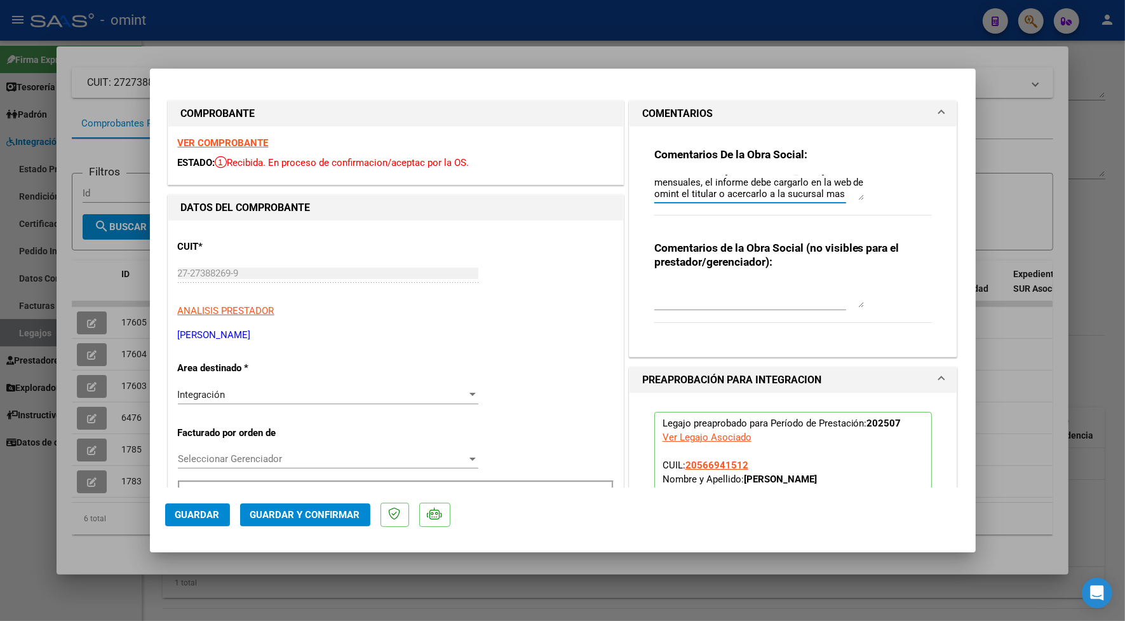
type textarea "Estimado prestador , la cantidad de wsesiones autorizadas son [DEMOGRAPHIC_DATA…"
click at [210, 147] on strong "VER COMPROBANTE" at bounding box center [223, 142] width 91 height 11
click at [316, 506] on button "Guardar y Confirmar" at bounding box center [305, 514] width 130 height 23
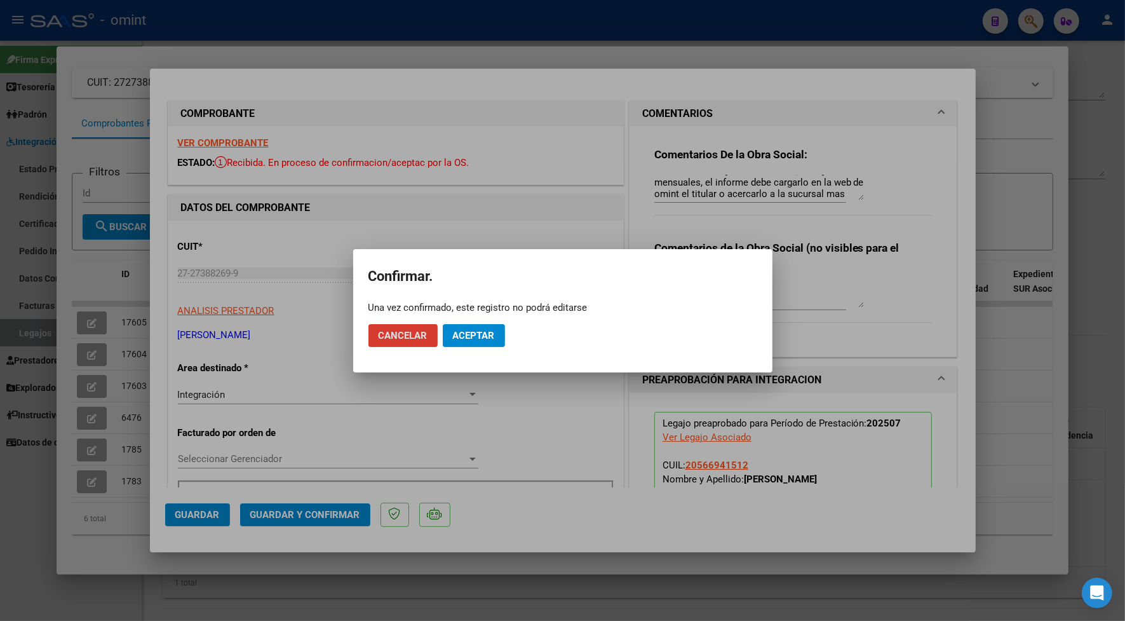
click at [459, 338] on span "Aceptar" at bounding box center [474, 335] width 42 height 11
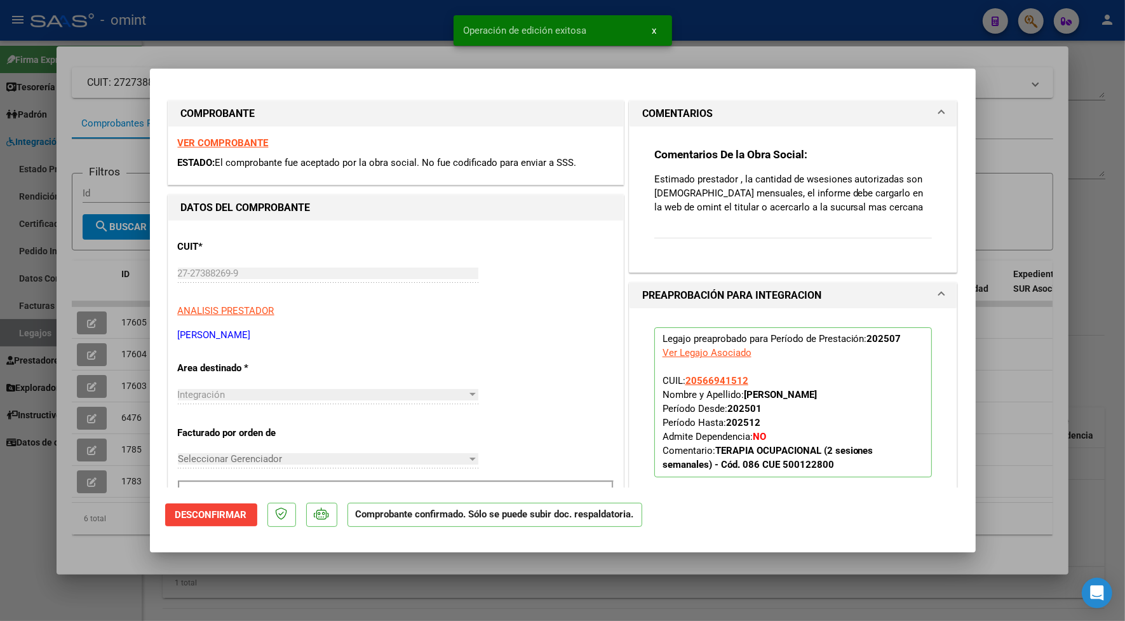
click at [386, 44] on div at bounding box center [562, 310] width 1125 height 621
type input "$ 0,00"
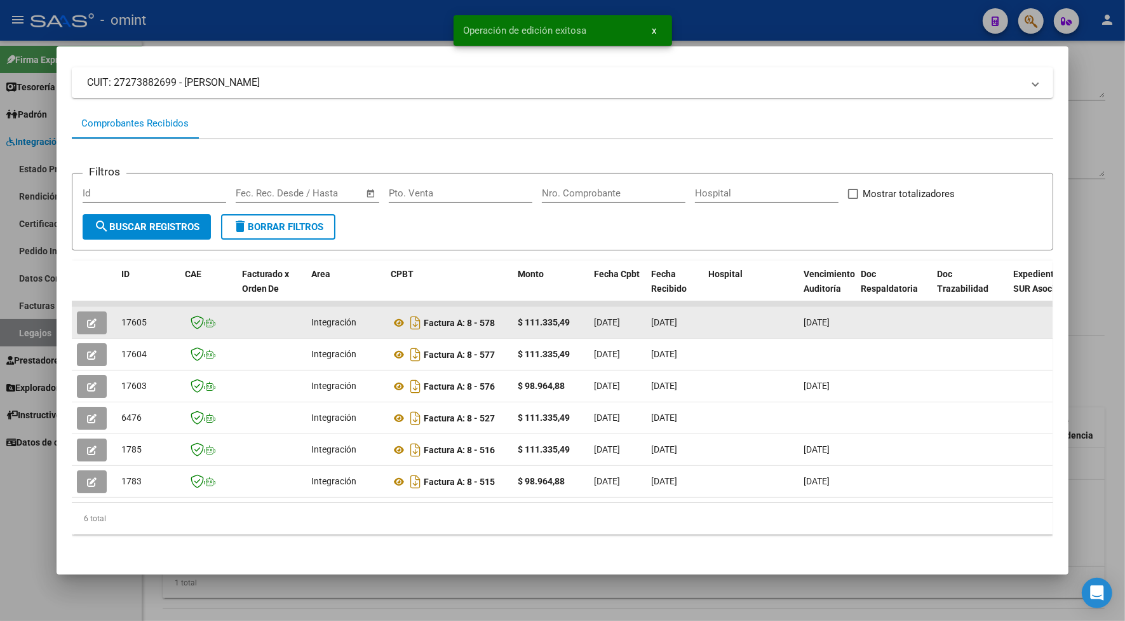
drag, startPoint x: 145, startPoint y: 319, endPoint x: 116, endPoint y: 324, distance: 29.7
click at [121, 324] on div "17605" at bounding box center [147, 322] width 53 height 15
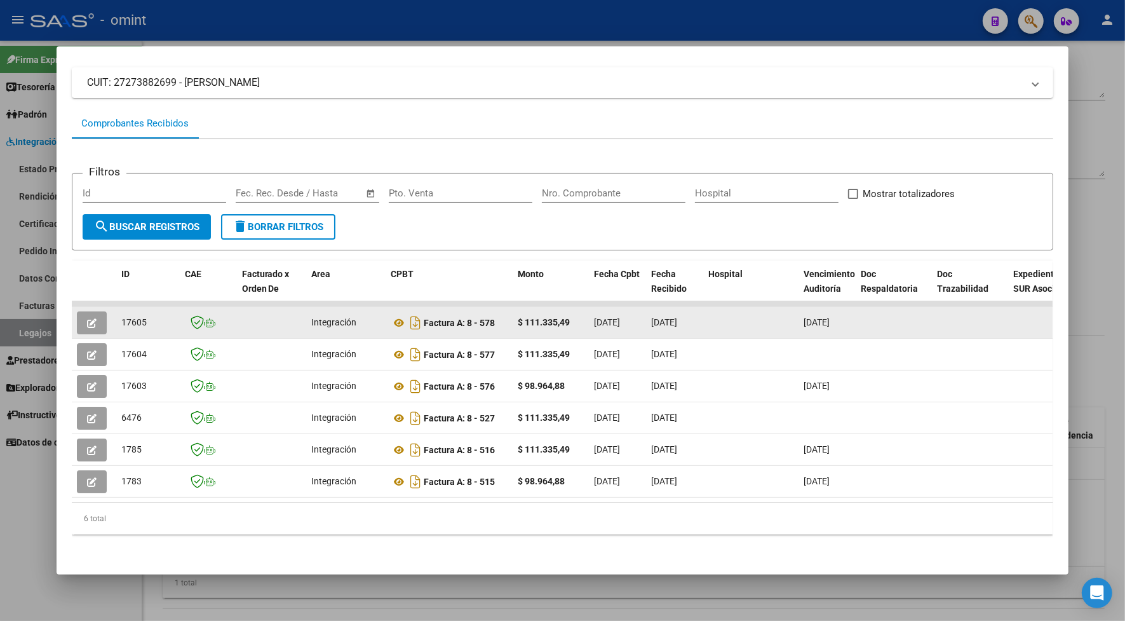
copy span "17605"
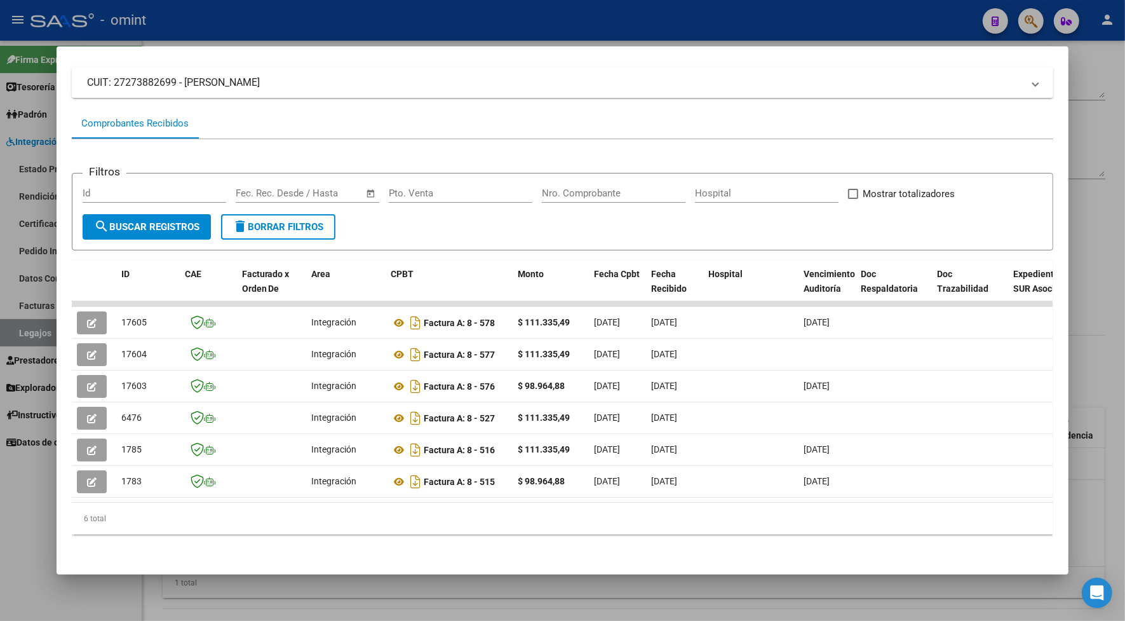
click at [372, 589] on div at bounding box center [562, 310] width 1125 height 621
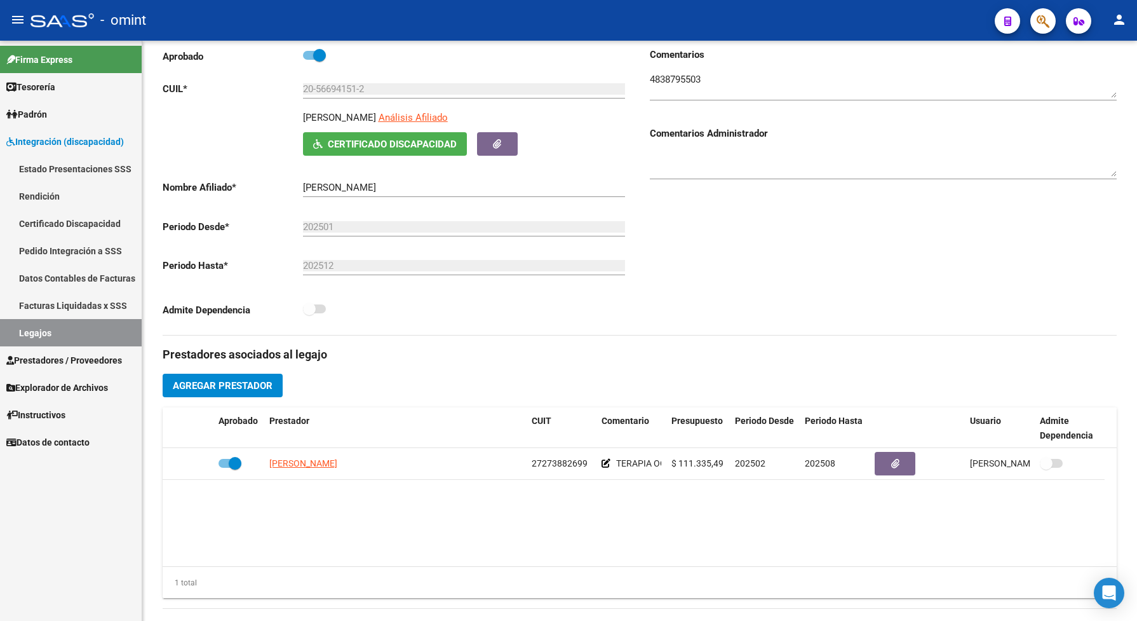
click at [89, 341] on link "Legajos" at bounding box center [71, 332] width 142 height 27
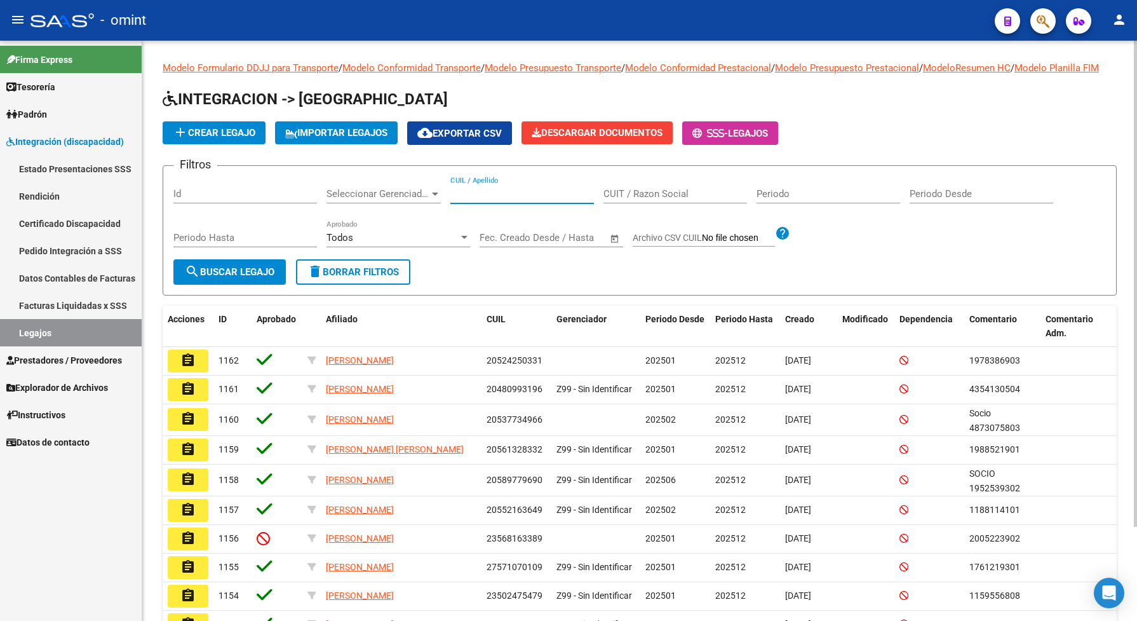
click at [486, 199] on input "CUIL / Apellido" at bounding box center [522, 193] width 144 height 11
paste input "20490247867"
type input "20490247867"
click at [252, 278] on span "search Buscar Legajo" at bounding box center [230, 271] width 90 height 11
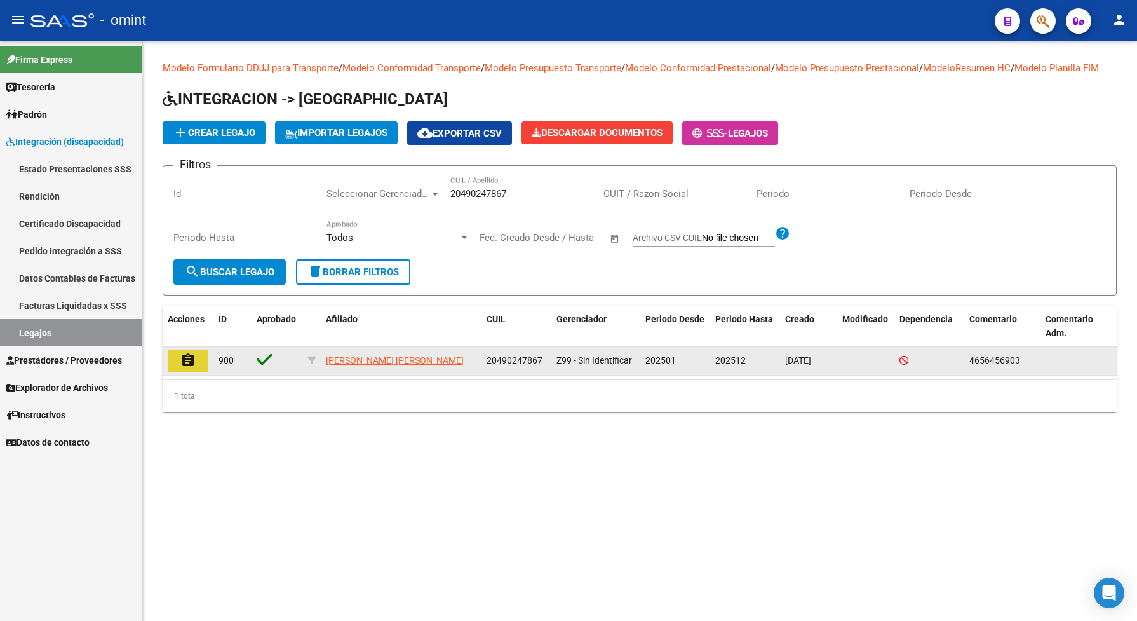
click at [177, 372] on button "assignment" at bounding box center [188, 360] width 41 height 23
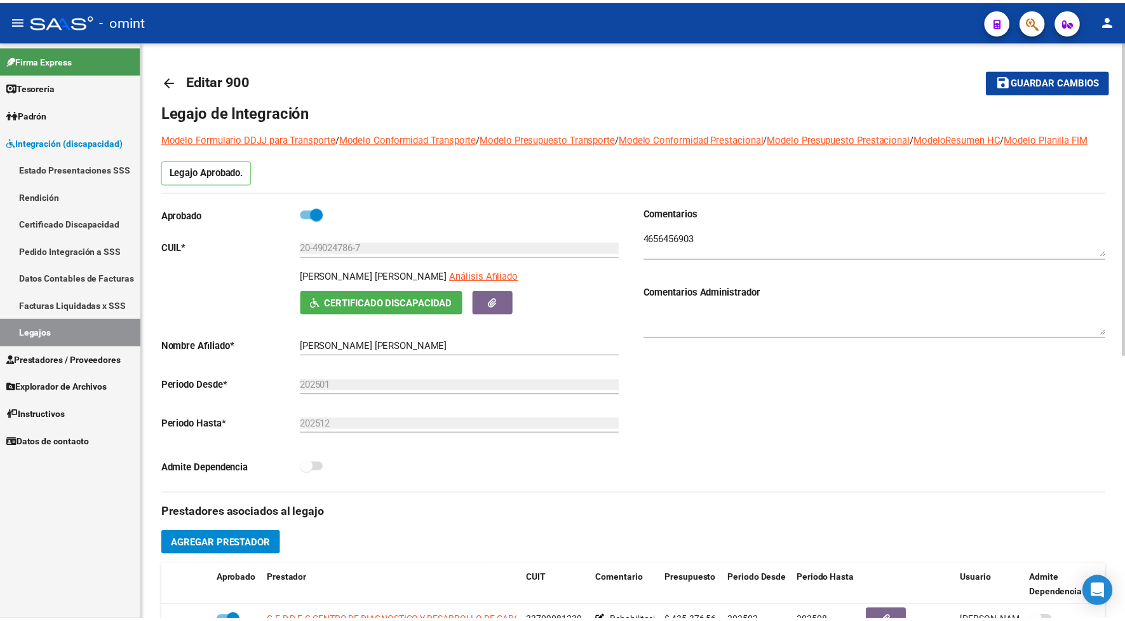
scroll to position [159, 0]
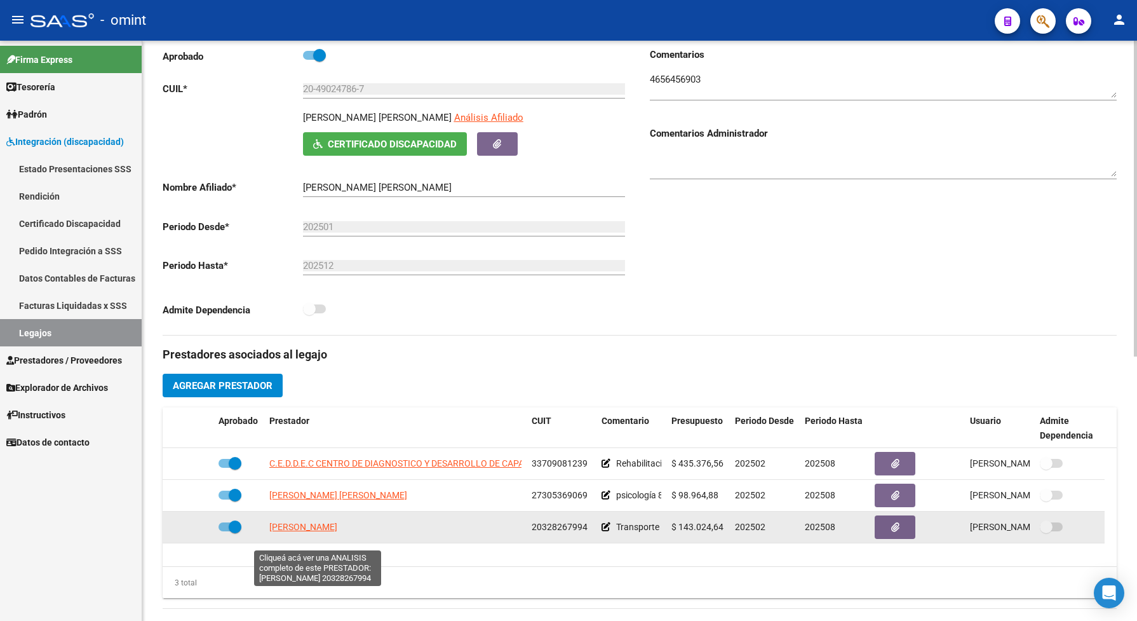
click at [322, 532] on span "BUSTOS ARIEL HERNAN" at bounding box center [303, 527] width 68 height 10
type textarea "20328267994"
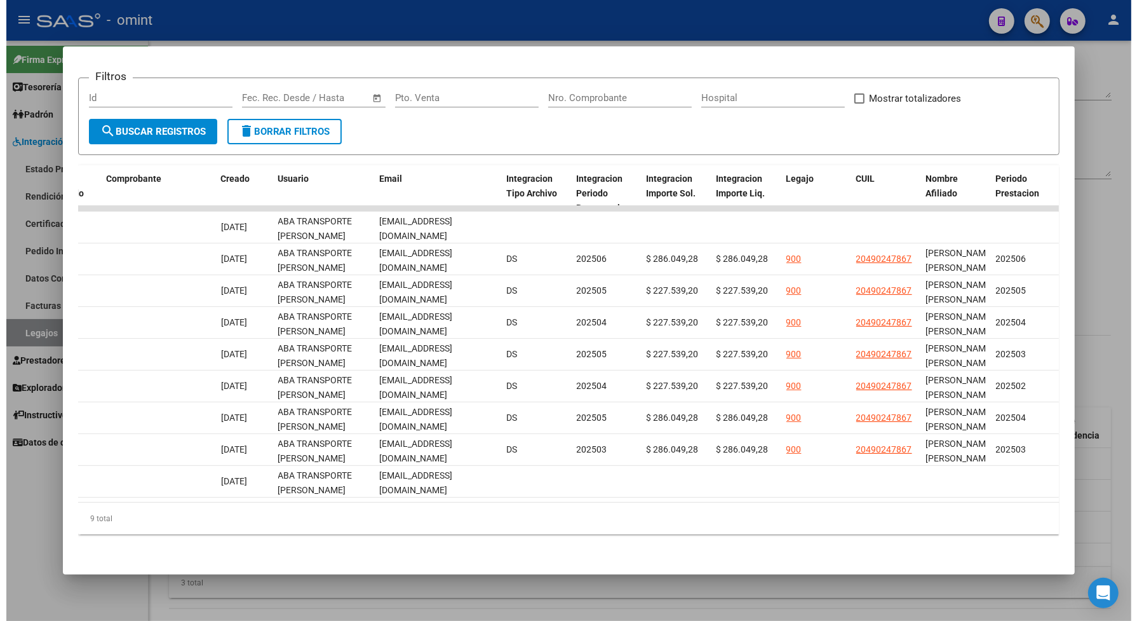
scroll to position [0, 1318]
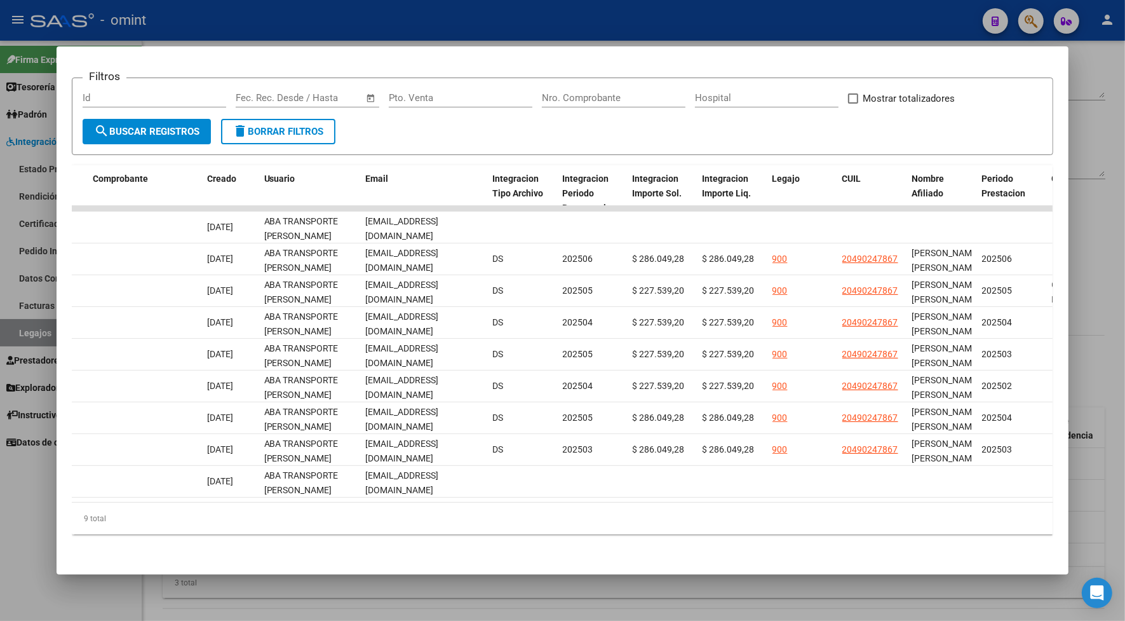
click at [786, 25] on div at bounding box center [562, 310] width 1125 height 621
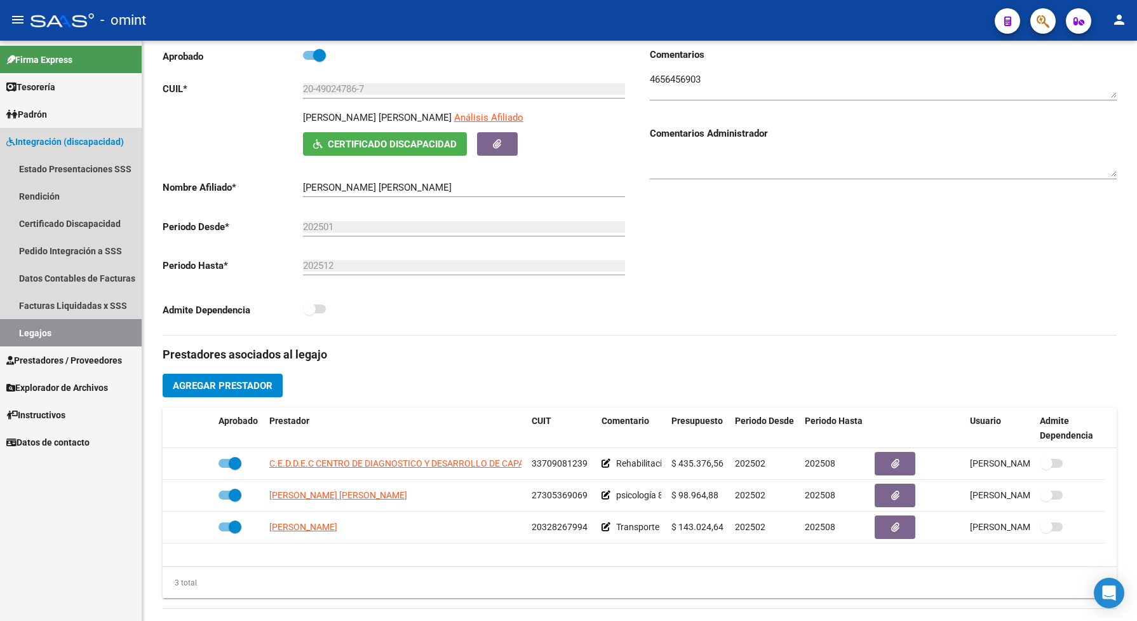
click at [34, 341] on link "Legajos" at bounding box center [71, 332] width 142 height 27
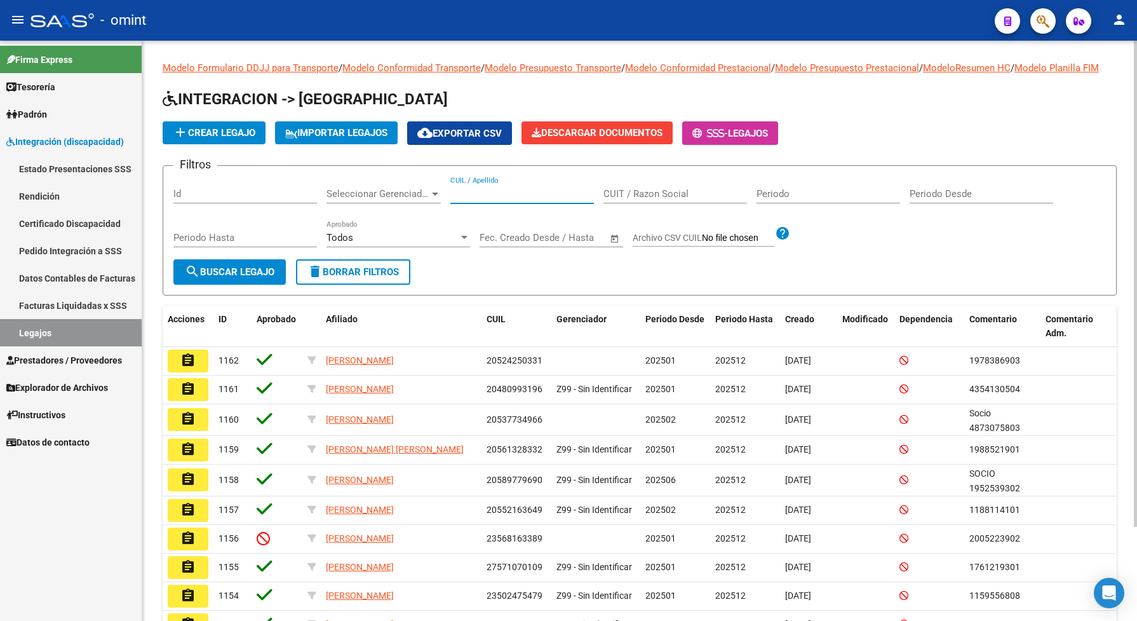
click at [478, 199] on input "CUIL / Apellido" at bounding box center [522, 193] width 144 height 11
paste input "20566941512"
type input "20566941512"
click at [239, 278] on span "search Buscar Legajo" at bounding box center [230, 271] width 90 height 11
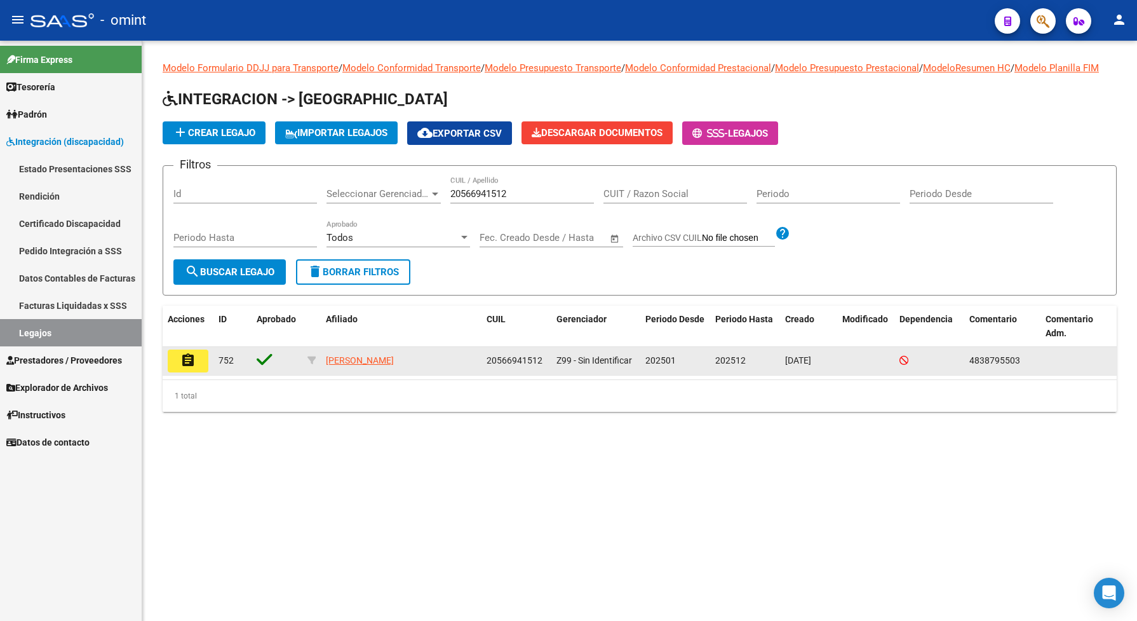
click at [187, 367] on mat-icon "assignment" at bounding box center [187, 360] width 15 height 15
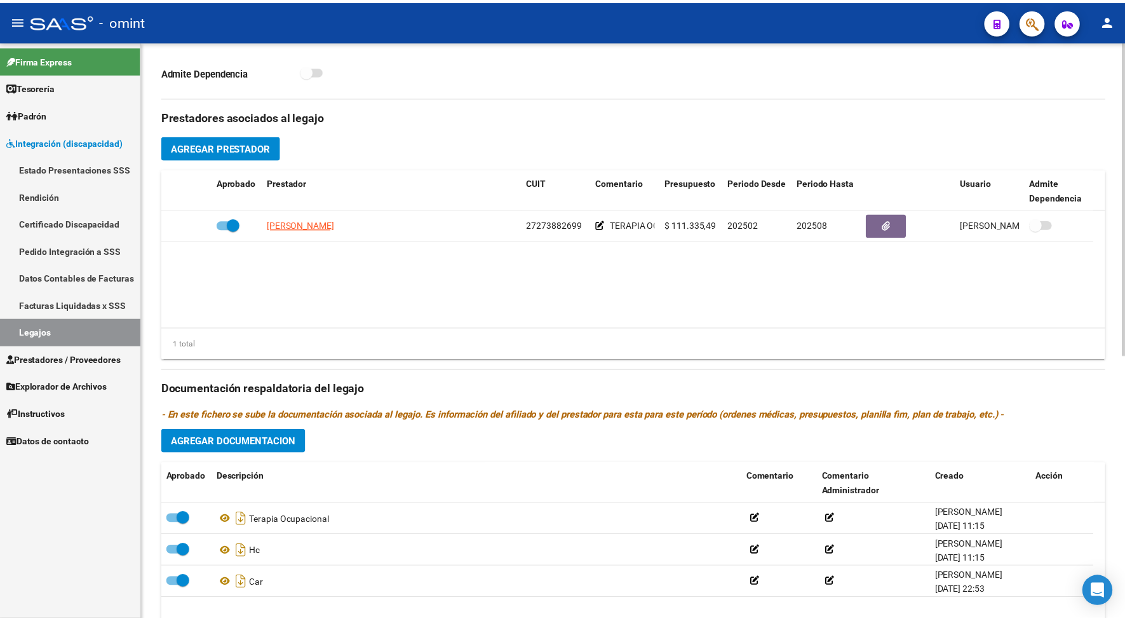
scroll to position [476, 0]
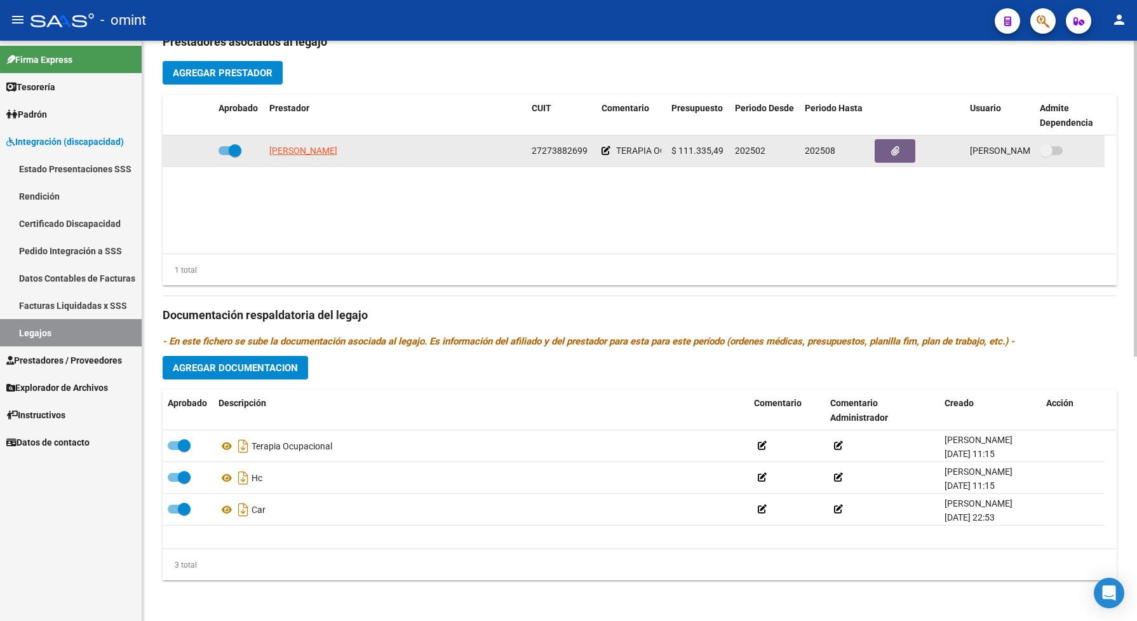
click at [328, 152] on app-link-go-to "[PERSON_NAME]" at bounding box center [303, 151] width 68 height 15
click at [326, 156] on span "[PERSON_NAME]" at bounding box center [303, 150] width 68 height 10
type textarea "27273882699"
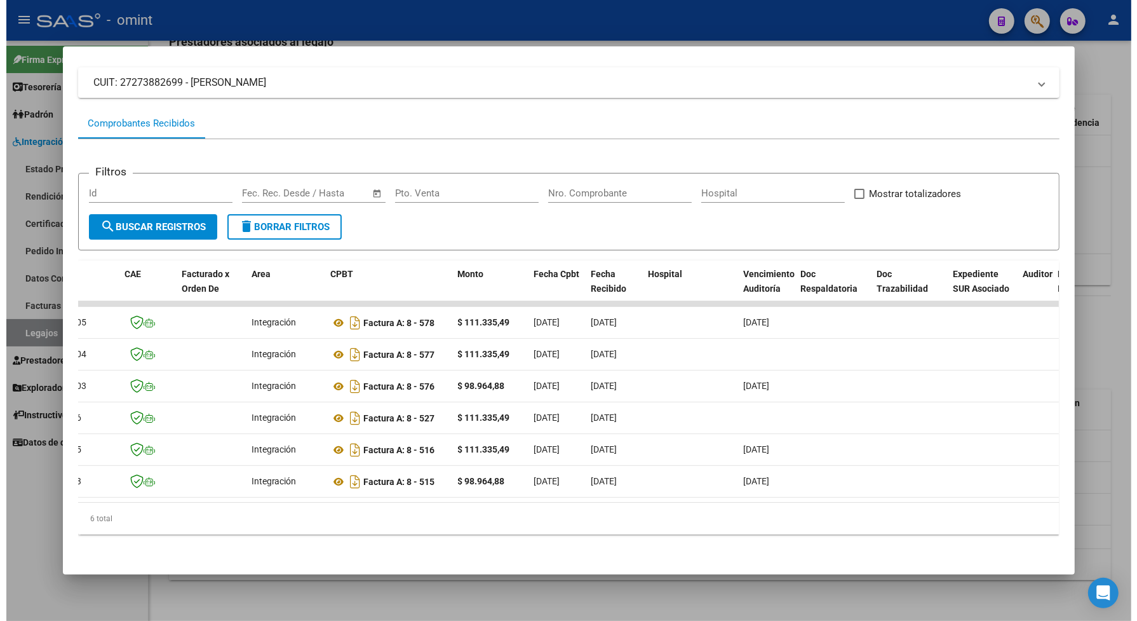
scroll to position [0, 0]
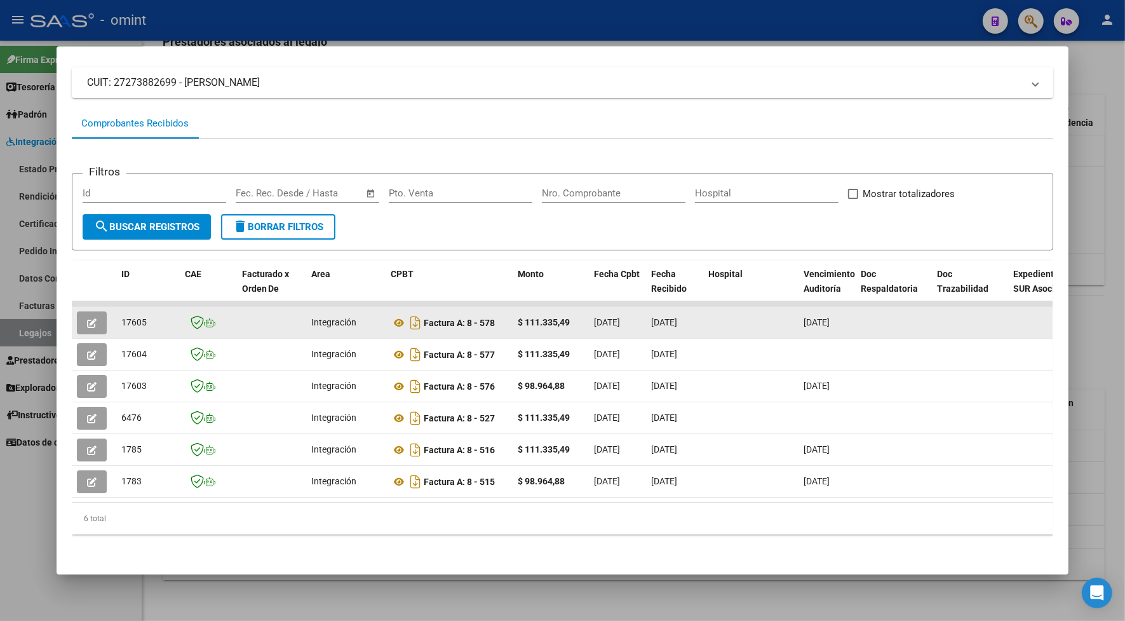
drag, startPoint x: 145, startPoint y: 323, endPoint x: 116, endPoint y: 322, distance: 29.2
click at [121, 322] on div "17605" at bounding box center [147, 322] width 53 height 15
drag, startPoint x: 116, startPoint y: 322, endPoint x: 125, endPoint y: 324, distance: 9.1
copy span "17605"
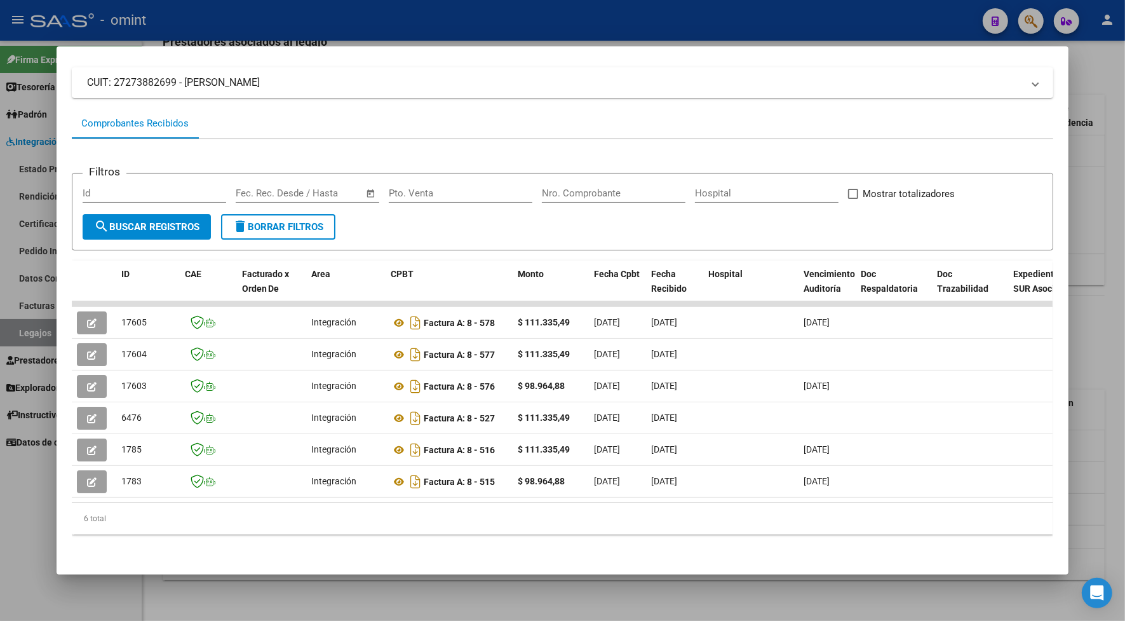
click at [300, 20] on div at bounding box center [562, 310] width 1125 height 621
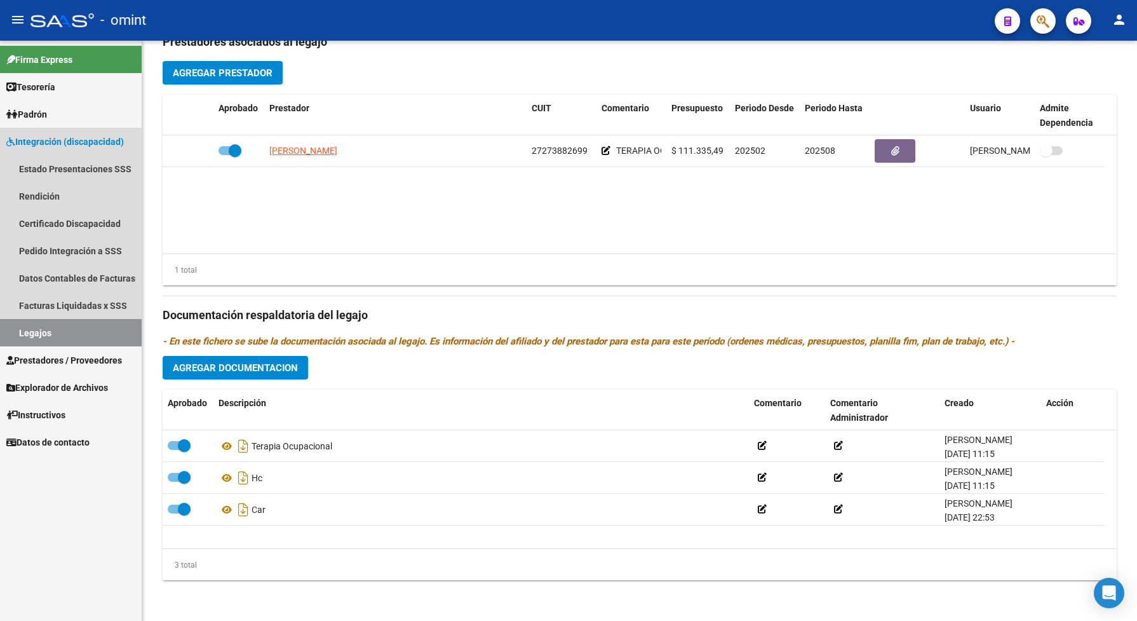
click at [116, 330] on link "Legajos" at bounding box center [71, 332] width 142 height 27
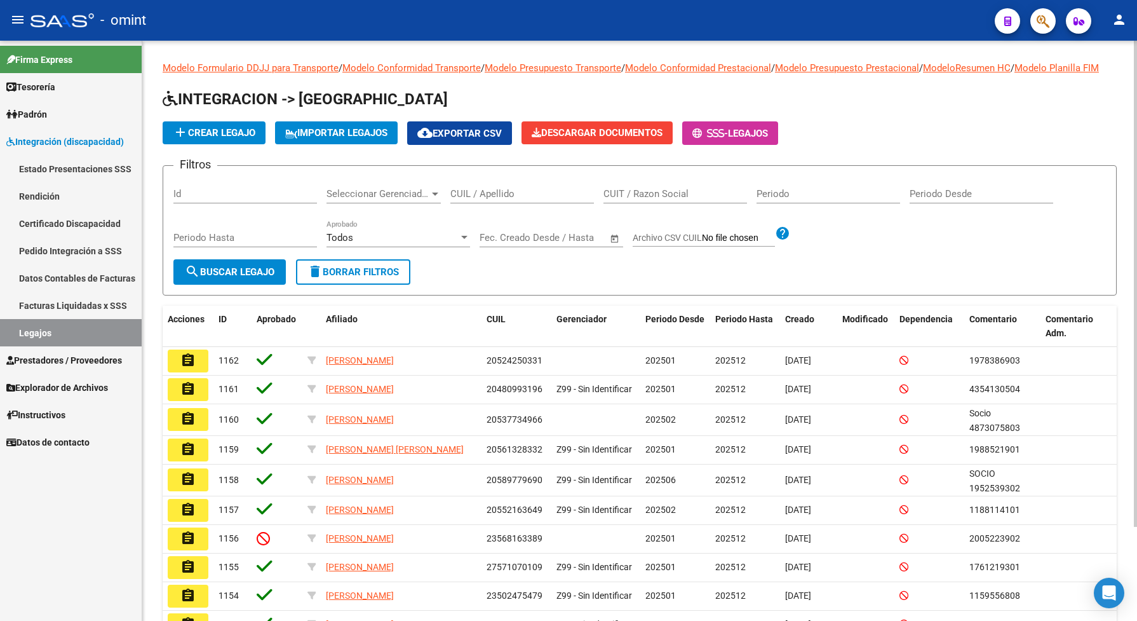
click at [483, 198] on div "CUIL / Apellido" at bounding box center [522, 189] width 144 height 27
paste input "20540187828"
type input "20540187828"
click at [210, 278] on span "search Buscar Legajo" at bounding box center [230, 271] width 90 height 11
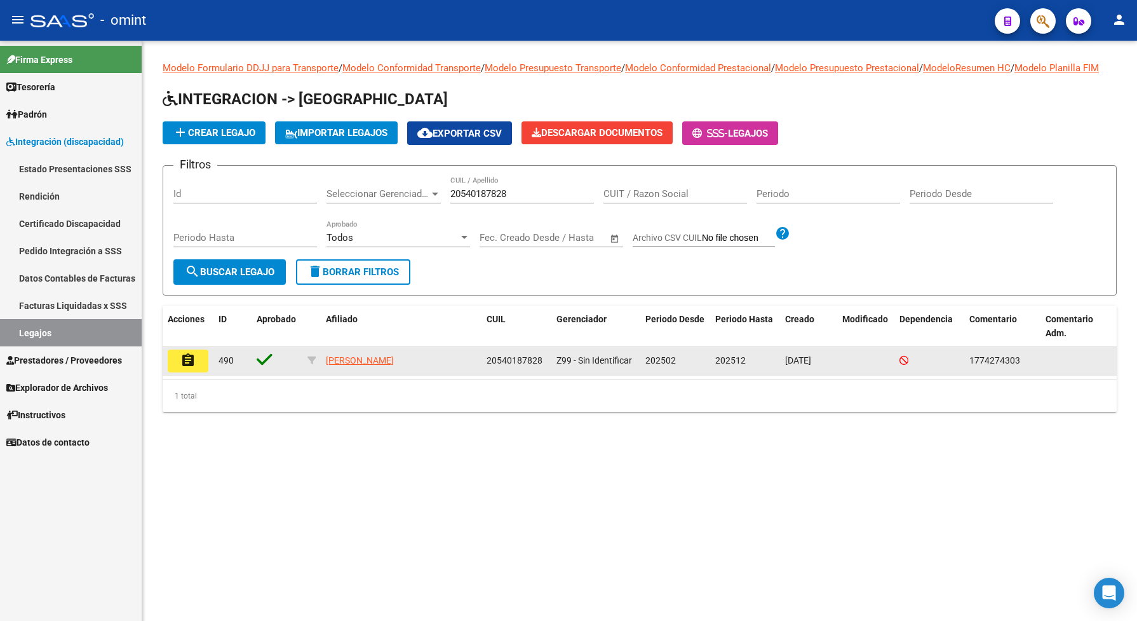
click at [178, 372] on button "assignment" at bounding box center [188, 360] width 41 height 23
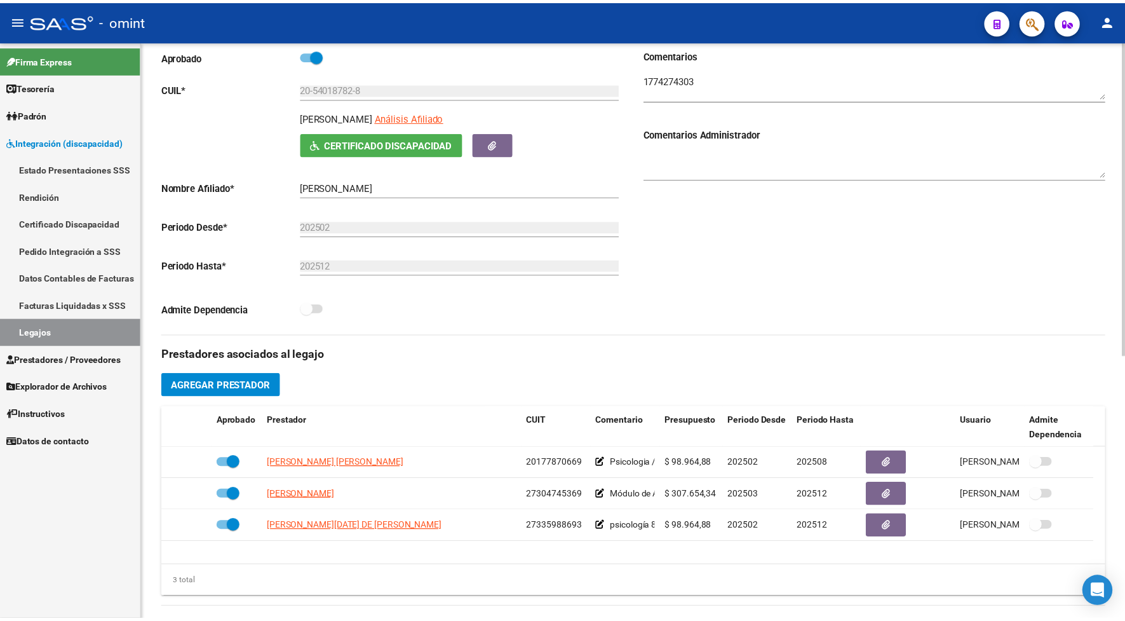
scroll to position [238, 0]
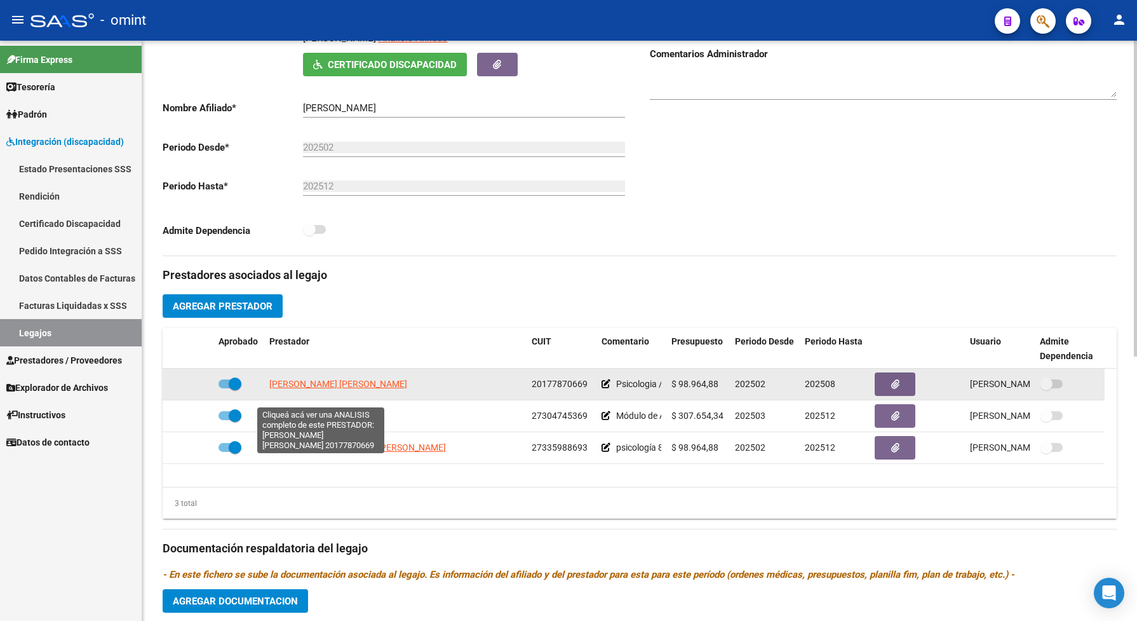
click at [287, 389] on span "MARZARI JOSE EDUARDO" at bounding box center [338, 384] width 138 height 10
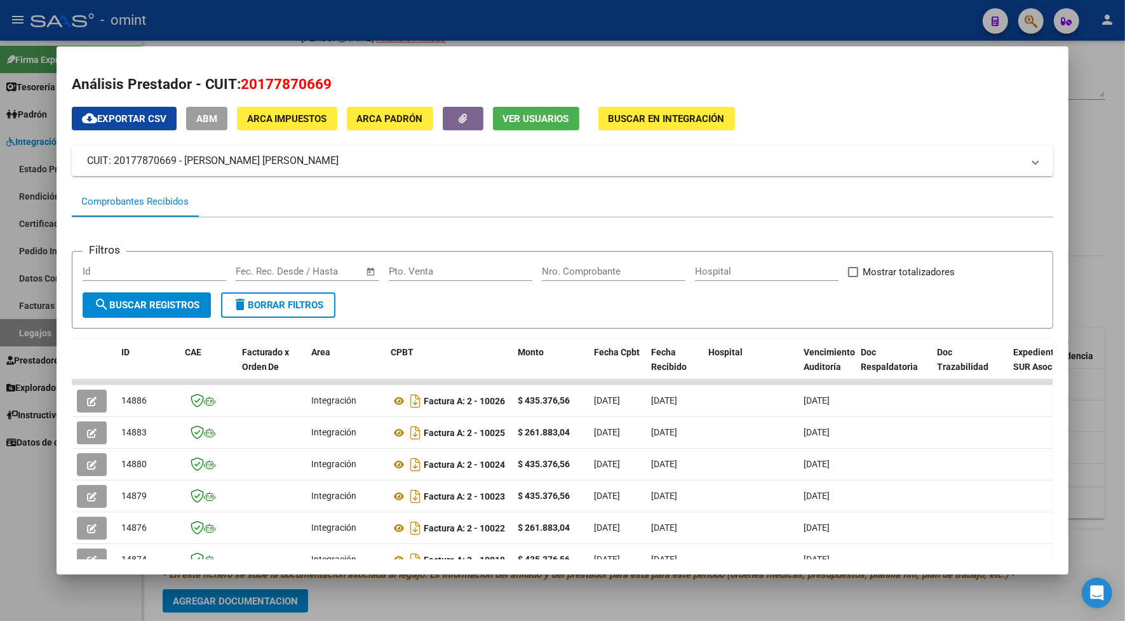
click at [328, 19] on div at bounding box center [562, 310] width 1125 height 621
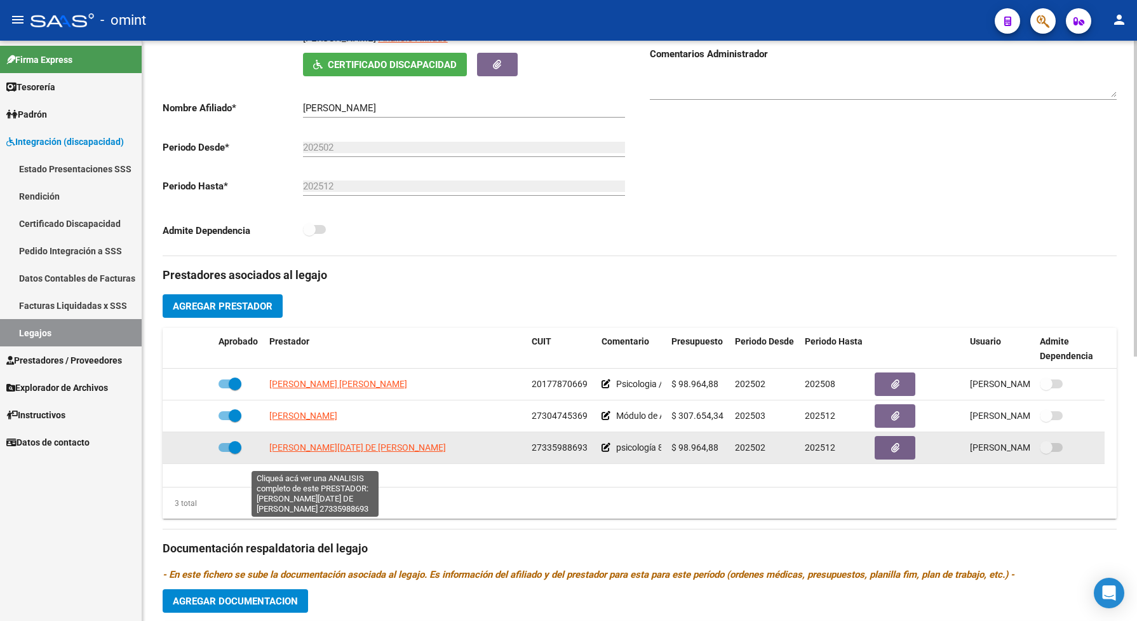
click at [313, 452] on span "[PERSON_NAME][DATE] DE [PERSON_NAME]" at bounding box center [357, 447] width 177 height 10
type textarea "27335988693"
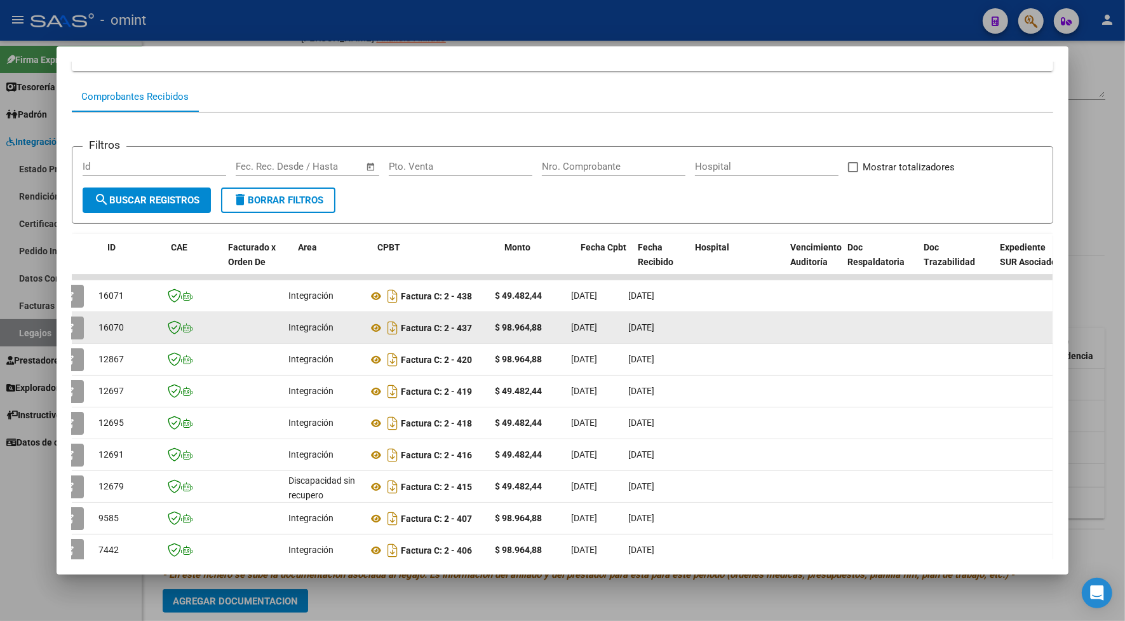
scroll to position [0, 0]
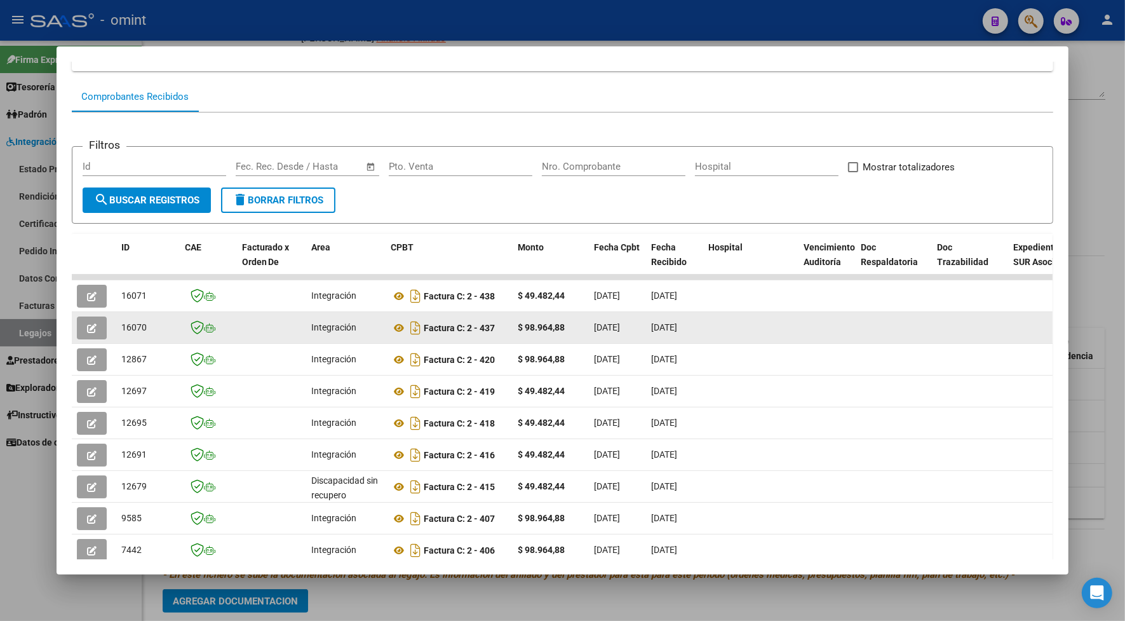
drag, startPoint x: 685, startPoint y: 319, endPoint x: 78, endPoint y: 322, distance: 607.3
drag, startPoint x: 78, startPoint y: 322, endPoint x: 84, endPoint y: 327, distance: 8.6
click at [87, 327] on icon "button" at bounding box center [92, 328] width 10 height 10
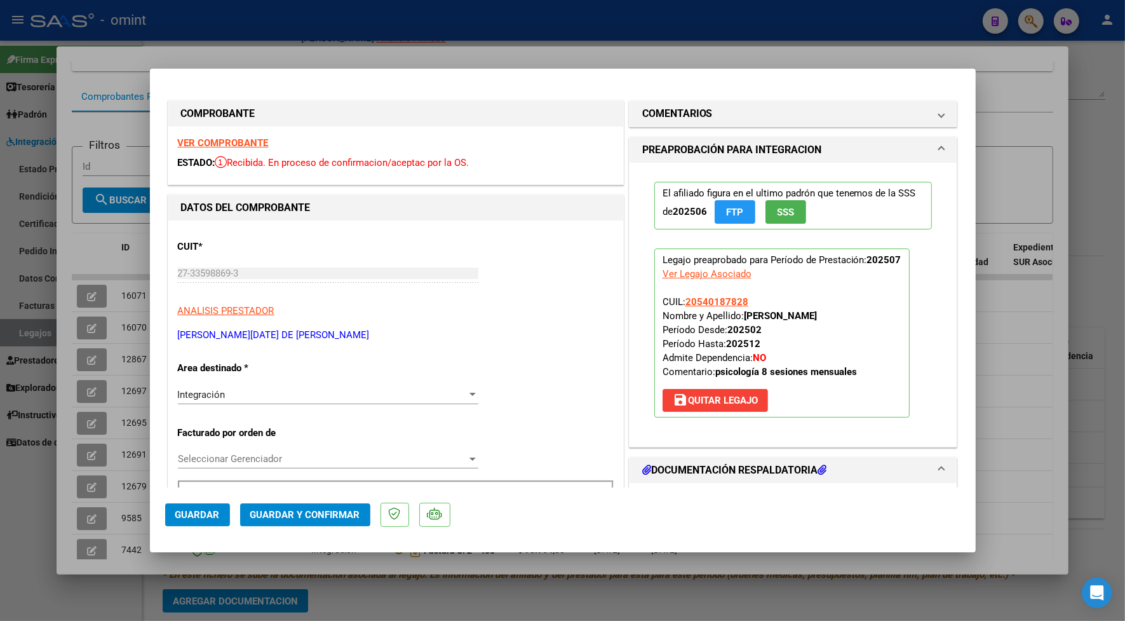
click at [208, 142] on strong "VER COMPROBANTE" at bounding box center [223, 142] width 91 height 11
click at [219, 143] on strong "VER COMPROBANTE" at bounding box center [223, 142] width 91 height 11
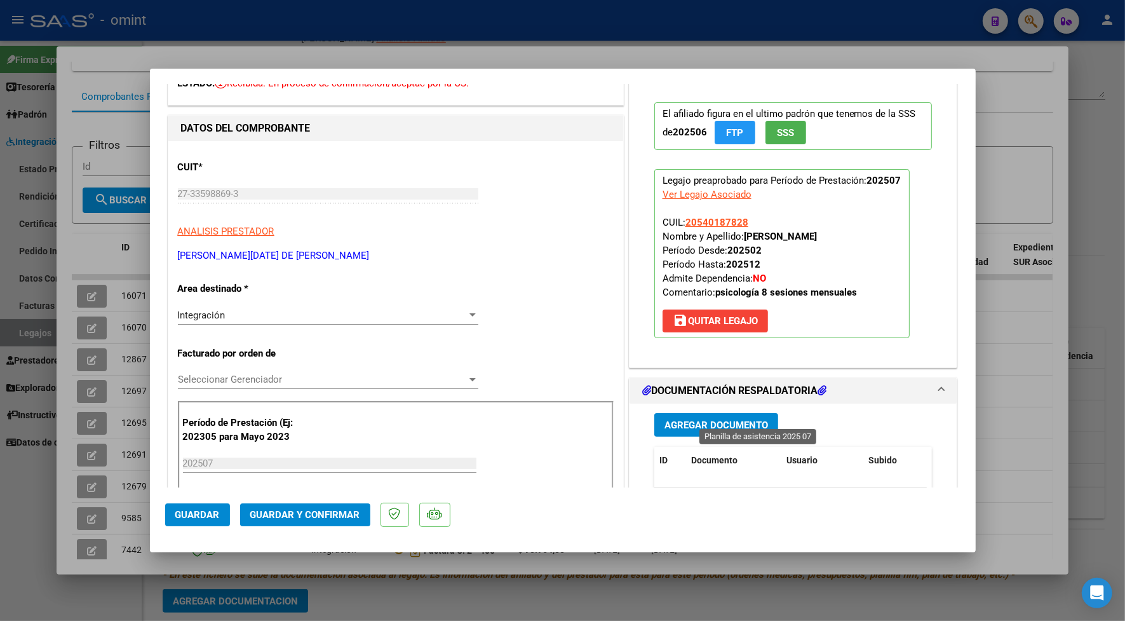
scroll to position [159, 0]
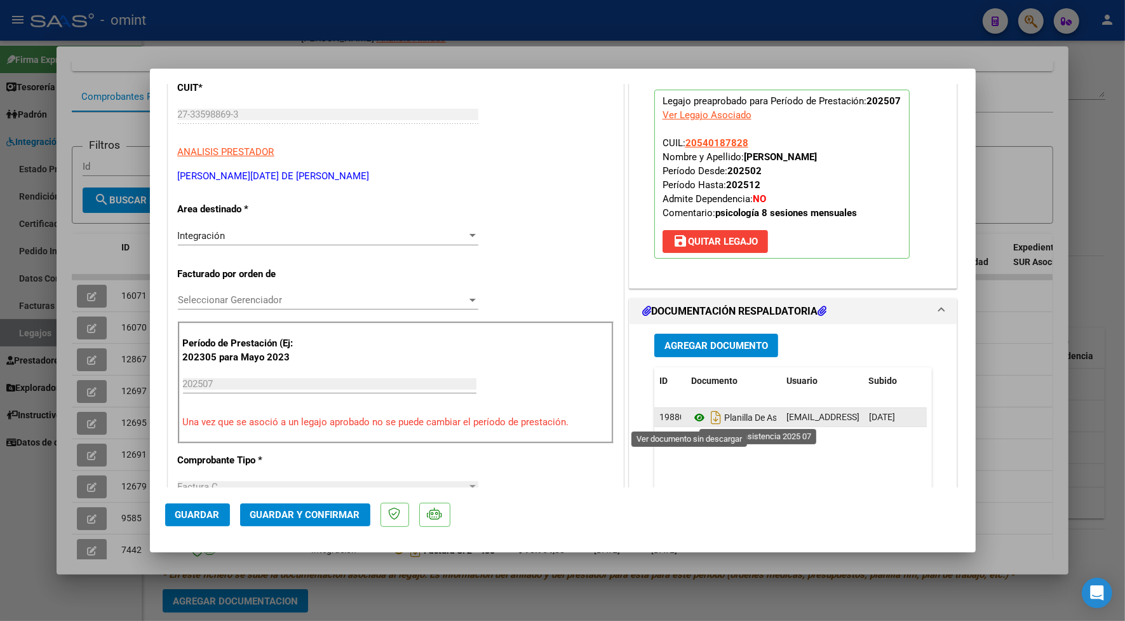
click at [693, 415] on icon at bounding box center [699, 417] width 17 height 15
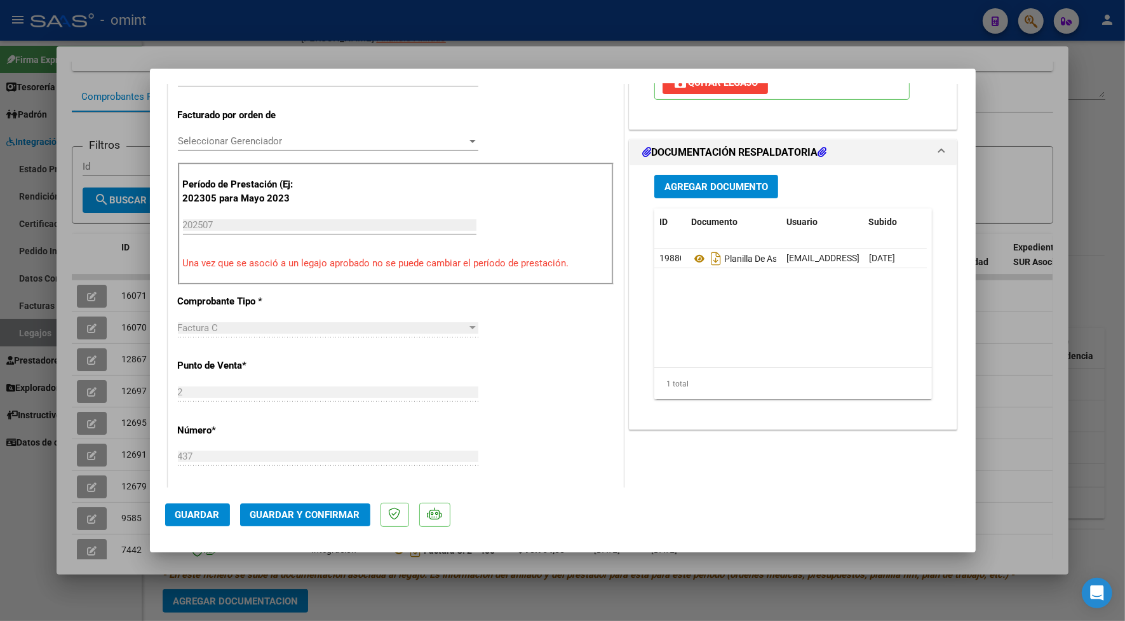
click at [297, 513] on span "Guardar y Confirmar" at bounding box center [305, 514] width 110 height 11
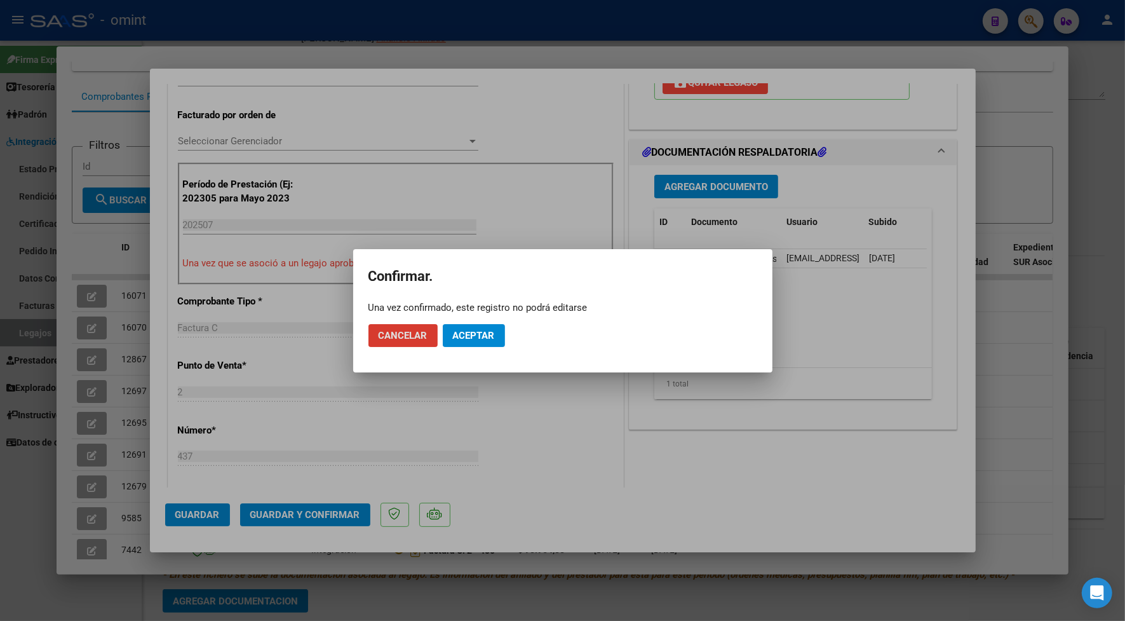
click at [481, 330] on span "Aceptar" at bounding box center [474, 335] width 42 height 11
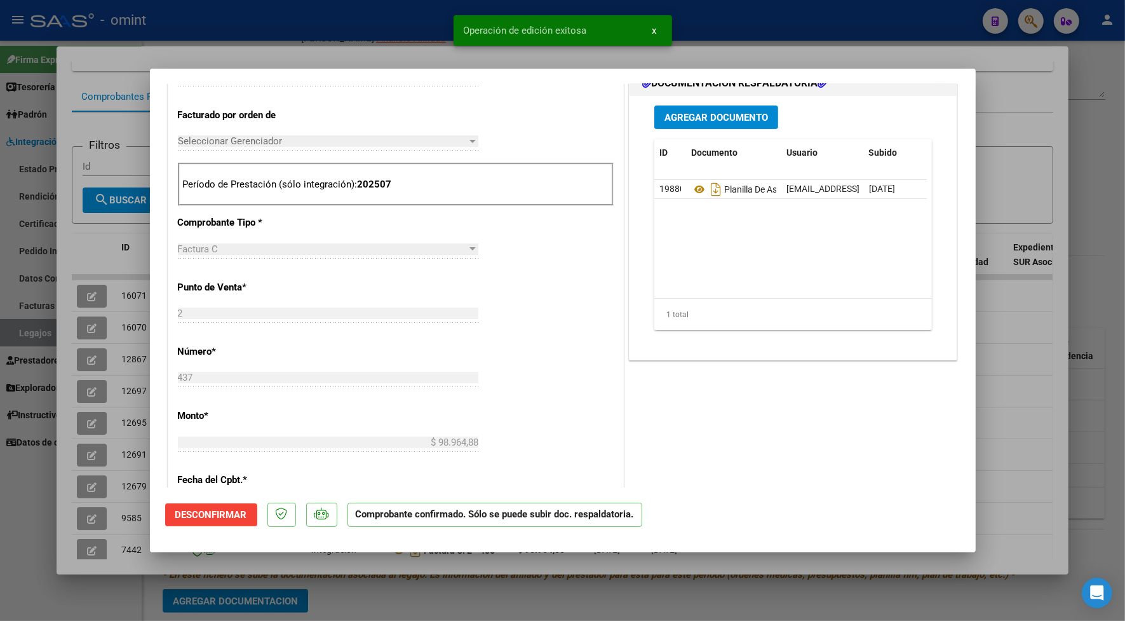
scroll to position [0, 0]
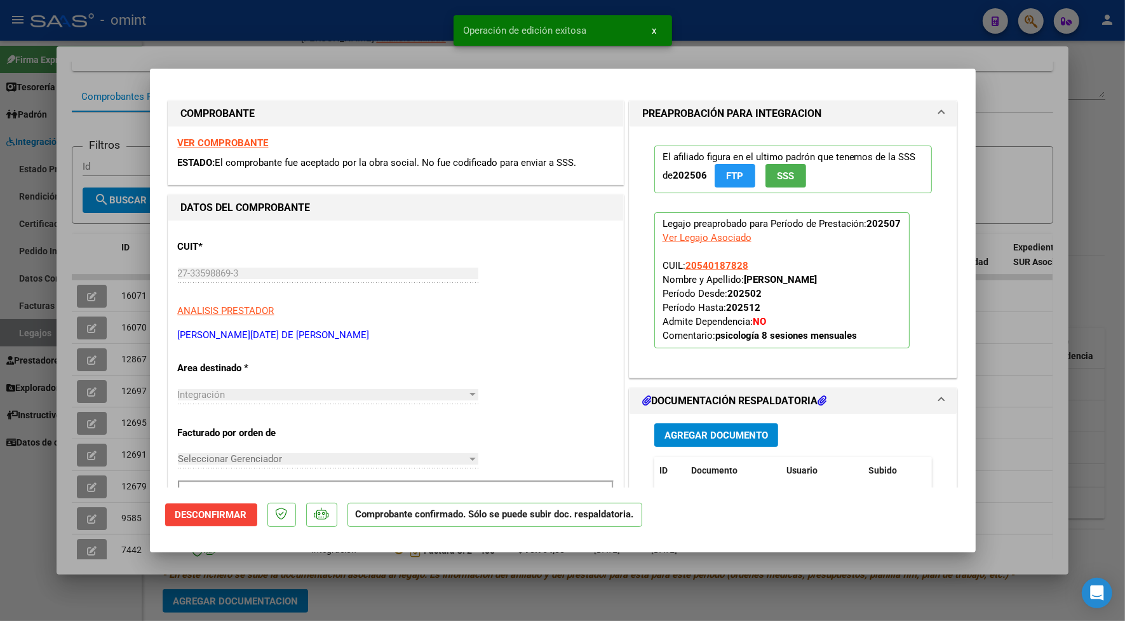
click at [859, 51] on div at bounding box center [562, 310] width 1125 height 621
type input "$ 0,00"
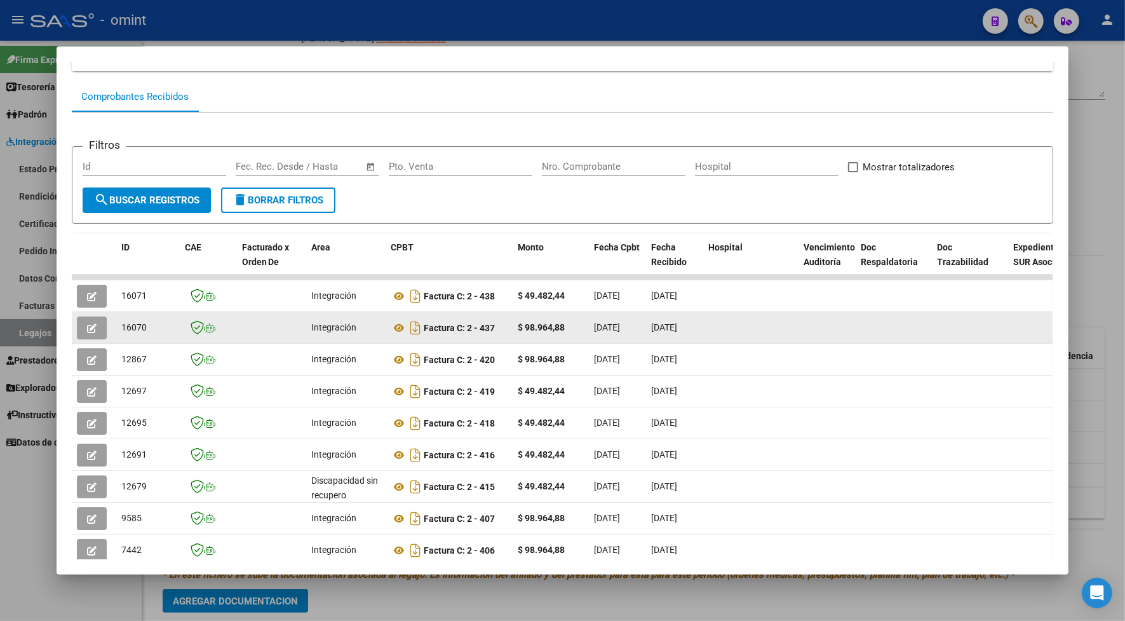
drag, startPoint x: 140, startPoint y: 328, endPoint x: 115, endPoint y: 330, distance: 25.5
click at [121, 330] on div "16070" at bounding box center [147, 327] width 53 height 15
drag, startPoint x: 115, startPoint y: 330, endPoint x: 119, endPoint y: 323, distance: 8.8
copy span "16070"
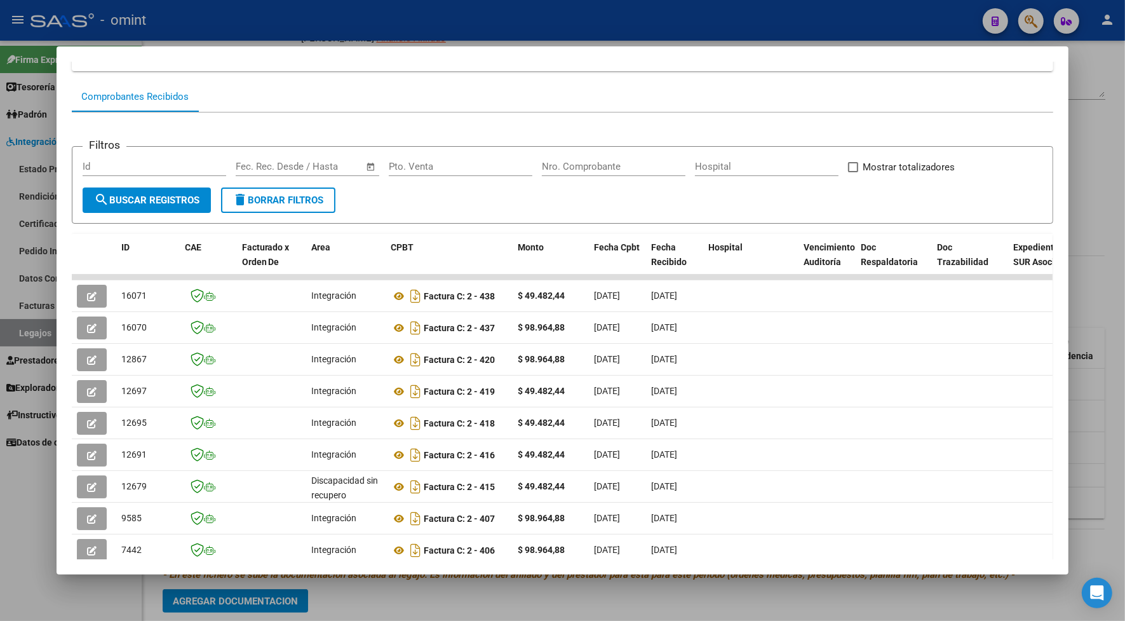
click at [630, 15] on div at bounding box center [562, 310] width 1125 height 621
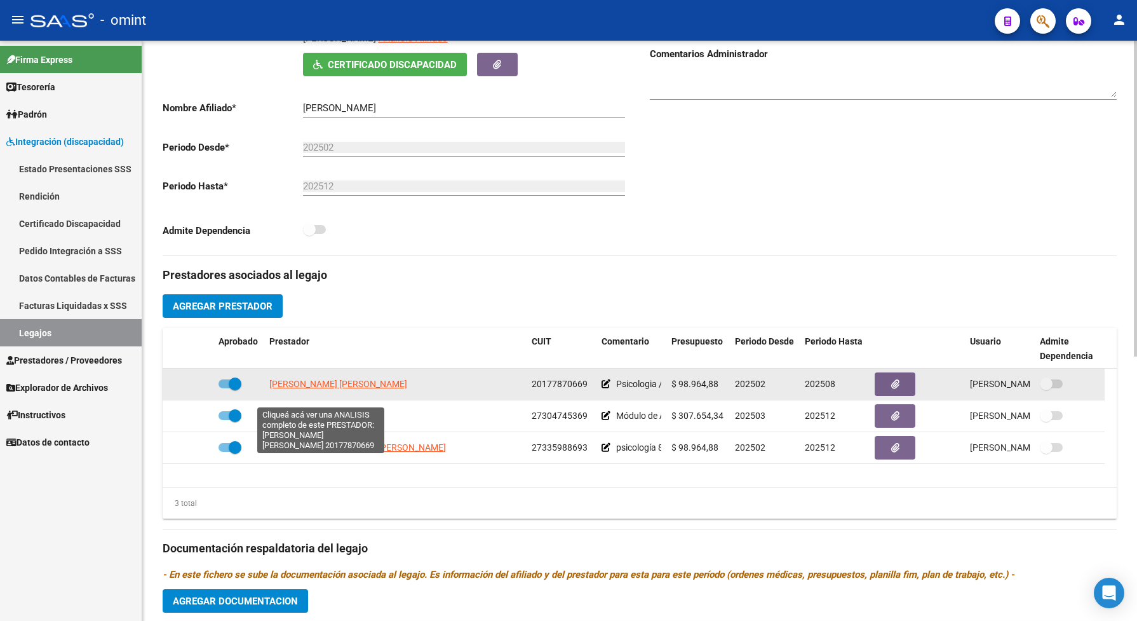
click at [289, 389] on span "MARZARI JOSE EDUARDO" at bounding box center [338, 384] width 138 height 10
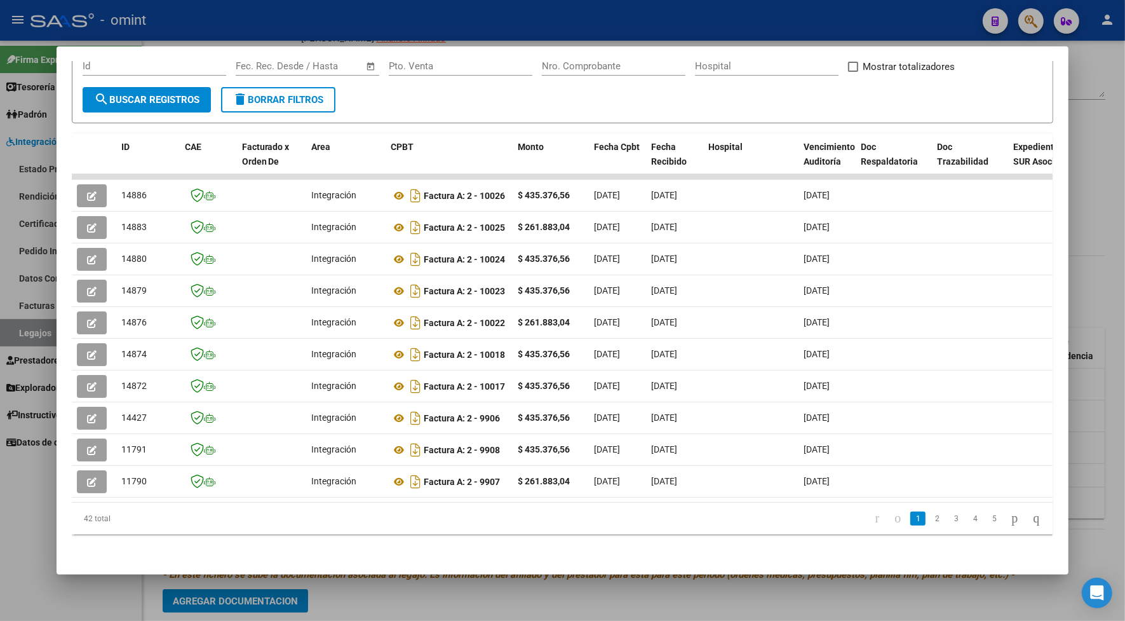
click at [345, 24] on div at bounding box center [562, 310] width 1125 height 621
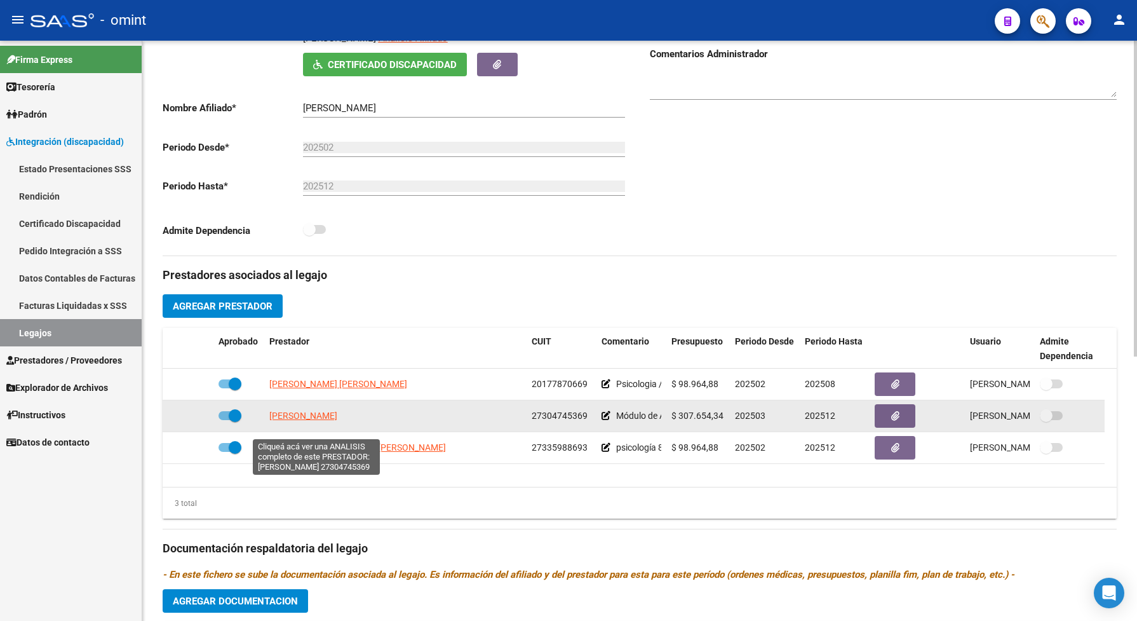
click at [337, 421] on span "[PERSON_NAME]" at bounding box center [303, 415] width 68 height 10
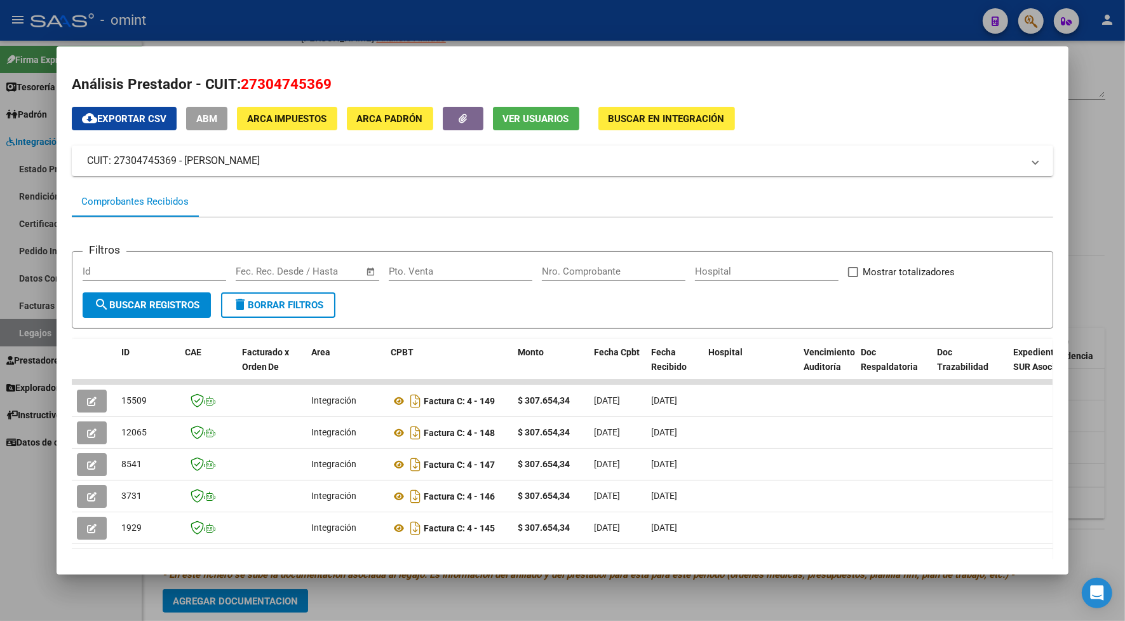
click at [344, 544] on datatable-selection "15509 Integración Factura C: 4 - 149 $ 307.654,34 03/08/2025 03/08/2025 - 03/08…" at bounding box center [562, 540] width 981 height 11
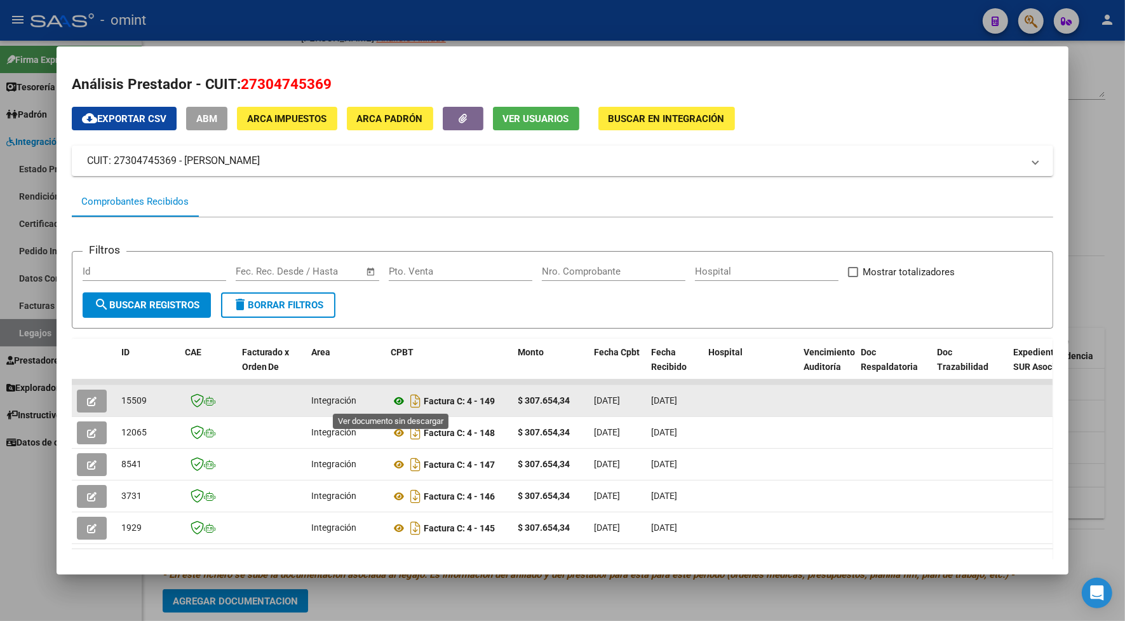
click at [391, 404] on icon at bounding box center [399, 400] width 17 height 15
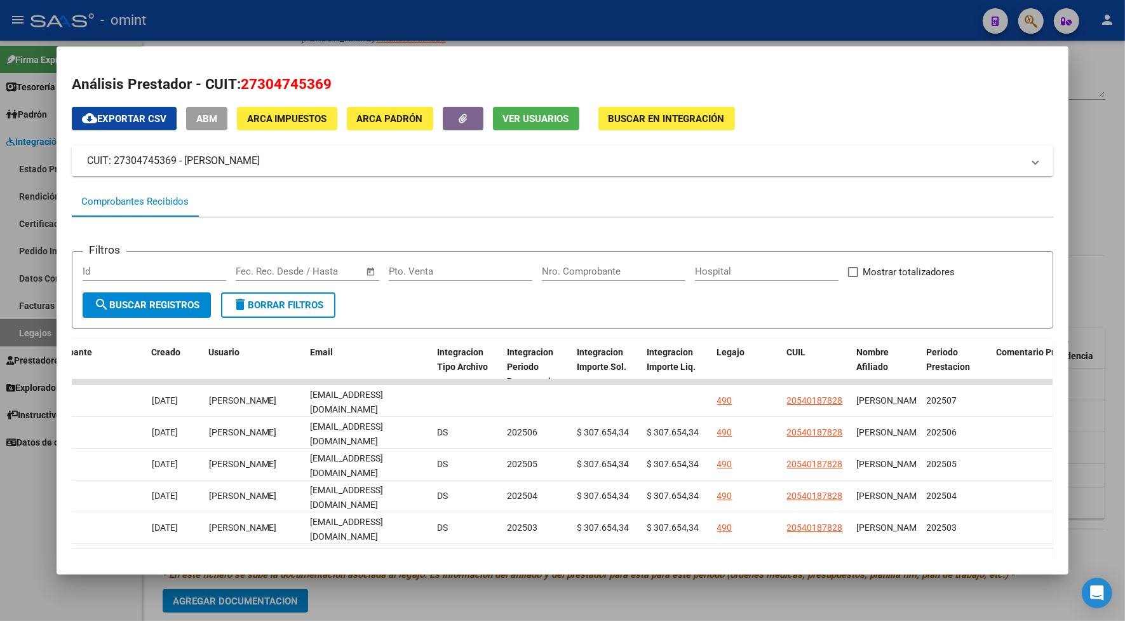
scroll to position [0, 1382]
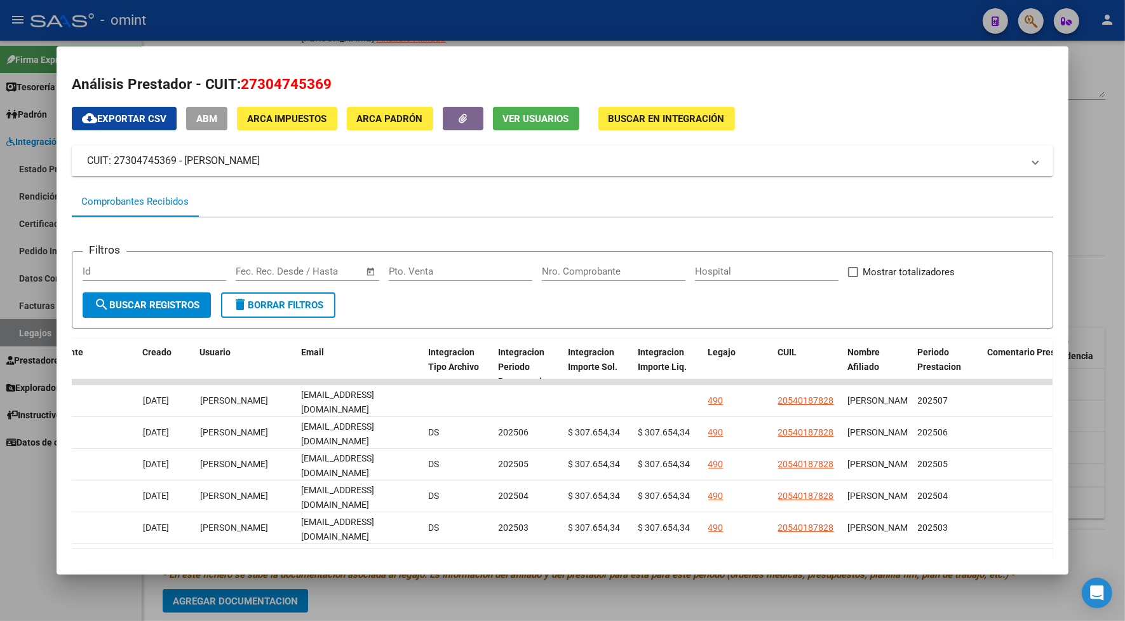
click at [611, 21] on div at bounding box center [562, 310] width 1125 height 621
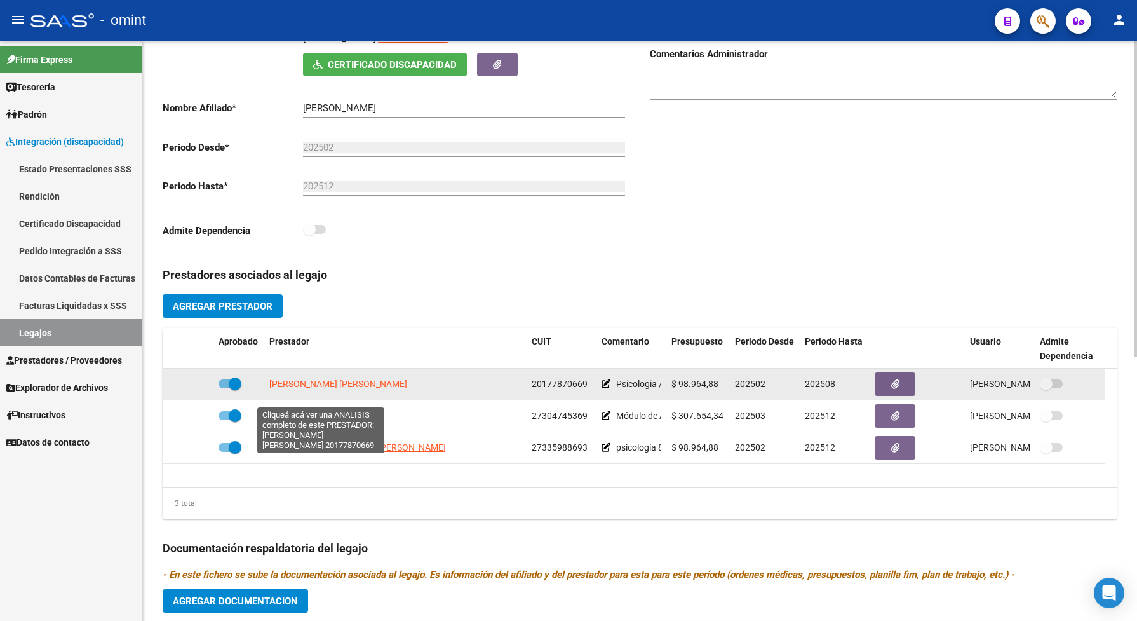
click at [347, 389] on span "MARZARI JOSE EDUARDO" at bounding box center [338, 384] width 138 height 10
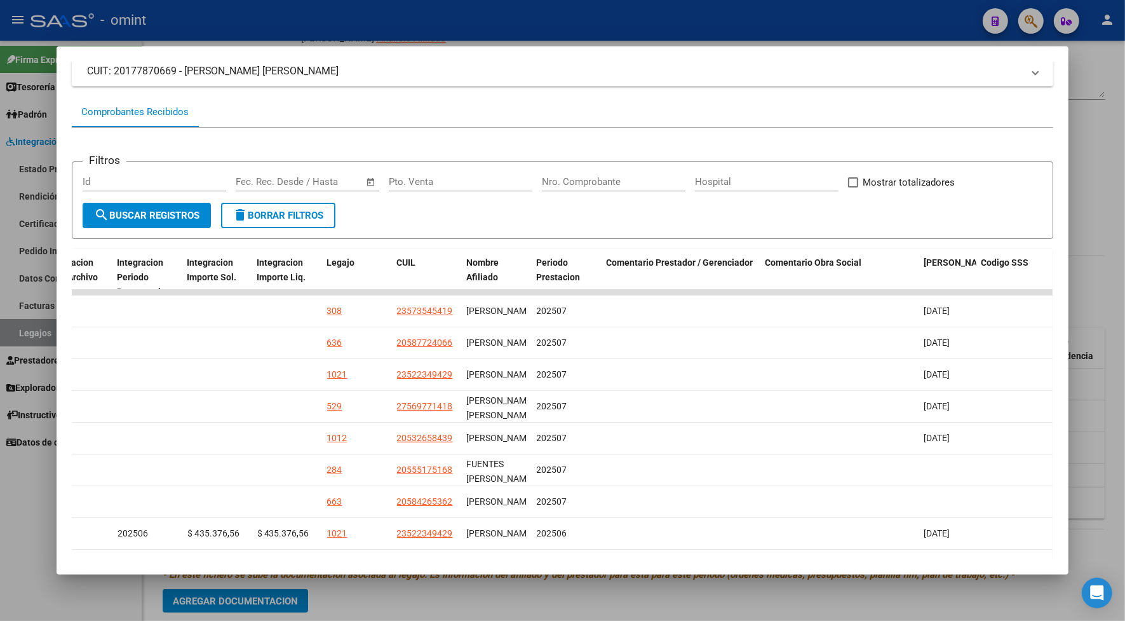
scroll to position [88, 0]
click at [586, 13] on div at bounding box center [562, 310] width 1125 height 621
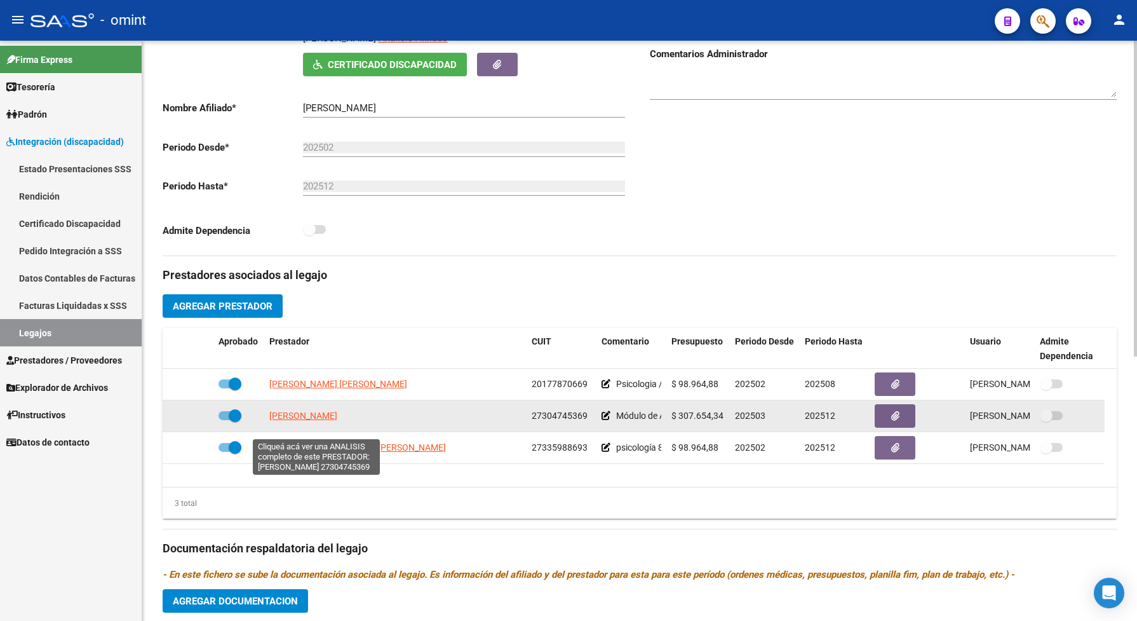
click at [337, 421] on span "[PERSON_NAME]" at bounding box center [303, 415] width 68 height 10
type textarea "27304745369"
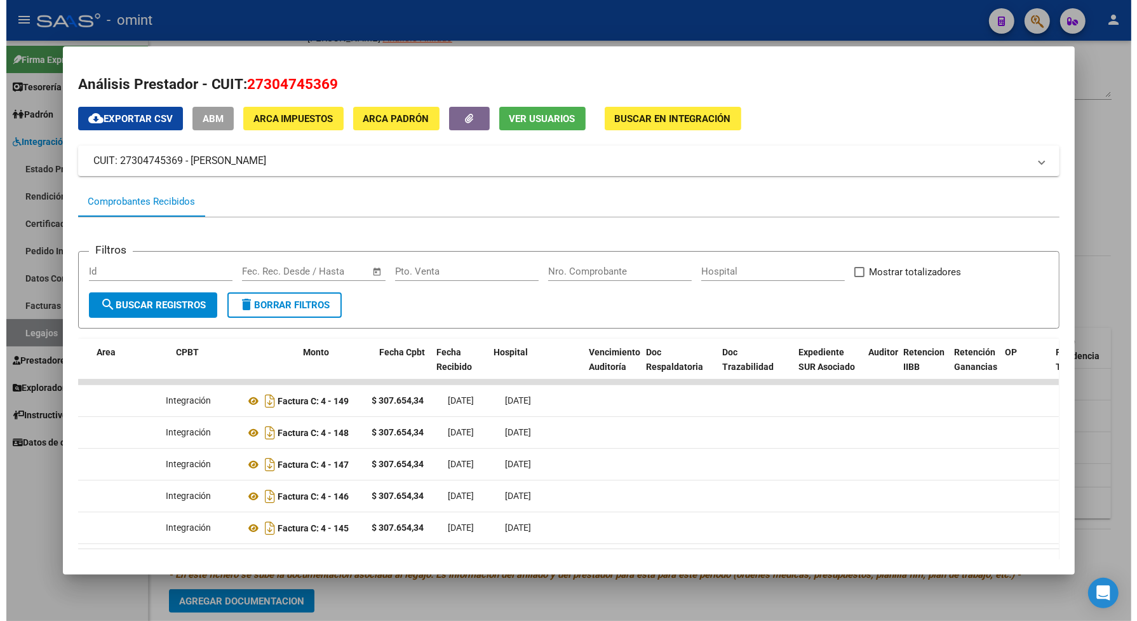
scroll to position [0, 0]
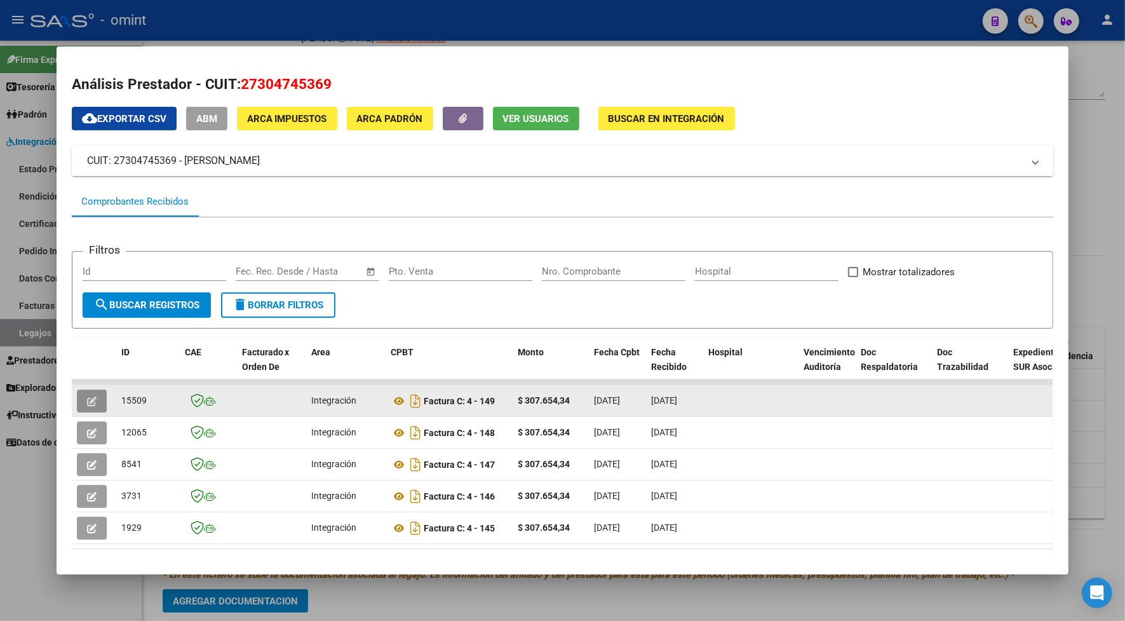
click at [87, 403] on icon "button" at bounding box center [92, 401] width 10 height 10
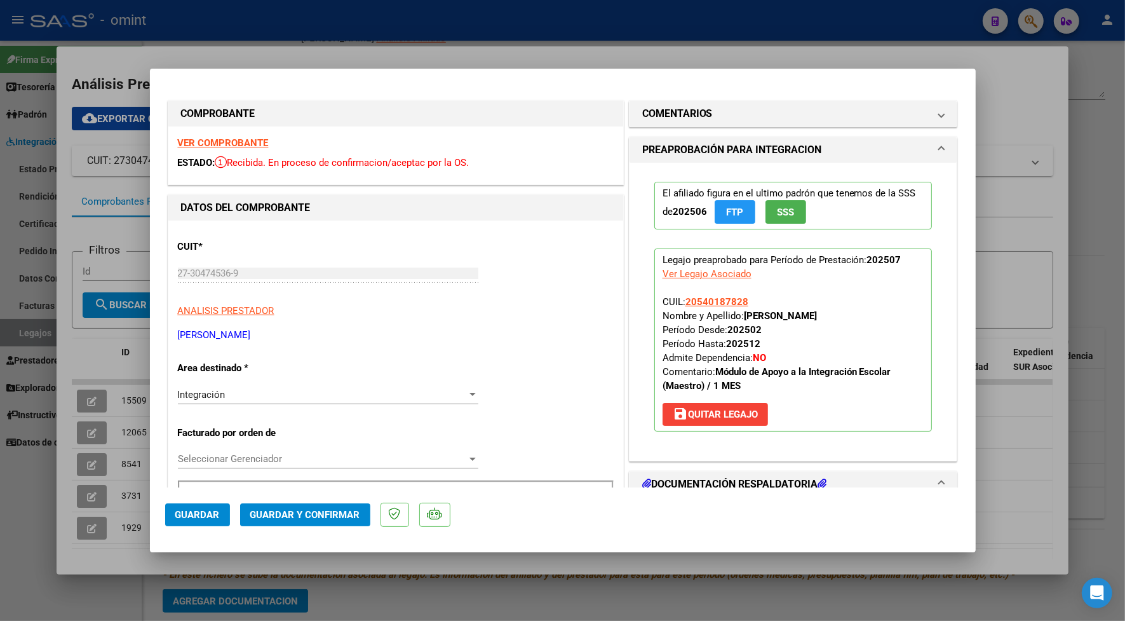
drag, startPoint x: 530, startPoint y: 20, endPoint x: 519, endPoint y: 20, distance: 11.4
click at [529, 19] on div at bounding box center [562, 310] width 1125 height 621
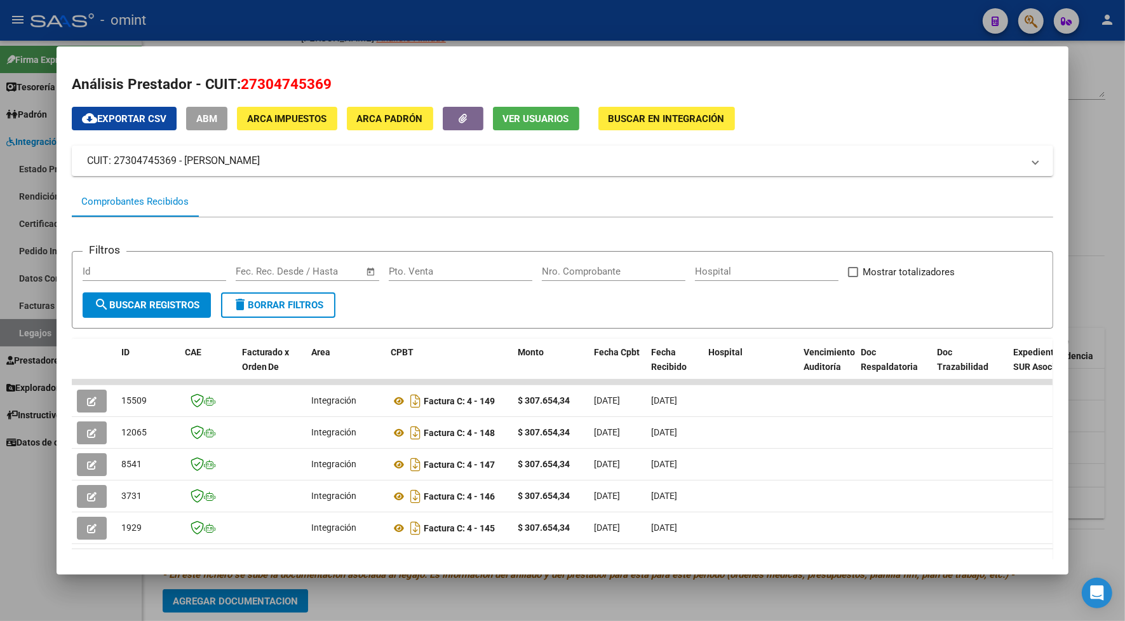
click at [258, 15] on div at bounding box center [562, 310] width 1125 height 621
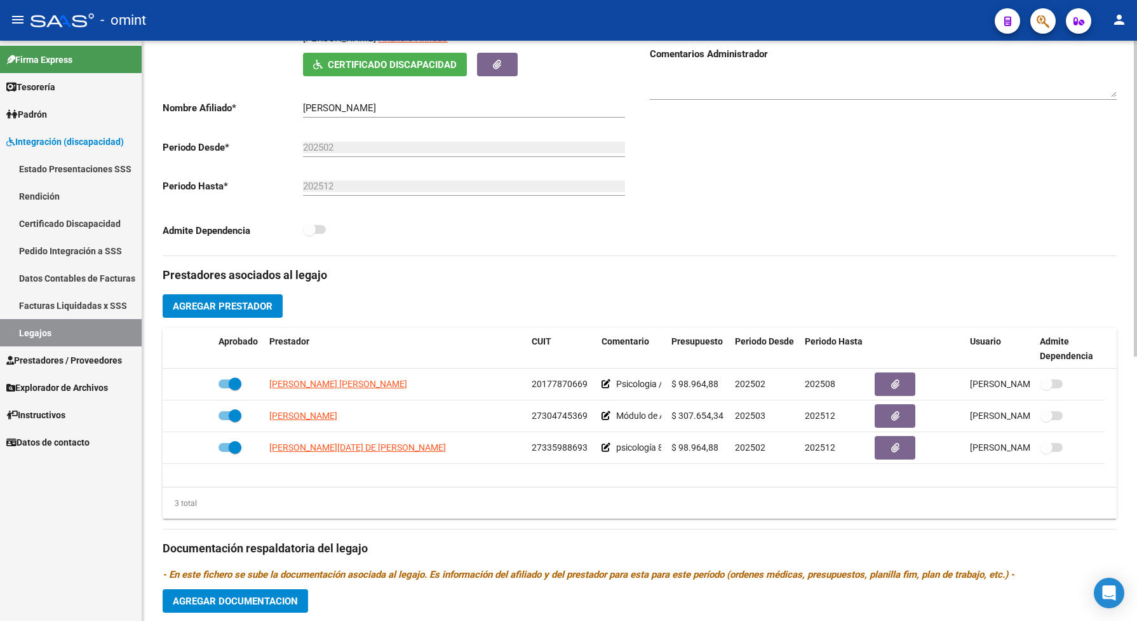
scroll to position [79, 0]
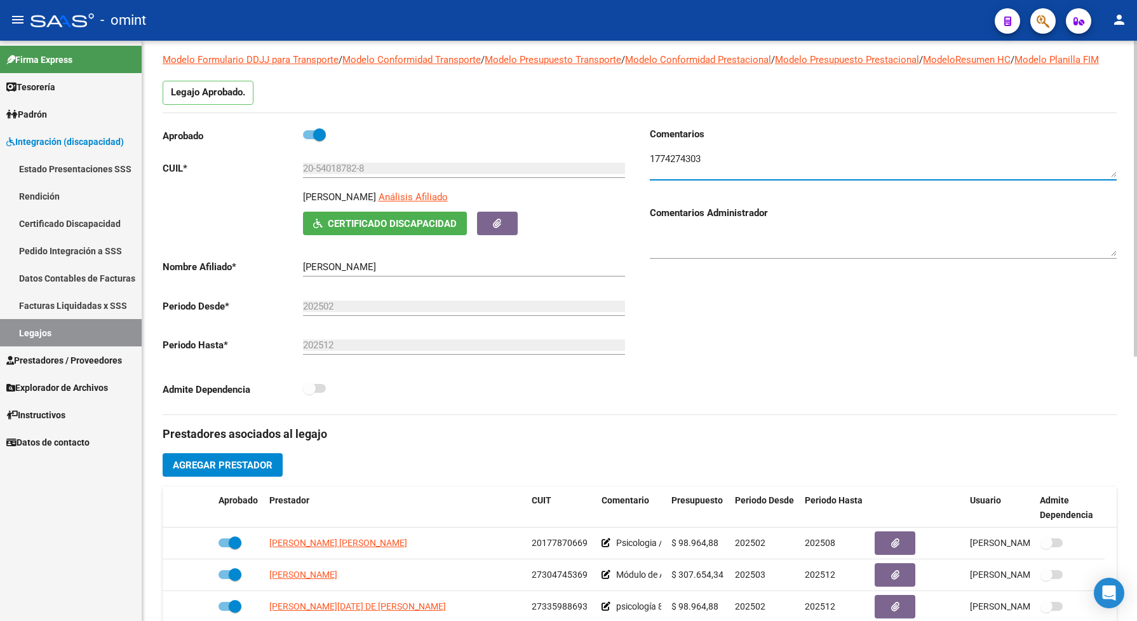
drag, startPoint x: 722, startPoint y: 172, endPoint x: 645, endPoint y: 172, distance: 76.9
click at [645, 172] on div "Comentarios Comentarios Administrador" at bounding box center [878, 270] width 477 height 287
drag, startPoint x: 659, startPoint y: 172, endPoint x: 665, endPoint y: 169, distance: 6.5
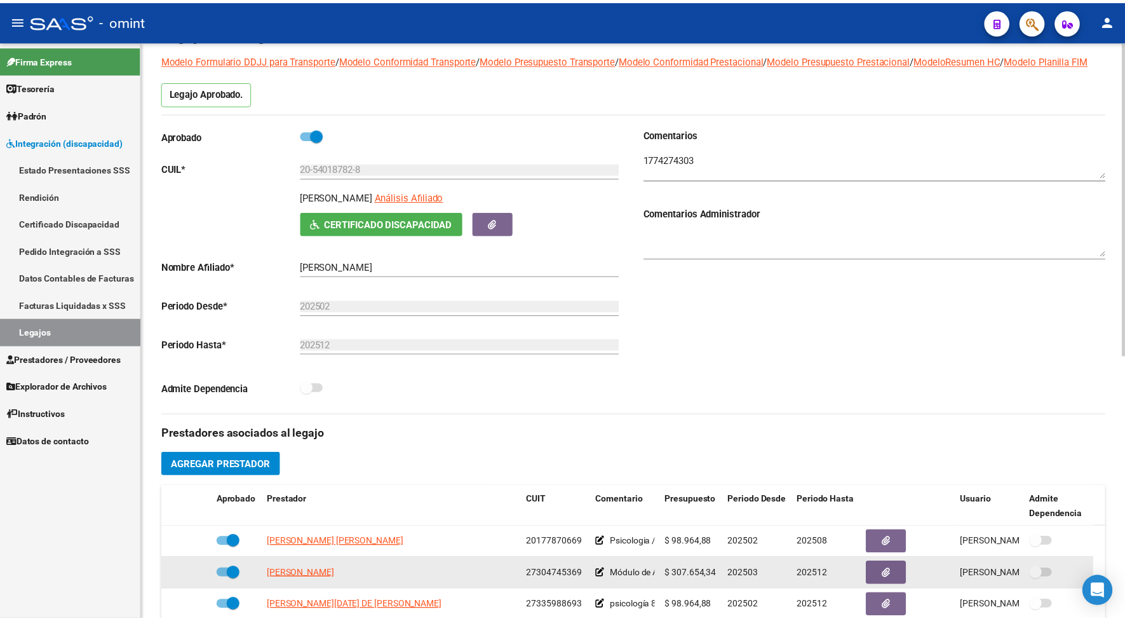
scroll to position [238, 0]
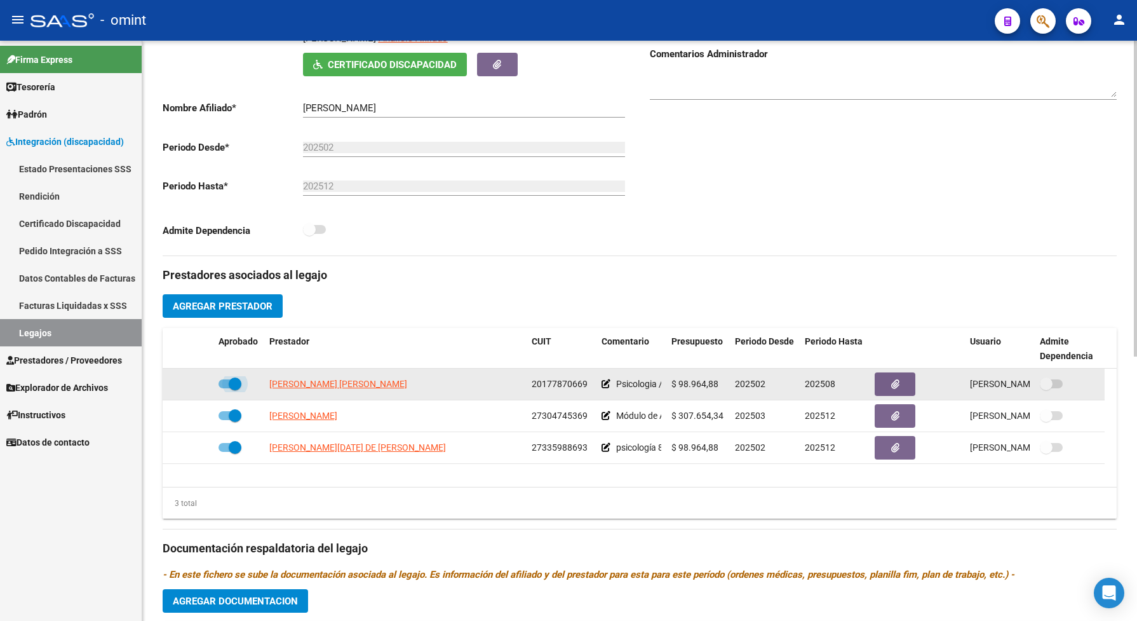
click at [220, 388] on span at bounding box center [230, 383] width 23 height 9
click at [224, 389] on input "checkbox" at bounding box center [224, 388] width 1 height 1
checkbox input "false"
click at [194, 388] on icon at bounding box center [195, 383] width 9 height 9
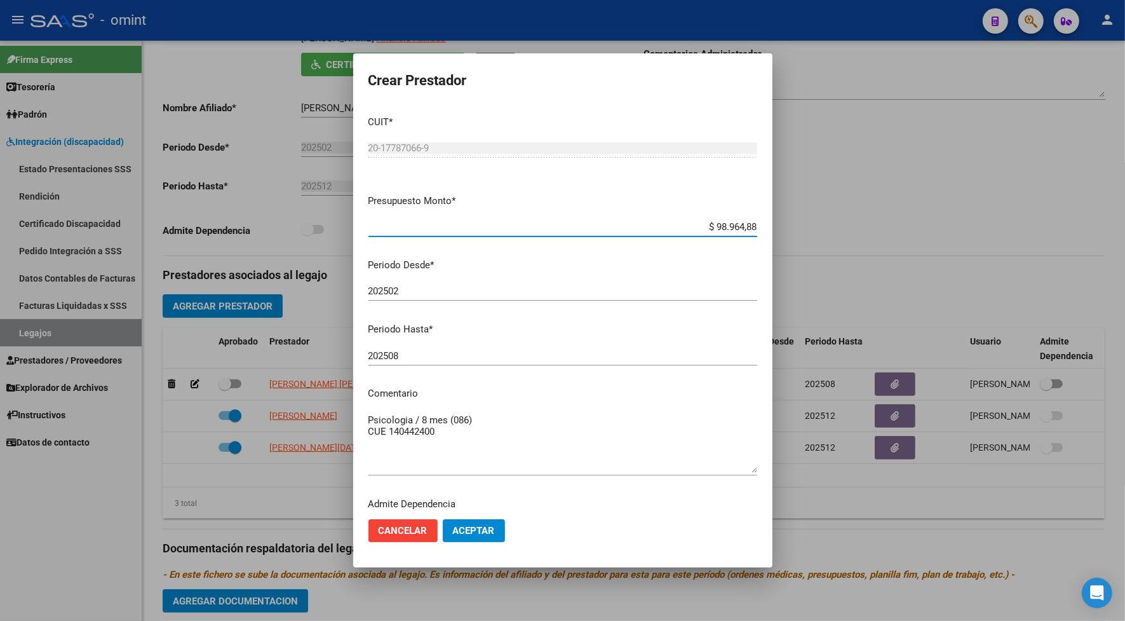
click at [408, 358] on input "202508" at bounding box center [562, 355] width 389 height 11
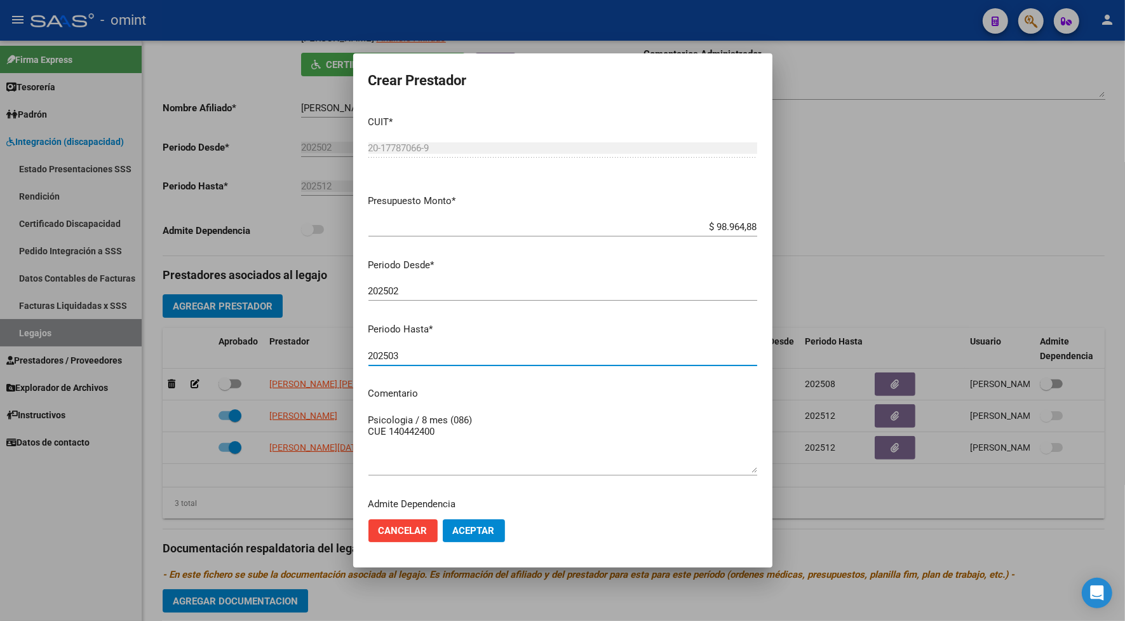
type input "202503"
click at [496, 526] on button "Aceptar" at bounding box center [474, 530] width 62 height 23
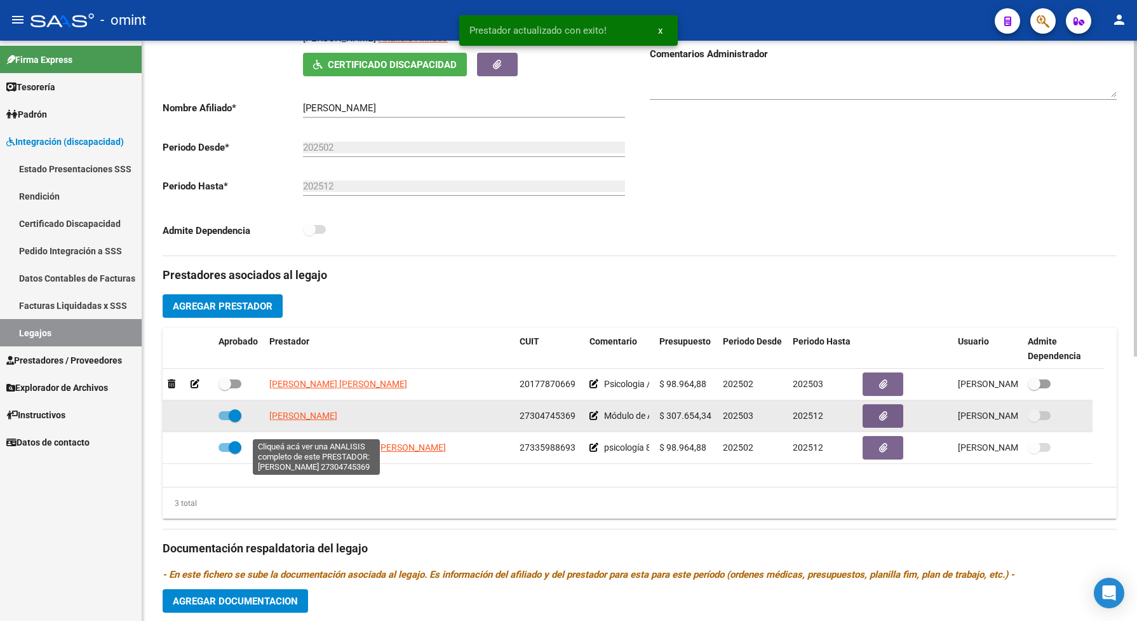
click at [274, 421] on span "[PERSON_NAME]" at bounding box center [303, 415] width 68 height 10
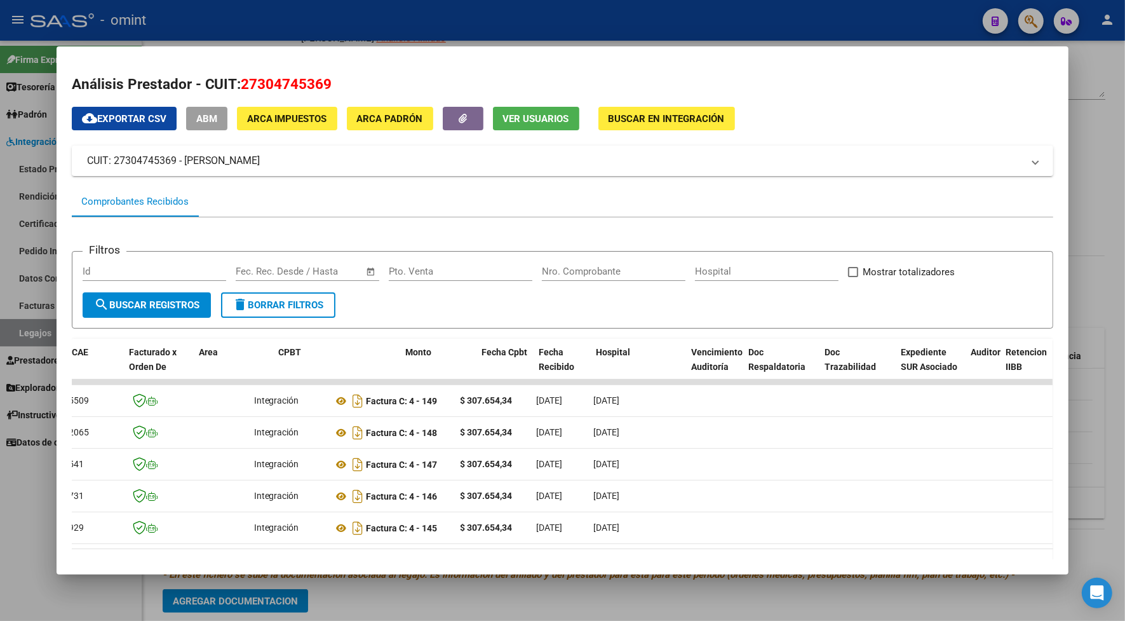
scroll to position [0, 0]
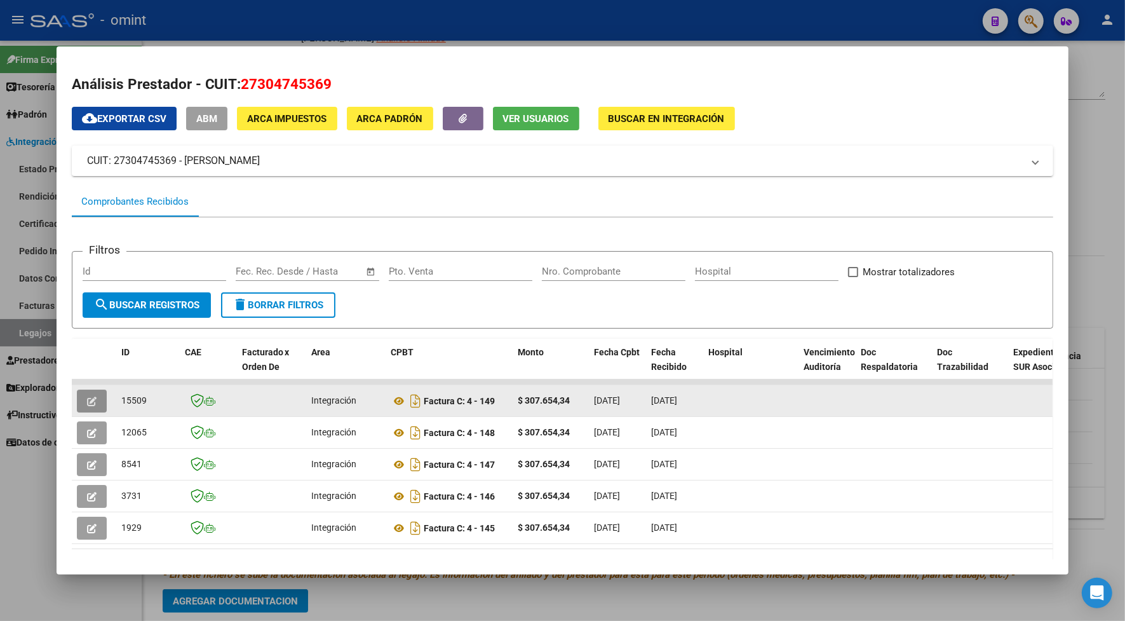
click at [89, 402] on icon "button" at bounding box center [92, 401] width 10 height 10
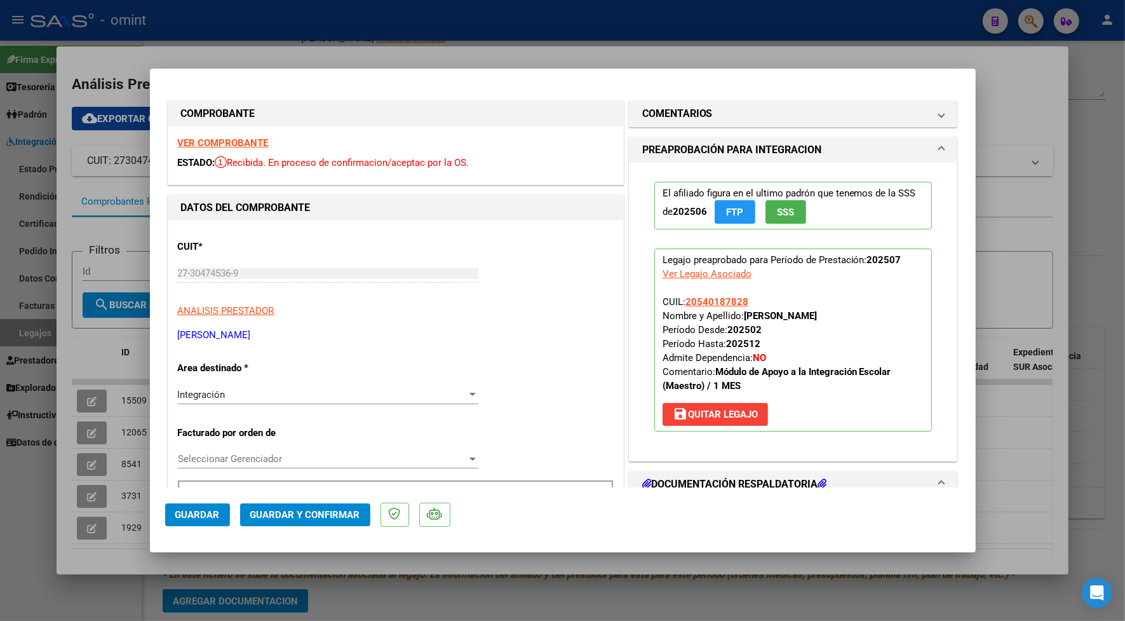
click at [249, 146] on strong "VER COMPROBANTE" at bounding box center [223, 142] width 91 height 11
click at [316, 518] on span "Guardar y Confirmar" at bounding box center [305, 514] width 110 height 11
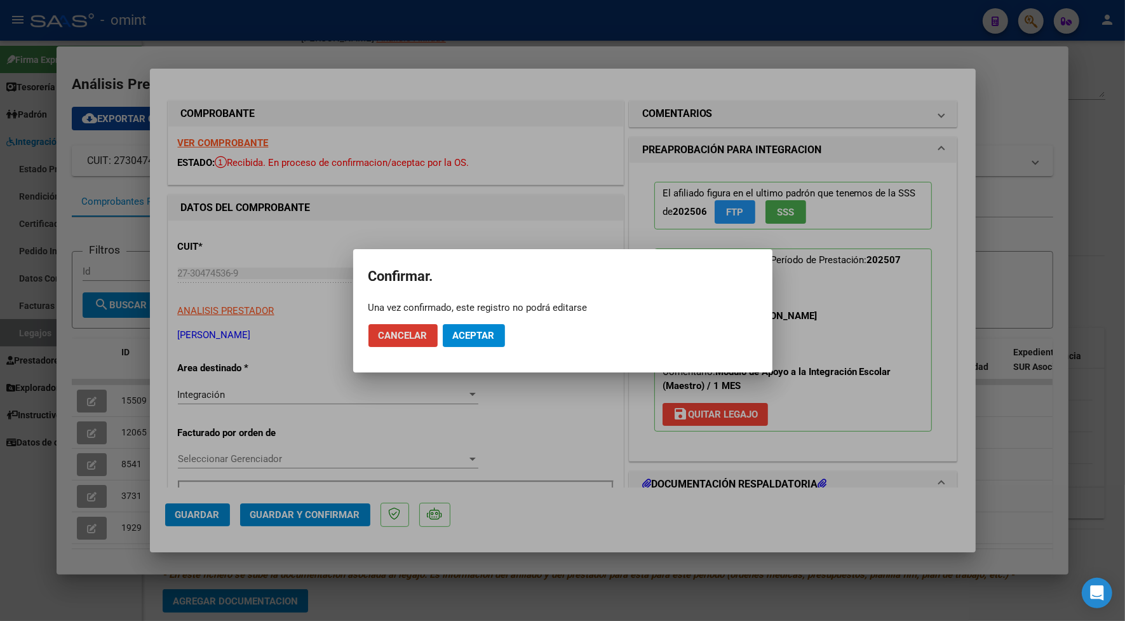
click at [474, 335] on span "Aceptar" at bounding box center [474, 335] width 42 height 11
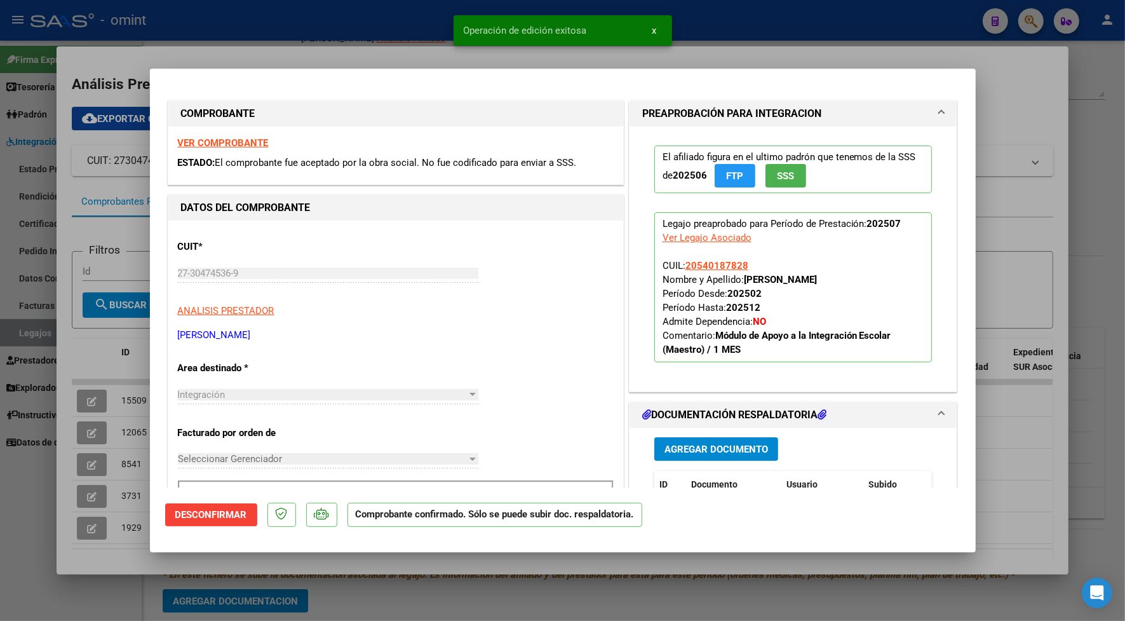
click at [405, 36] on div at bounding box center [562, 310] width 1125 height 621
type input "$ 0,00"
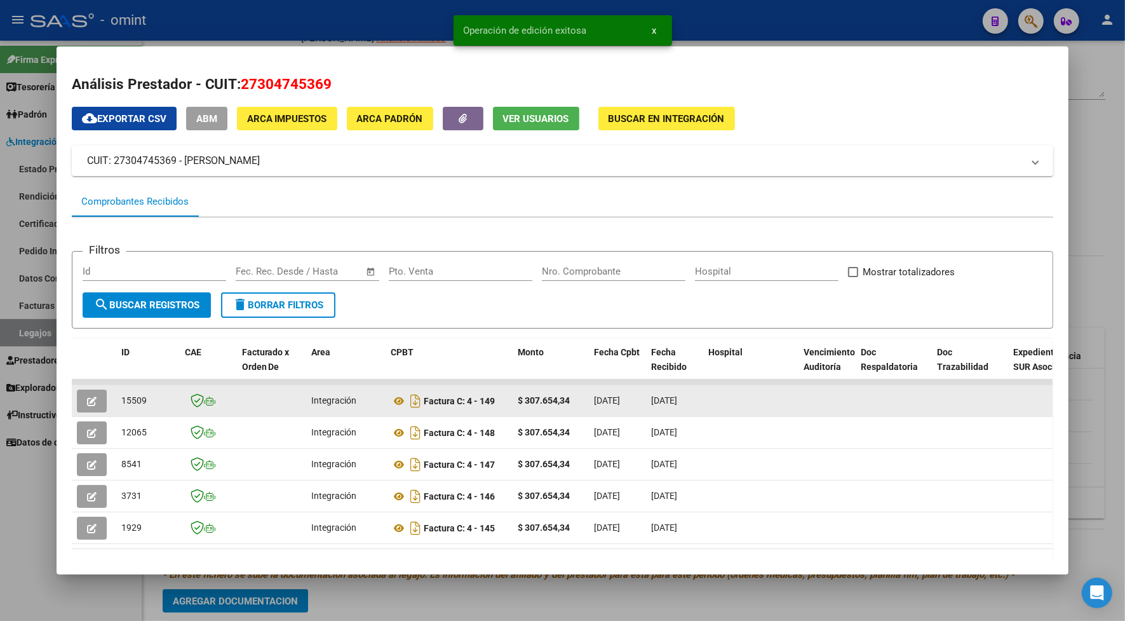
drag, startPoint x: 143, startPoint y: 401, endPoint x: 116, endPoint y: 407, distance: 27.3
click at [116, 407] on datatable-body-cell "15509" at bounding box center [148, 400] width 64 height 31
drag, startPoint x: 116, startPoint y: 407, endPoint x: 123, endPoint y: 396, distance: 13.1
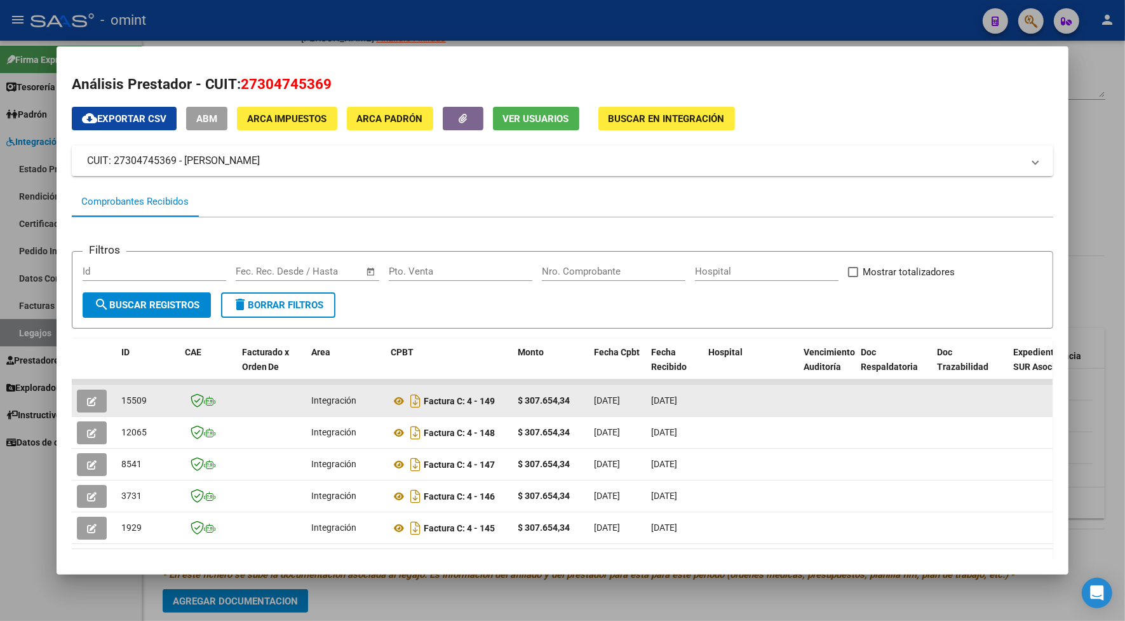
copy span "15509"
